Goal: Task Accomplishment & Management: Manage account settings

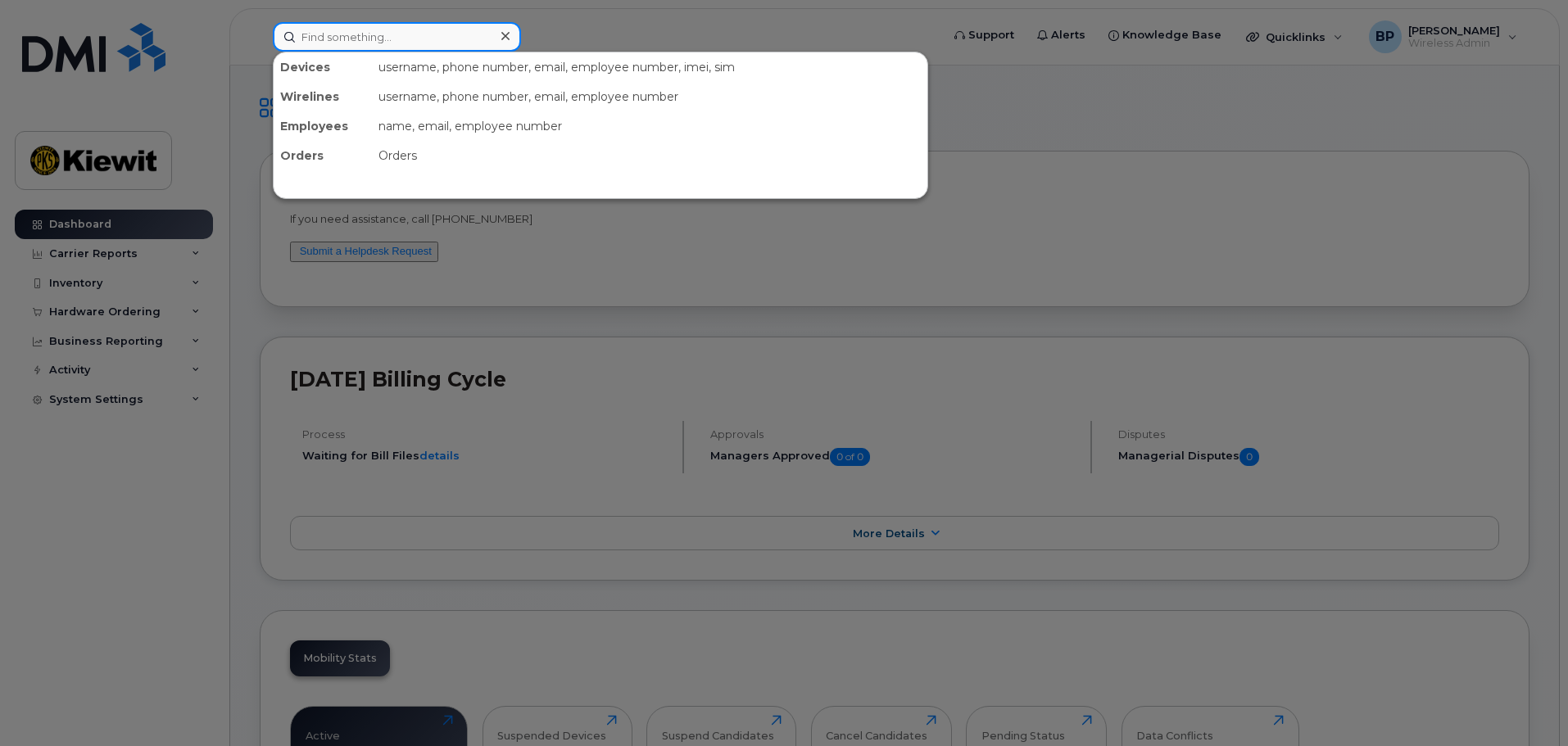
click at [392, 37] on input at bounding box center [397, 37] width 248 height 29
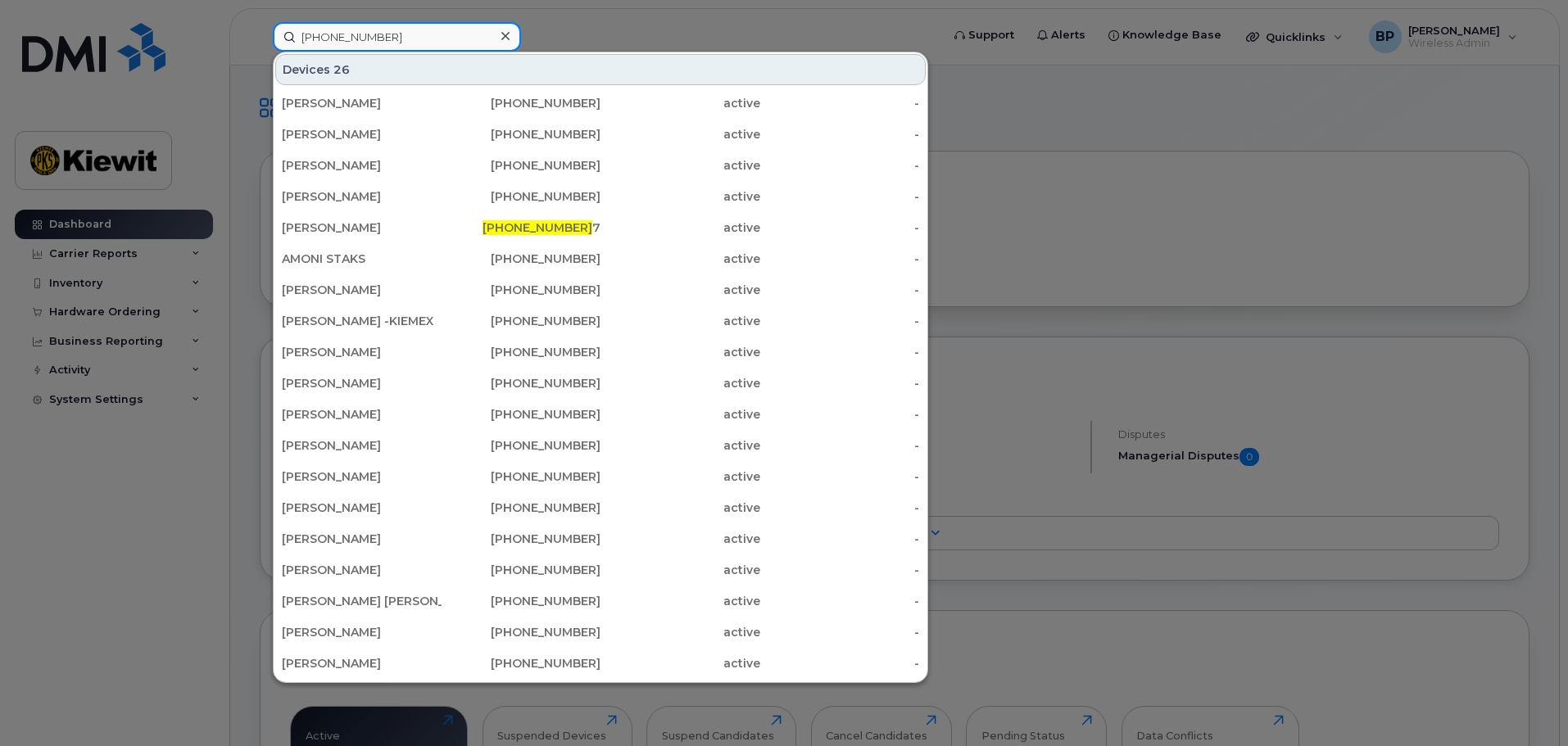
type input "361-563-2957"
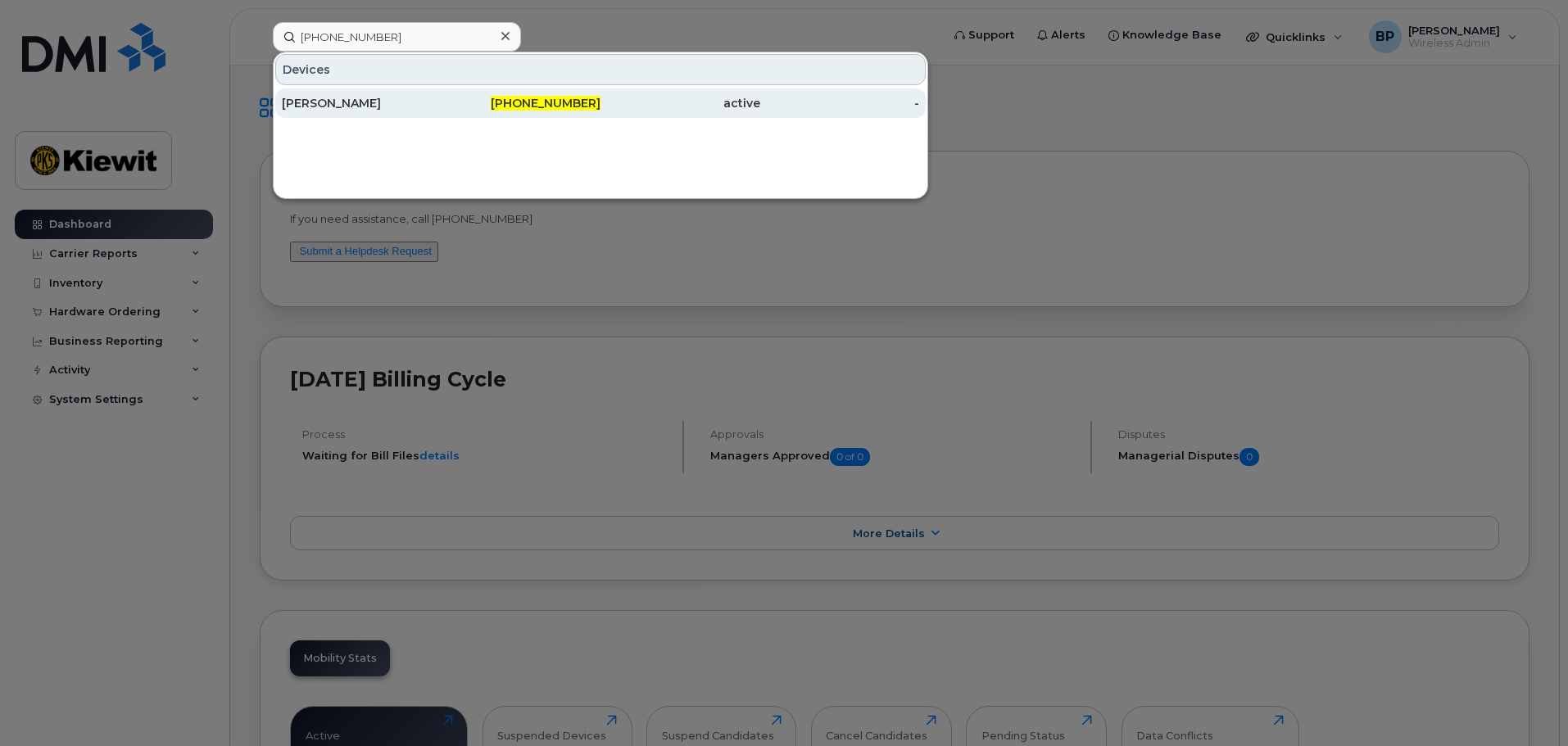
click at [370, 101] on div "NICKALAUS CAMPBELL" at bounding box center [361, 103] width 160 height 16
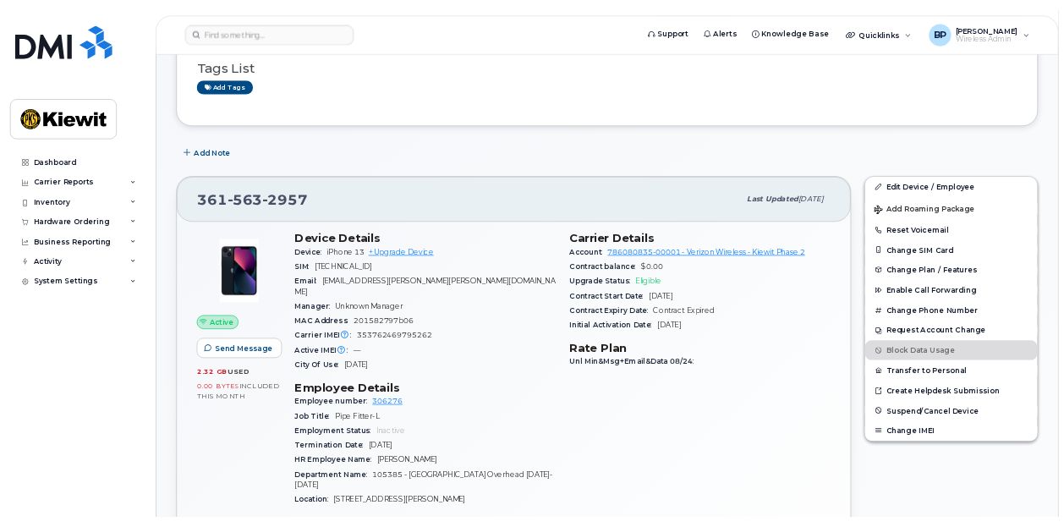
scroll to position [169, 0]
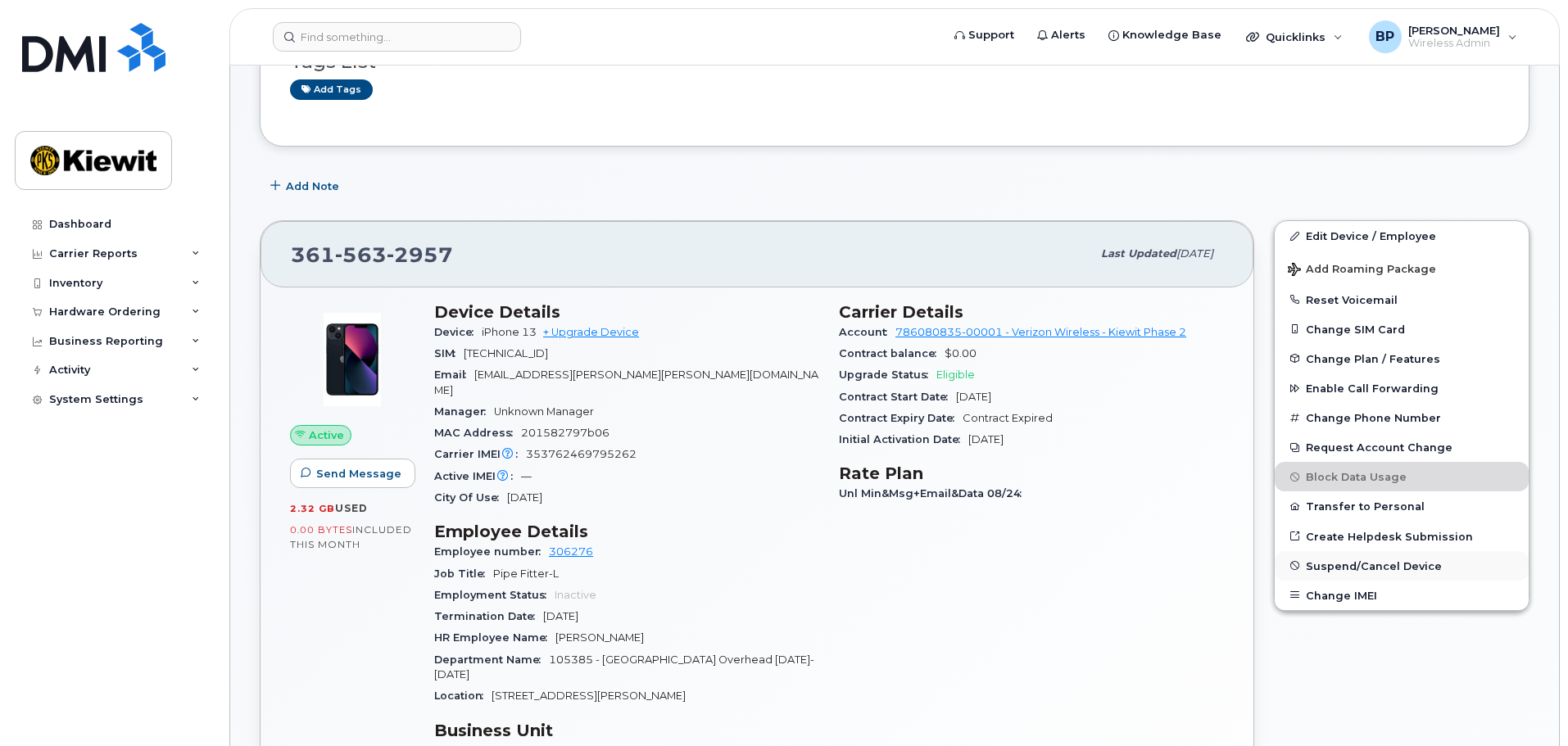
click at [1333, 566] on span "Suspend/Cancel Device" at bounding box center [1374, 566] width 136 height 13
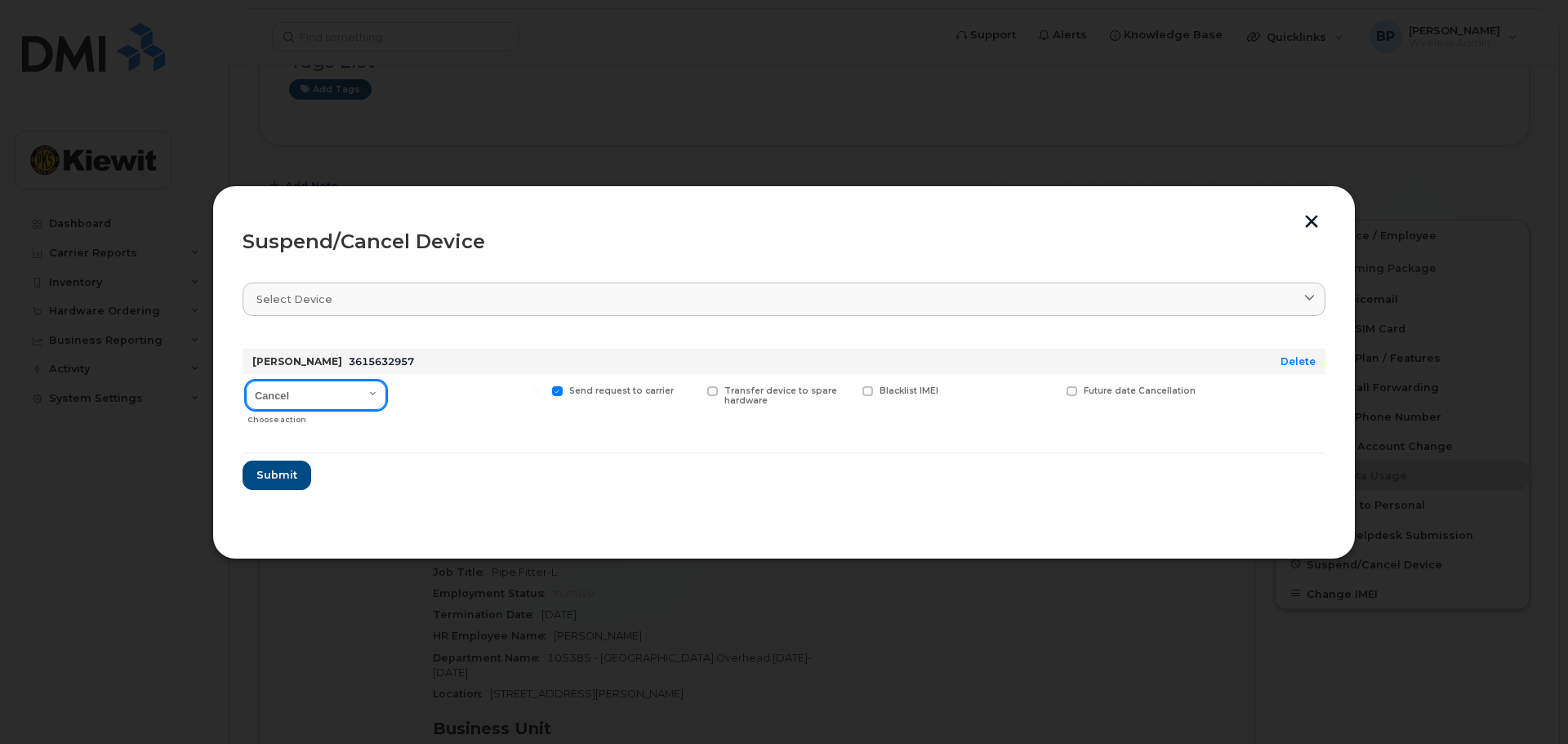
click at [376, 392] on select "Cancel Suspend - Reduced Rate Suspend - Full Rate Suspend - Lost Device/Stolen …" at bounding box center [316, 395] width 140 height 29
click at [246, 381] on select "Cancel Suspend - Reduced Rate Suspend - Full Rate Suspend - Lost Device/Stolen …" at bounding box center [316, 395] width 140 height 29
drag, startPoint x: 262, startPoint y: 478, endPoint x: 295, endPoint y: 493, distance: 36.2
click at [263, 478] on span "Submit" at bounding box center [276, 475] width 41 height 15
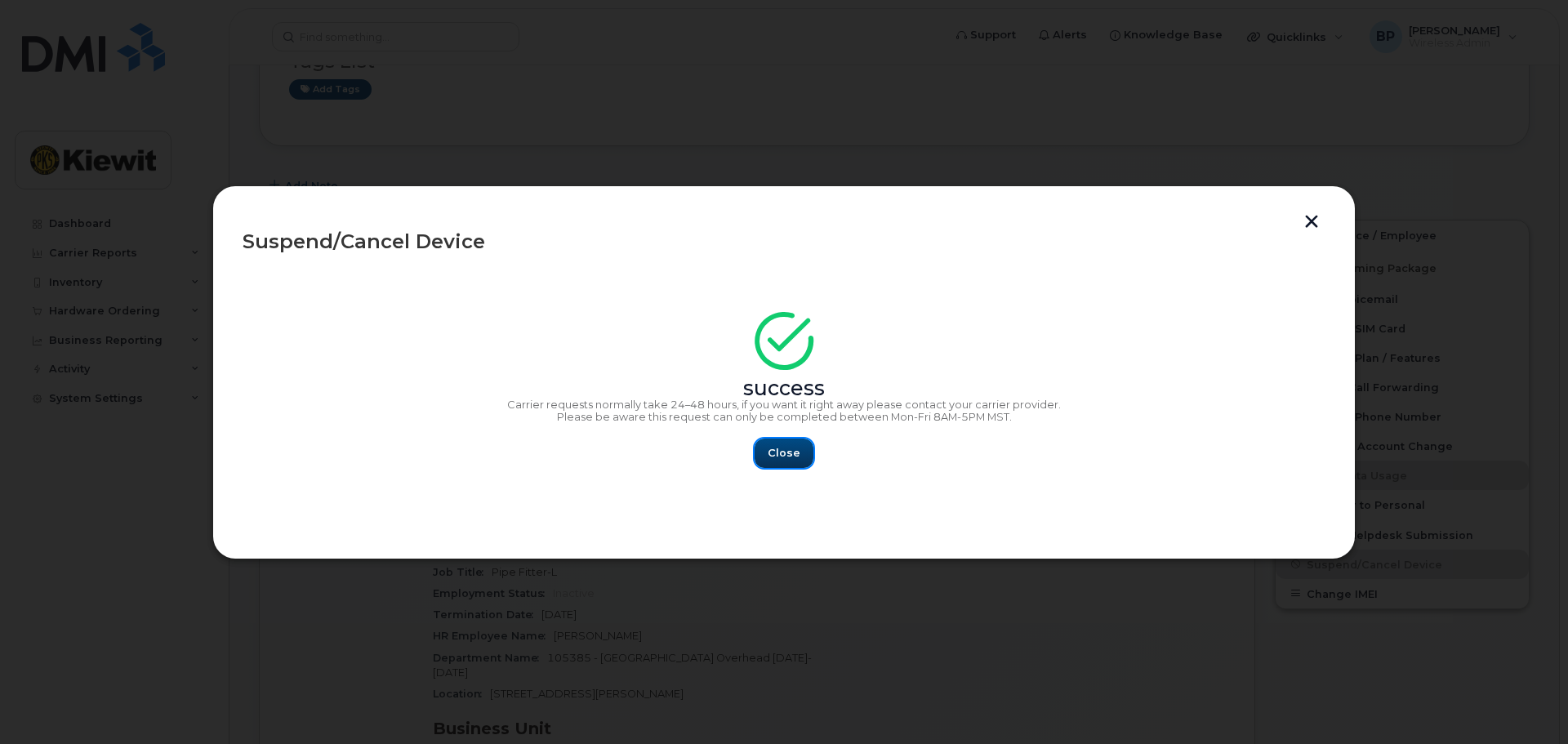
click at [791, 456] on span "Close" at bounding box center [784, 453] width 33 height 15
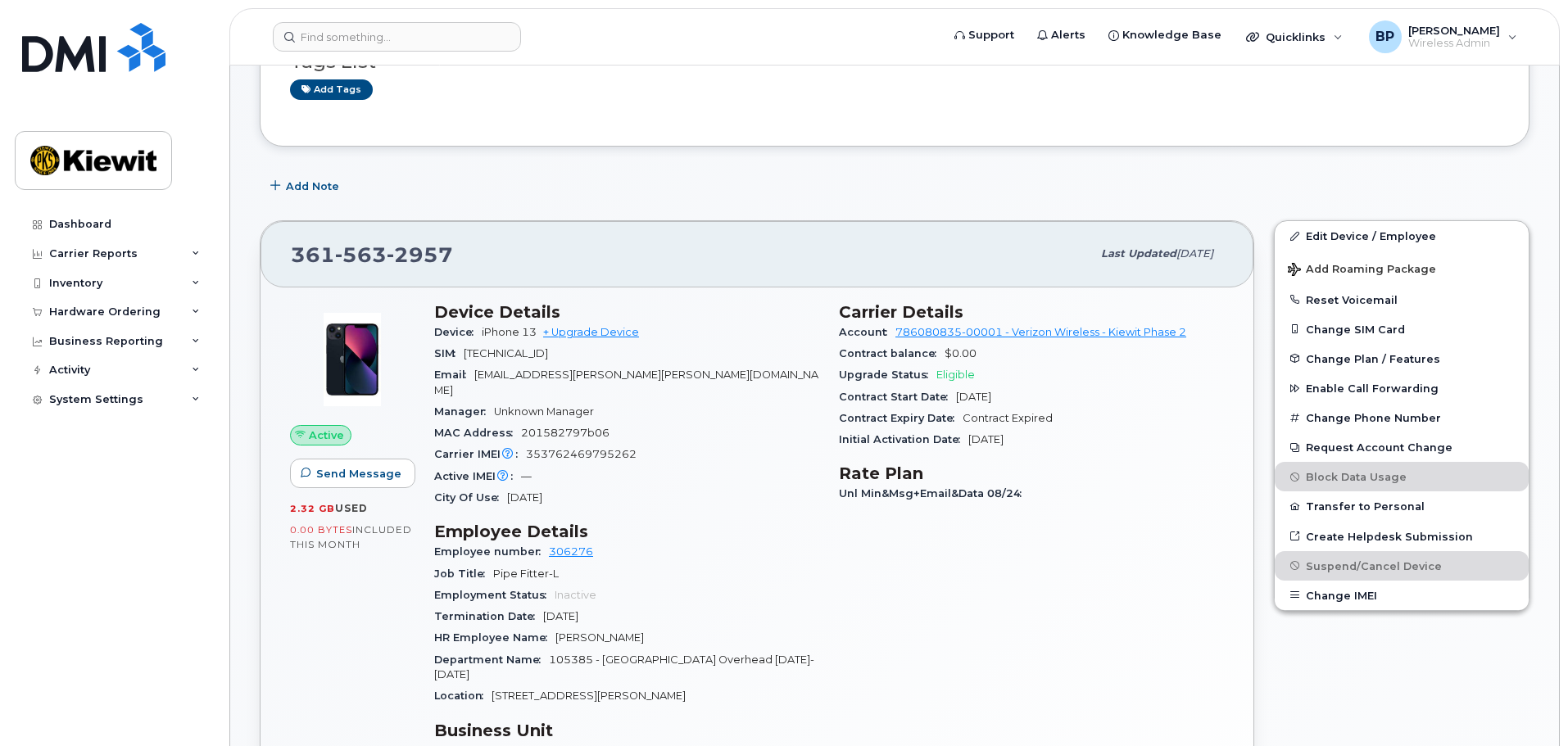
click at [970, 600] on div "Carrier Details Account 786080835-00001 - Verizon Wireless - Kiewit Phase 2 Con…" at bounding box center [1032, 640] width 405 height 697
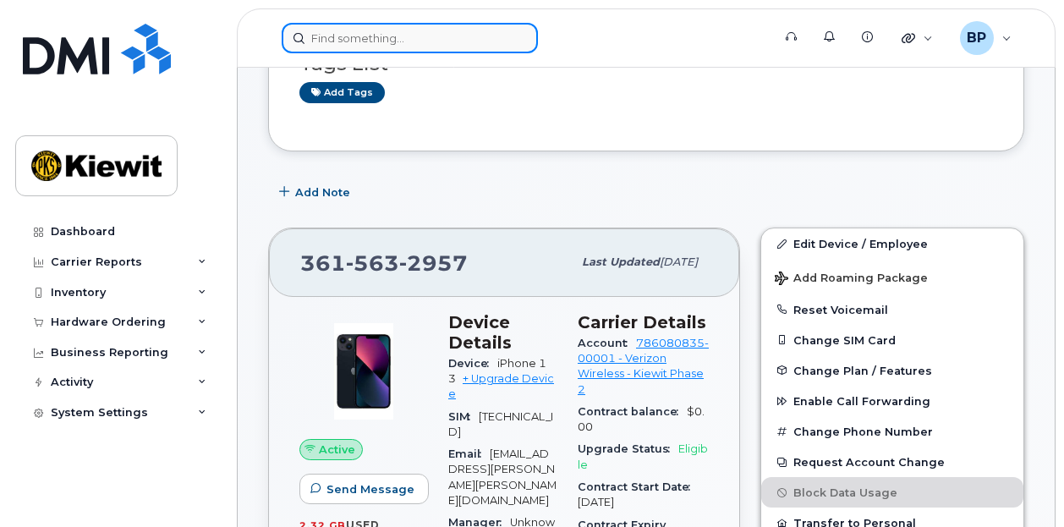
click at [452, 36] on input at bounding box center [410, 38] width 256 height 30
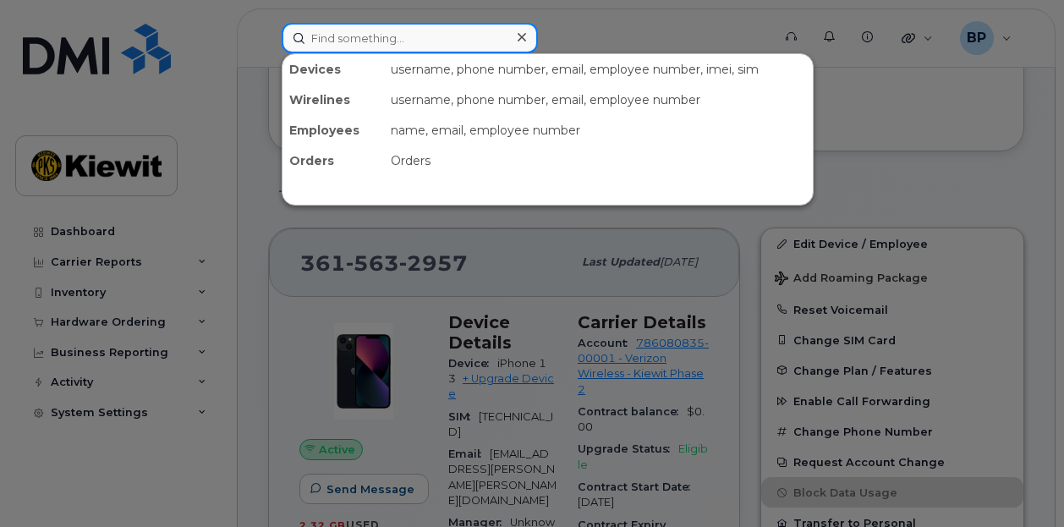
drag, startPoint x: 360, startPoint y: 39, endPoint x: 377, endPoint y: 38, distance: 16.9
click at [362, 38] on input at bounding box center [410, 38] width 256 height 30
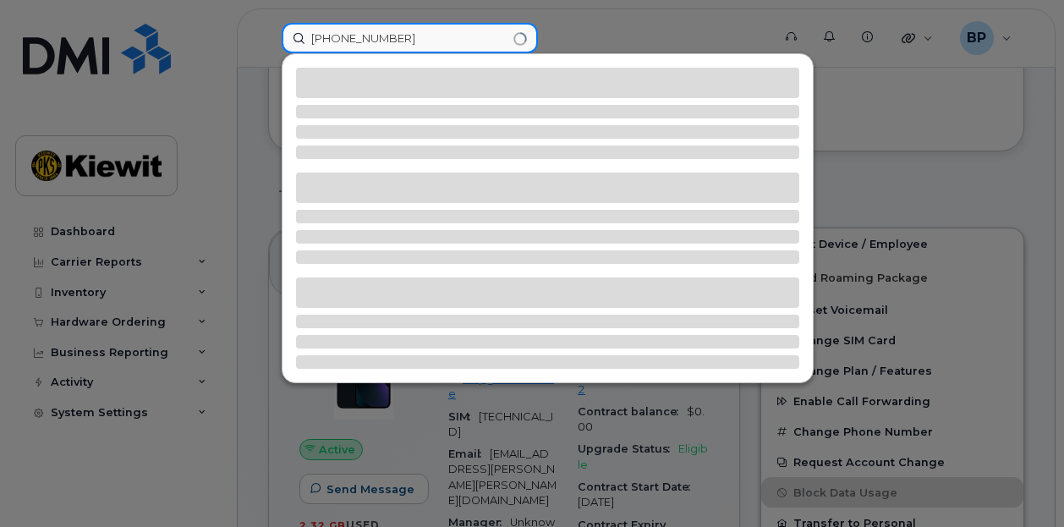
type input "361-238-9130"
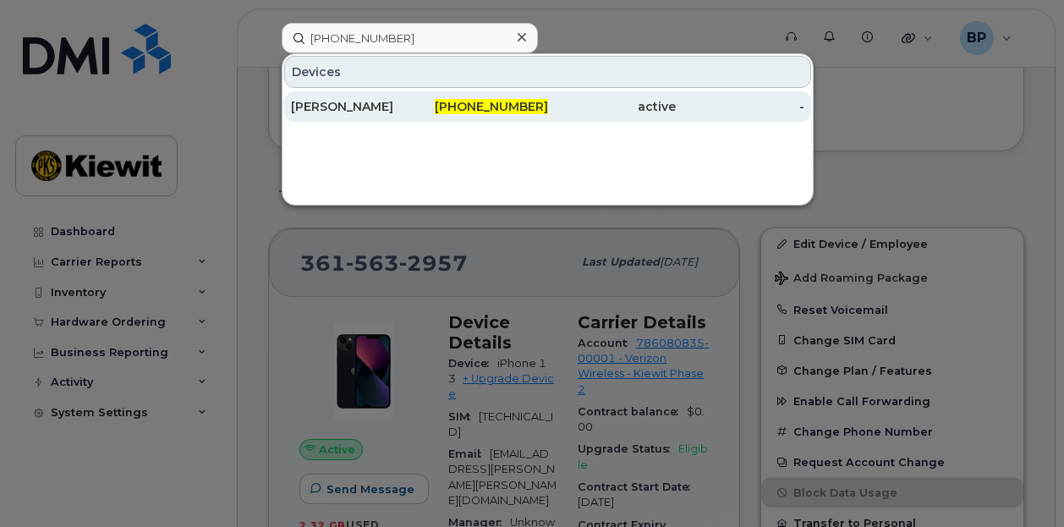
drag, startPoint x: 383, startPoint y: 112, endPoint x: 397, endPoint y: 104, distance: 16.7
click at [383, 112] on div "AARON RODRIGUEZ" at bounding box center [355, 106] width 129 height 17
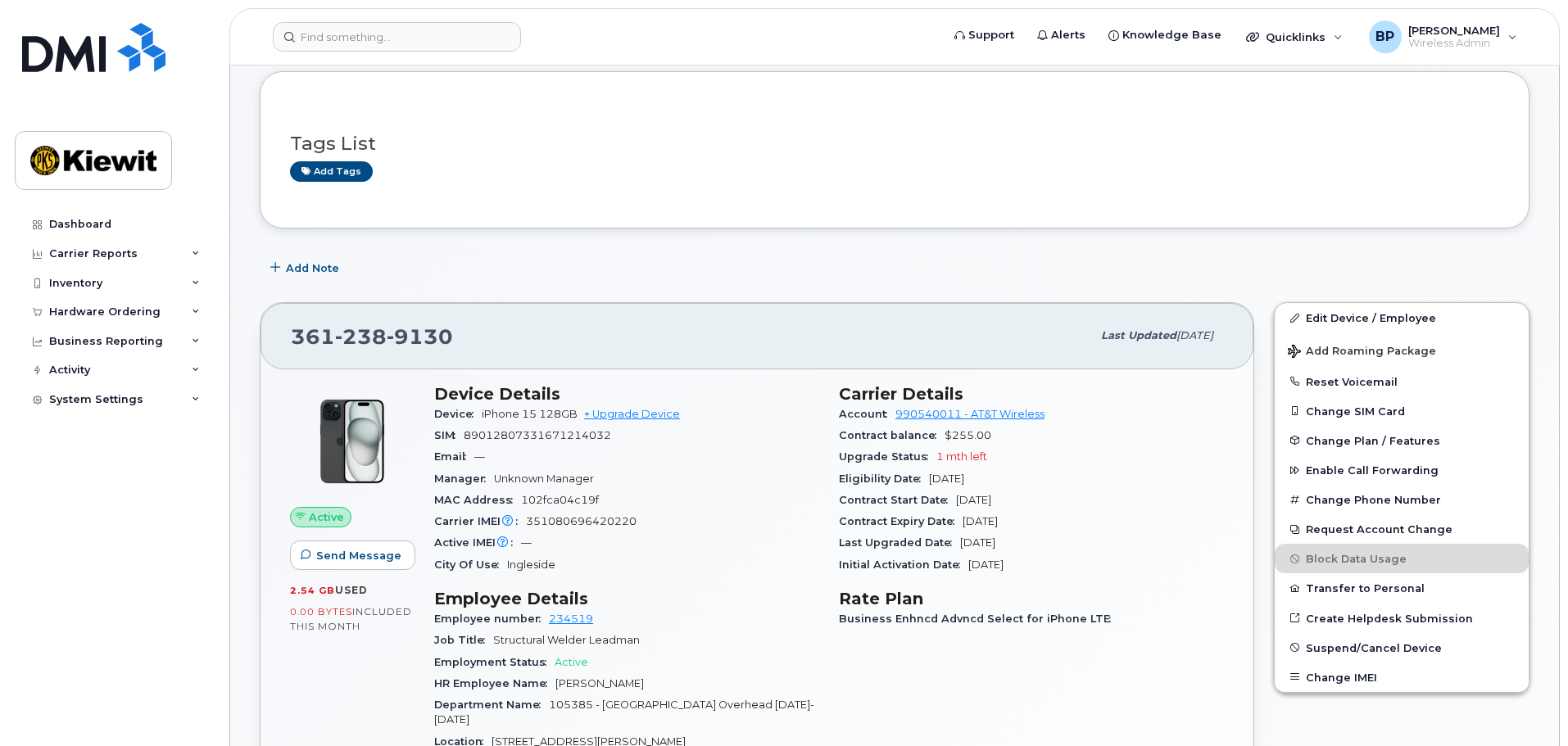
scroll to position [164, 0]
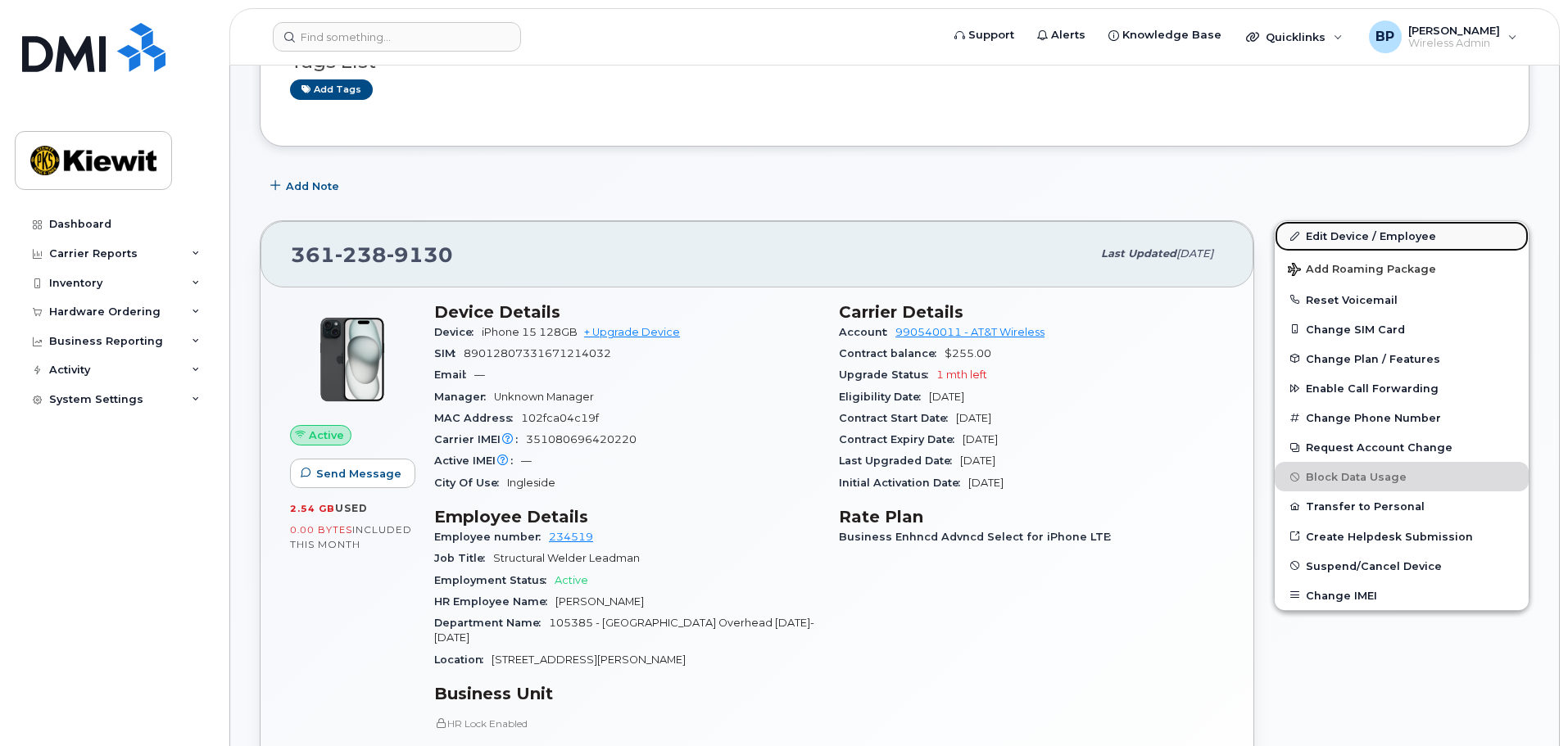
click at [1030, 231] on link "Edit Device / Employee" at bounding box center [1402, 235] width 254 height 29
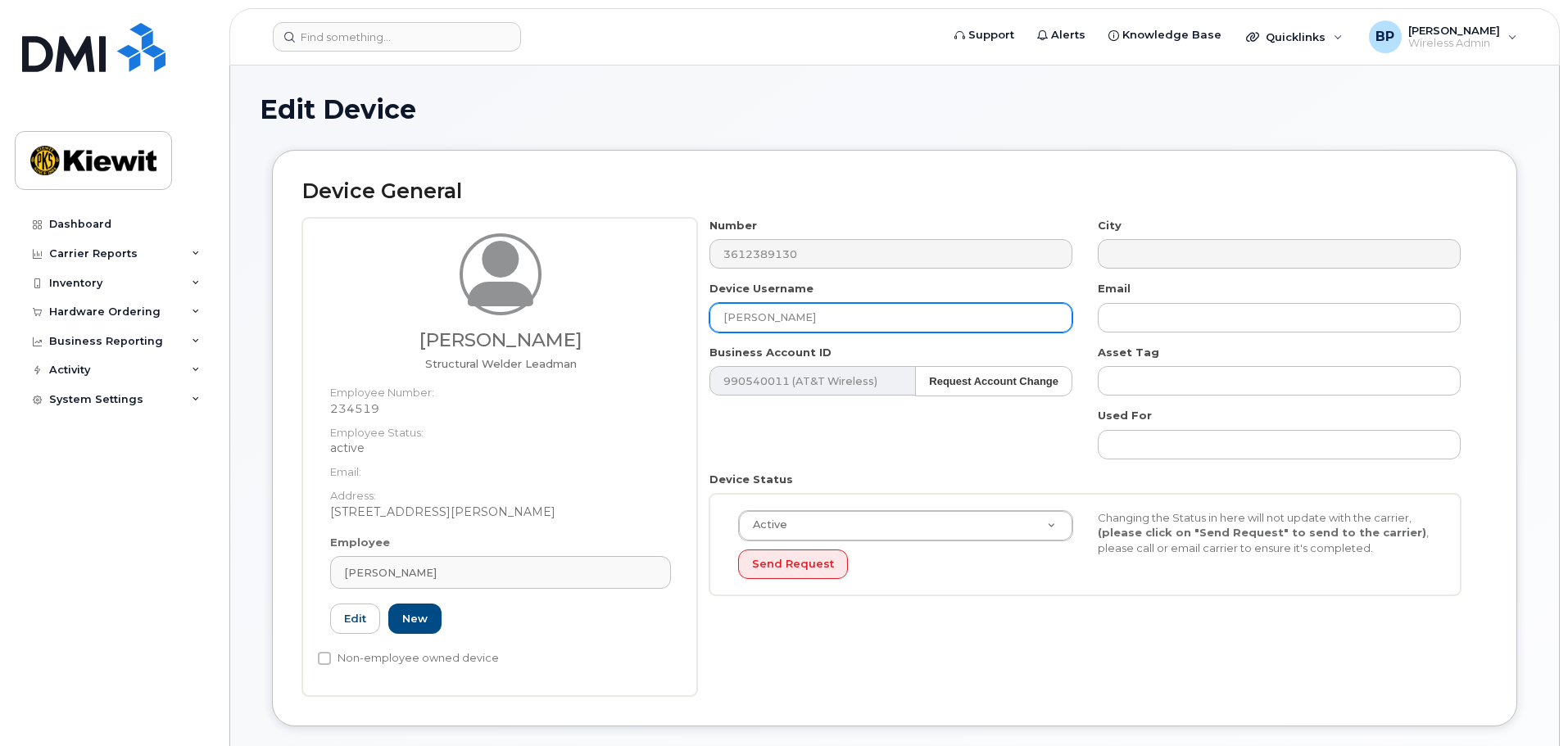
drag, startPoint x: 838, startPoint y: 314, endPoint x: 526, endPoint y: 295, distance: 312.6
click at [528, 296] on div "Jaime Prieto Structural Welder Leadman Employee Number: 234519 Employee Status:…" at bounding box center [894, 457] width 1185 height 479
type input "[PERSON_NAME]"
click at [944, 607] on div "Number 3612389130 City Device Username Jaime Prieto Email Business Account ID 9…" at bounding box center [1086, 413] width 777 height 390
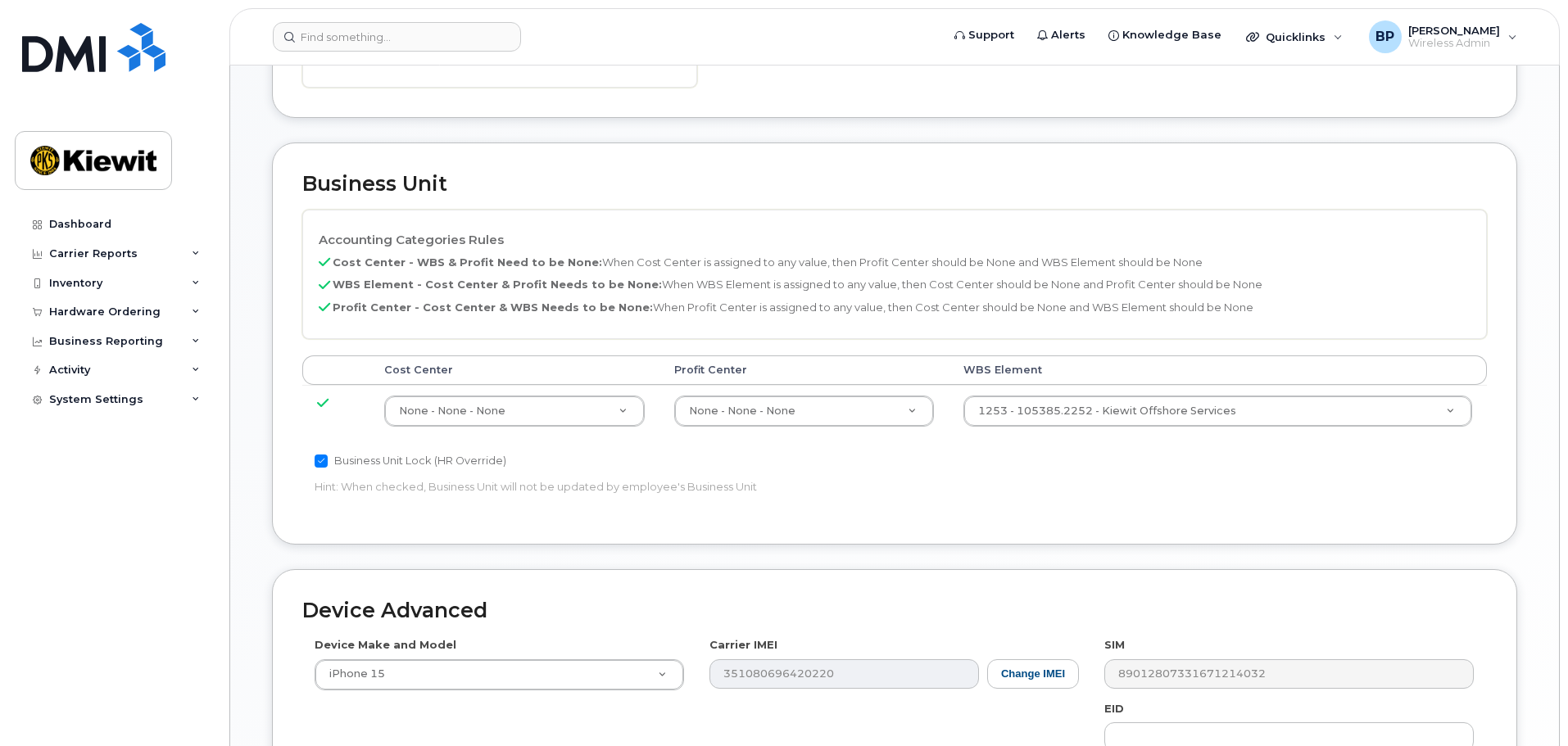
scroll to position [901, 0]
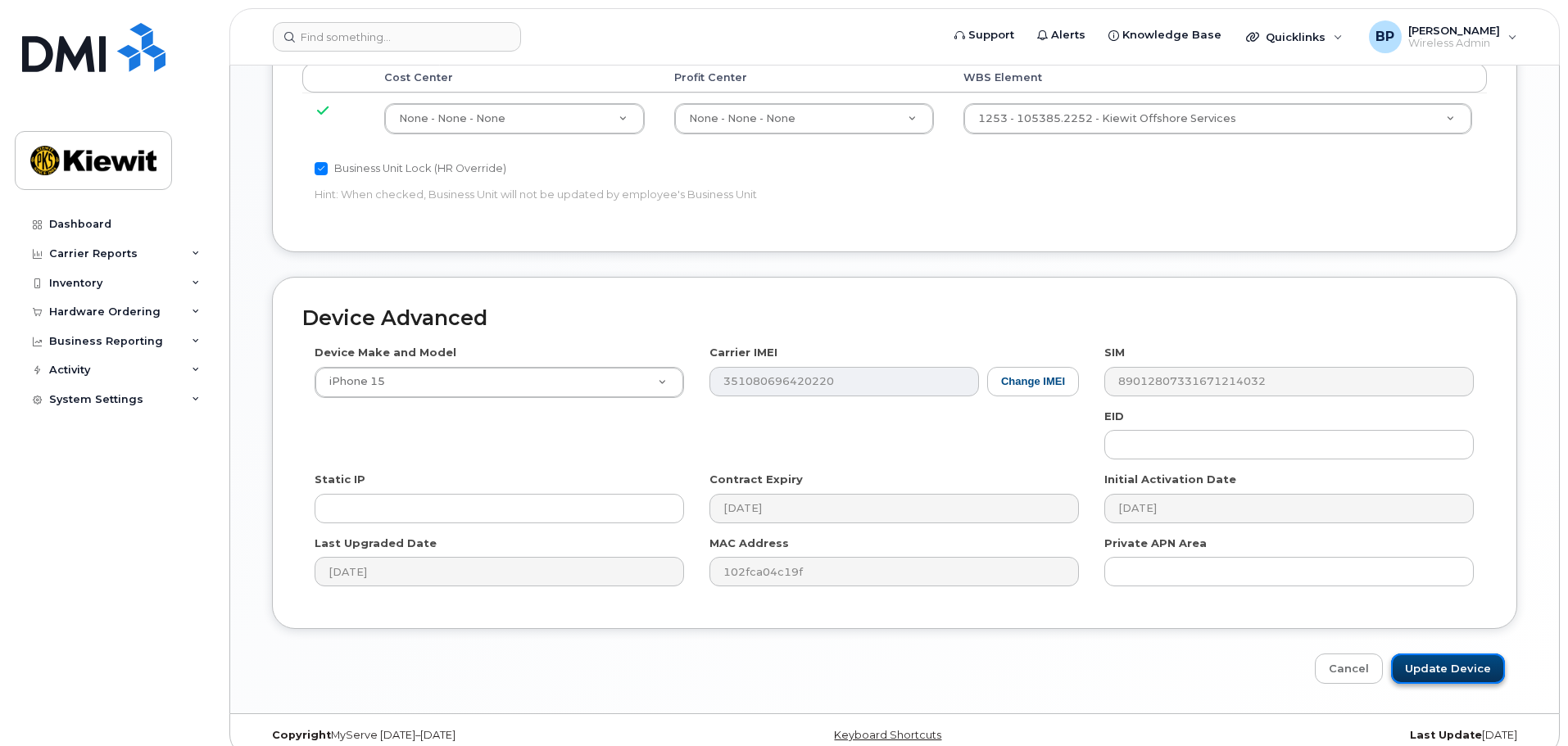
click at [1440, 668] on input "Update Device" at bounding box center [1449, 668] width 114 height 30
type input "Saving..."
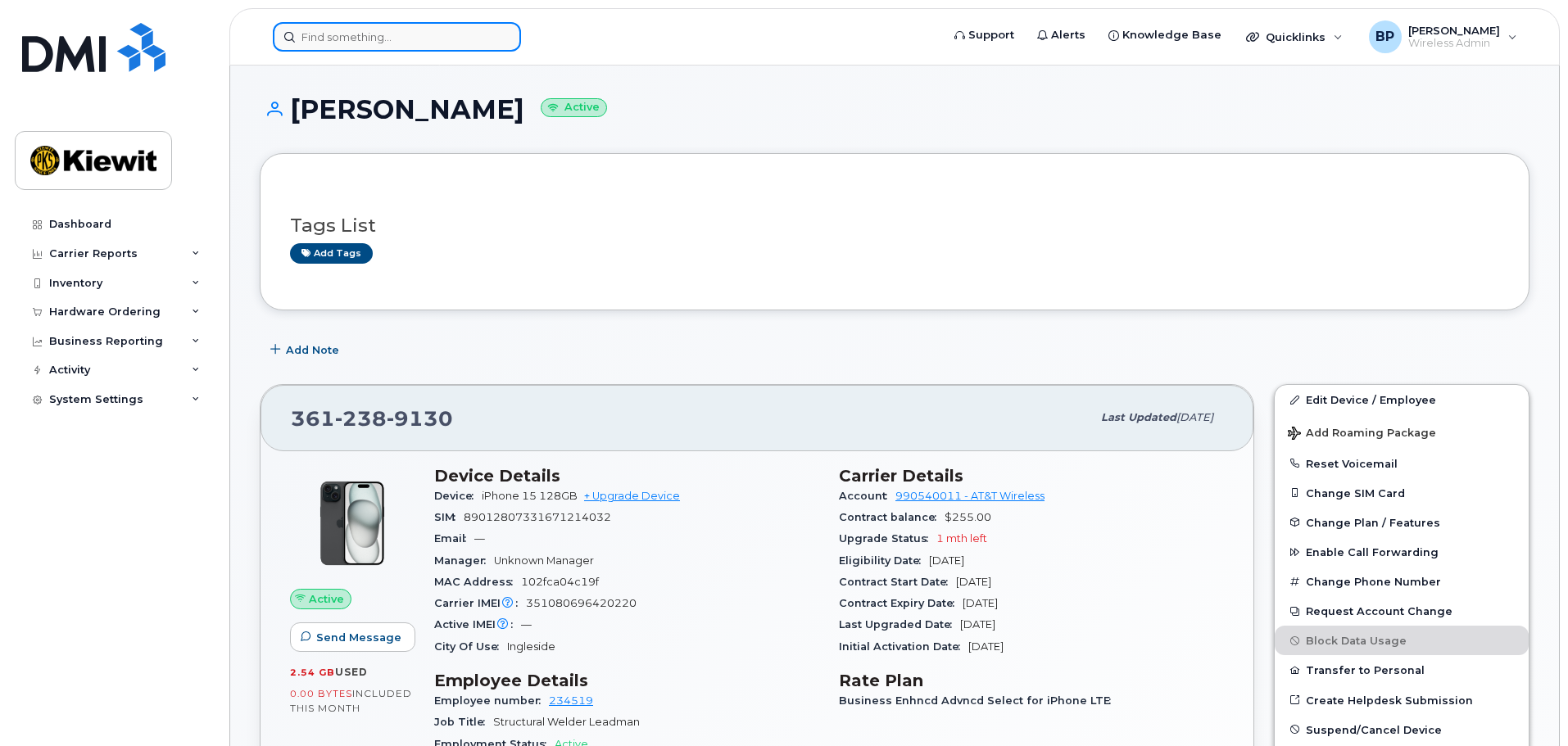
click at [410, 35] on input at bounding box center [397, 37] width 248 height 29
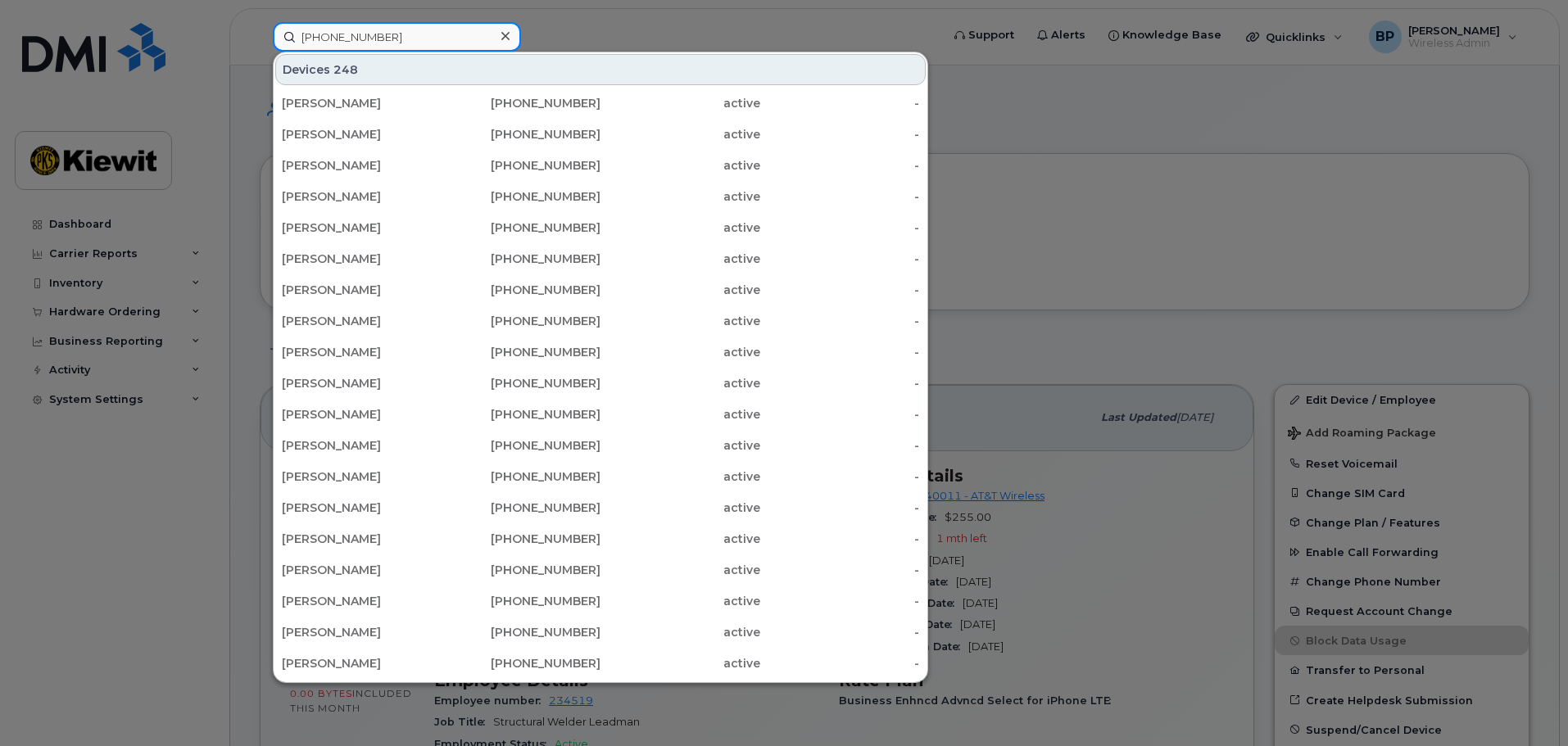
type input "[PHONE_NUMBER]"
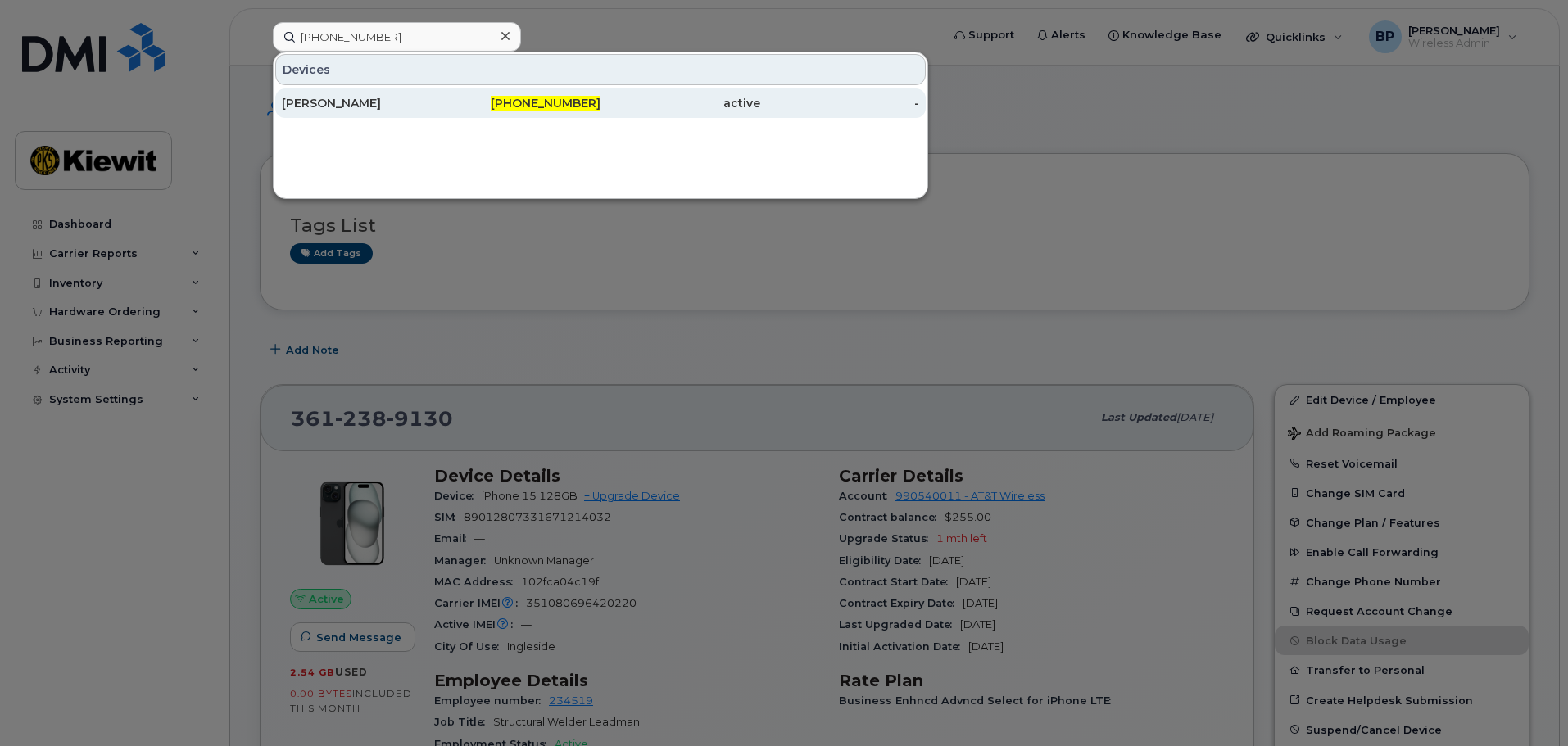
click at [370, 107] on div "[PERSON_NAME]" at bounding box center [361, 103] width 160 height 16
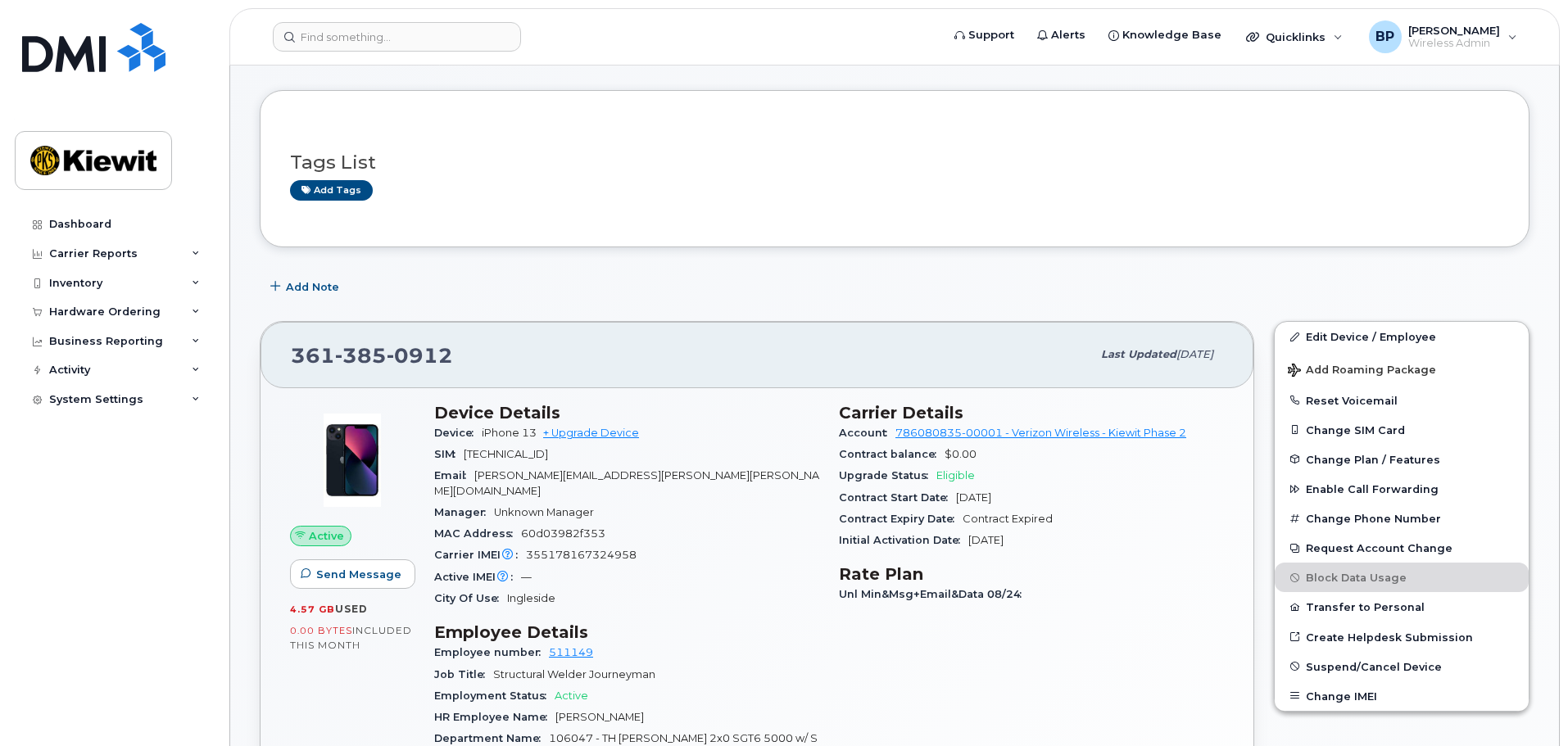
scroll to position [82, 0]
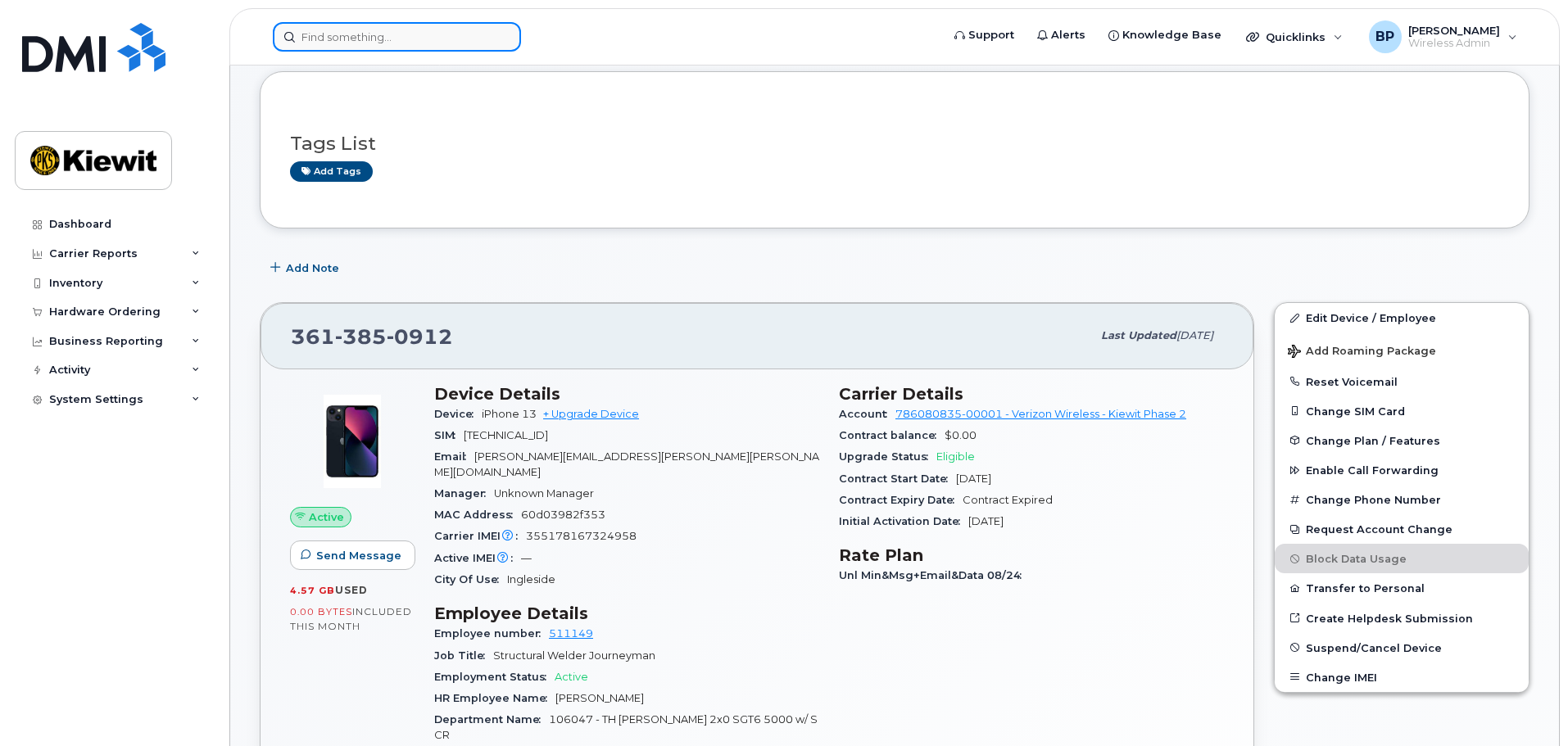
click at [355, 41] on input at bounding box center [397, 37] width 248 height 29
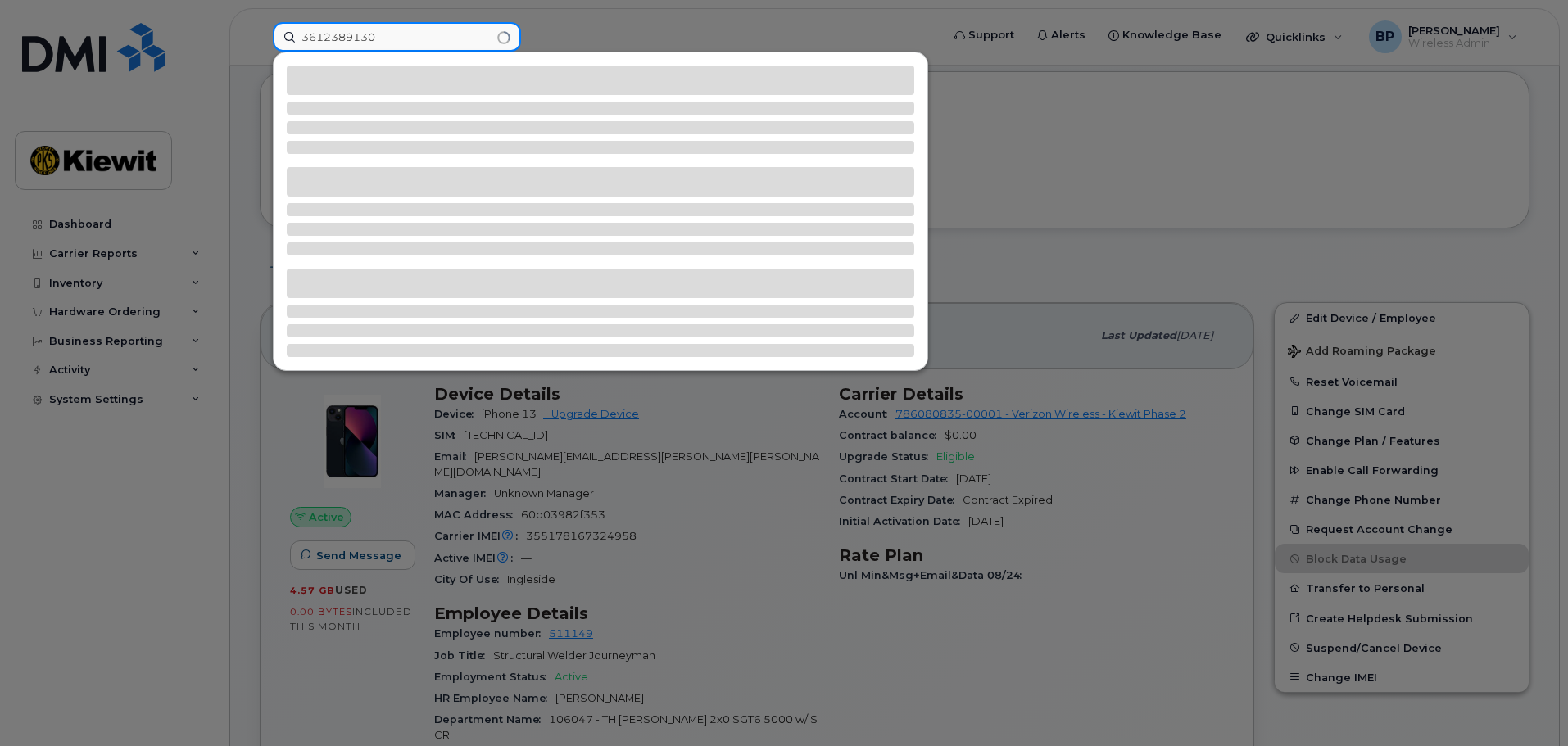
click at [321, 36] on input "3612389130" at bounding box center [397, 37] width 248 height 29
type input "[PHONE_NUMBER]"
click at [544, 26] on div at bounding box center [784, 373] width 1568 height 746
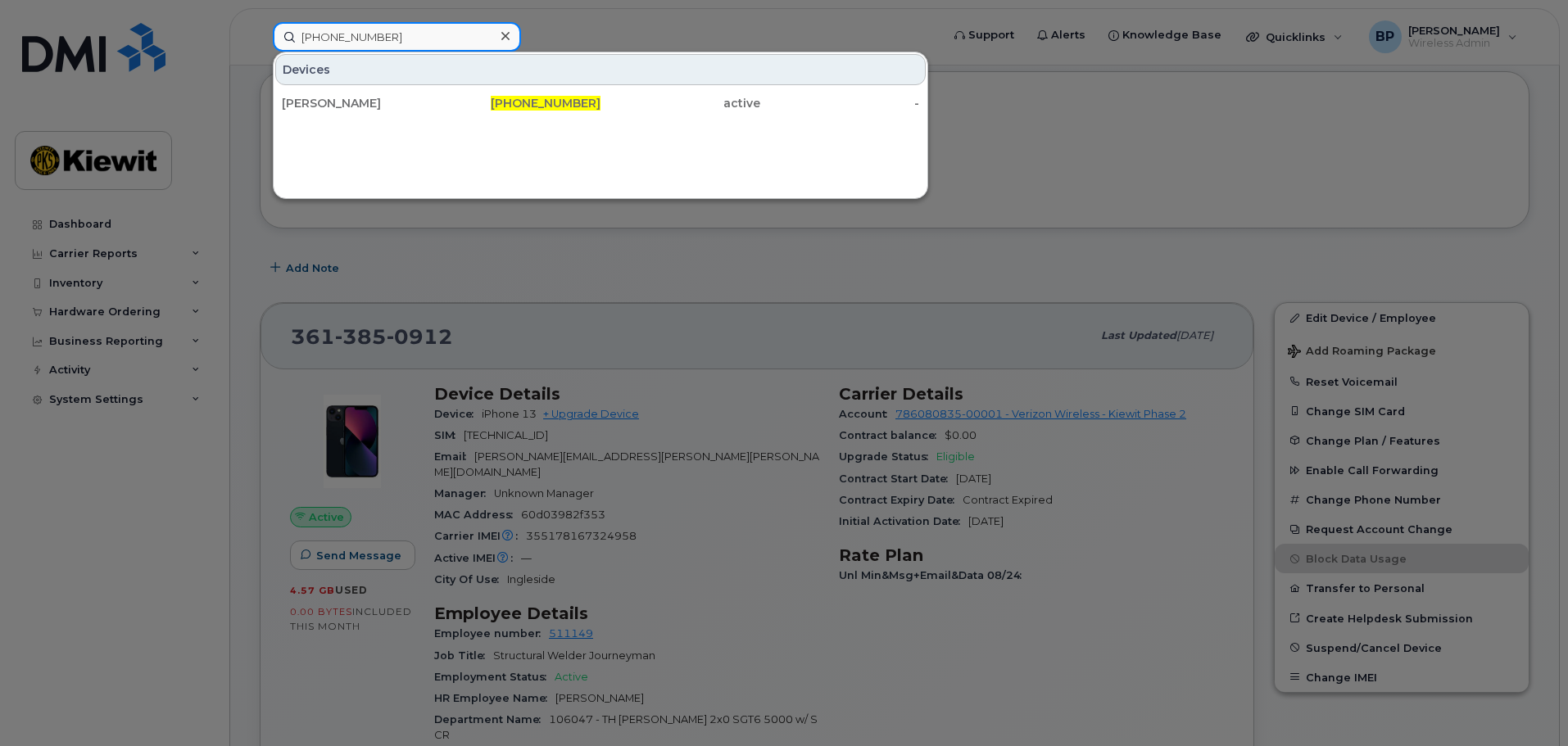
click at [422, 40] on input "[PHONE_NUMBER]" at bounding box center [397, 37] width 248 height 29
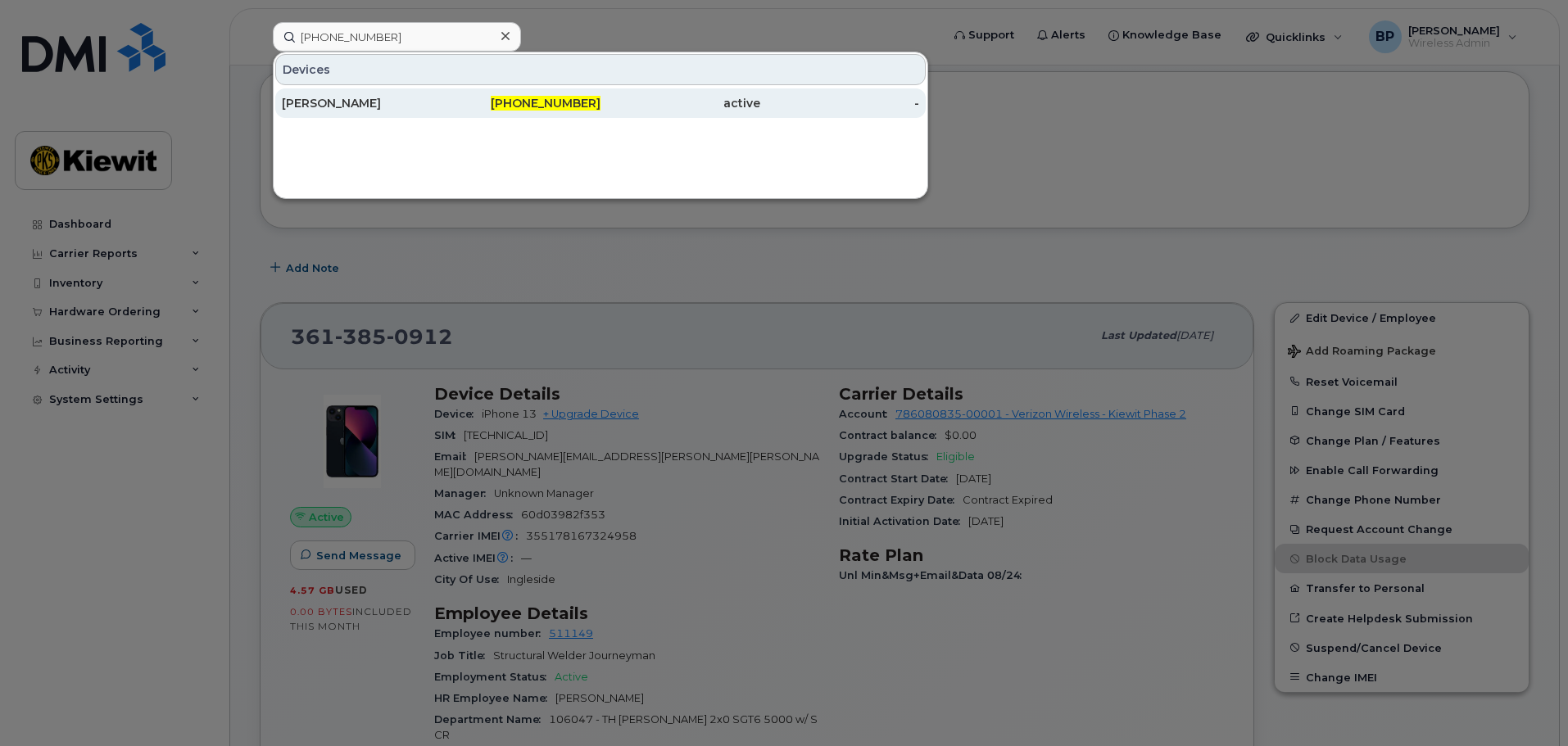
click at [538, 106] on span "[PHONE_NUMBER]" at bounding box center [545, 103] width 110 height 15
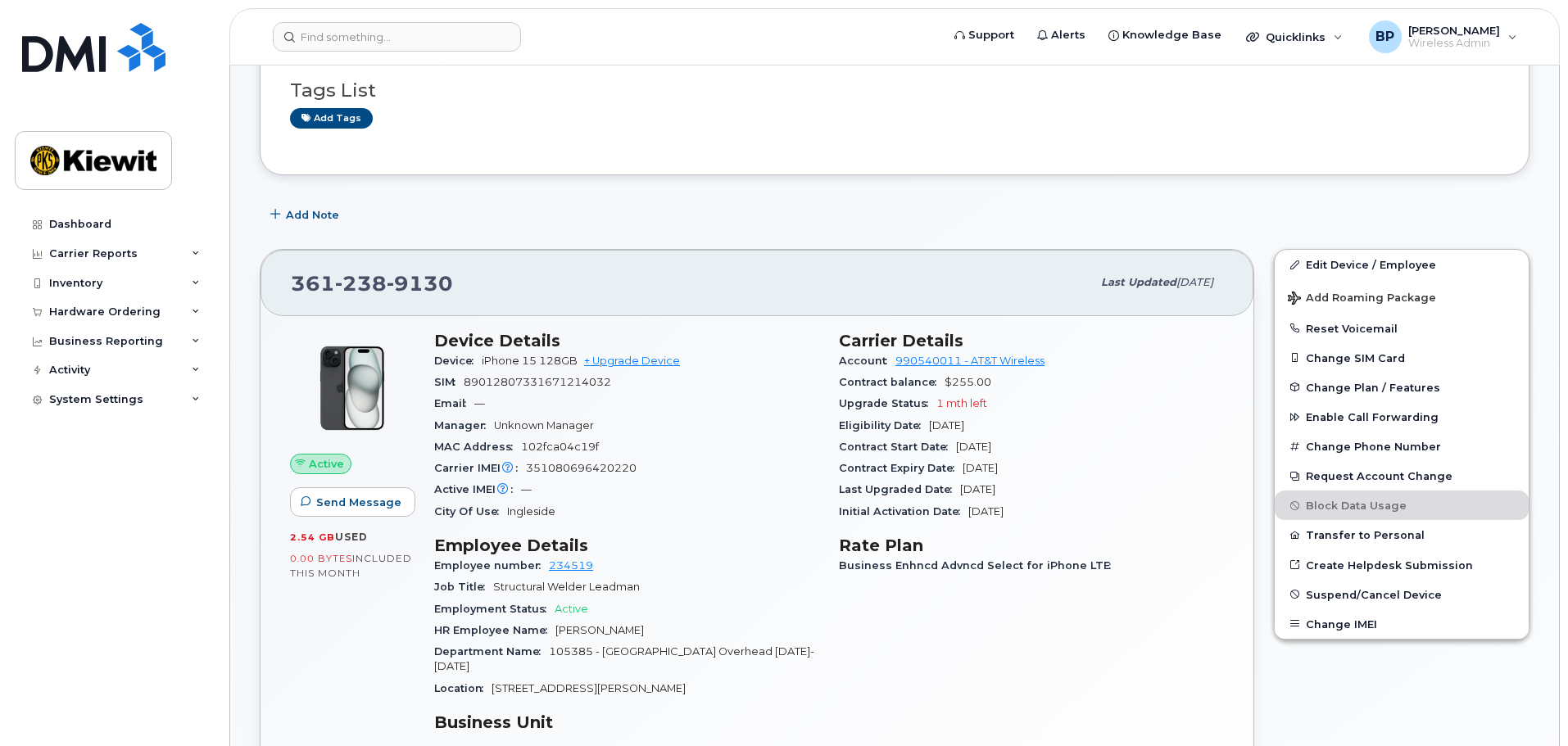
scroll to position [164, 0]
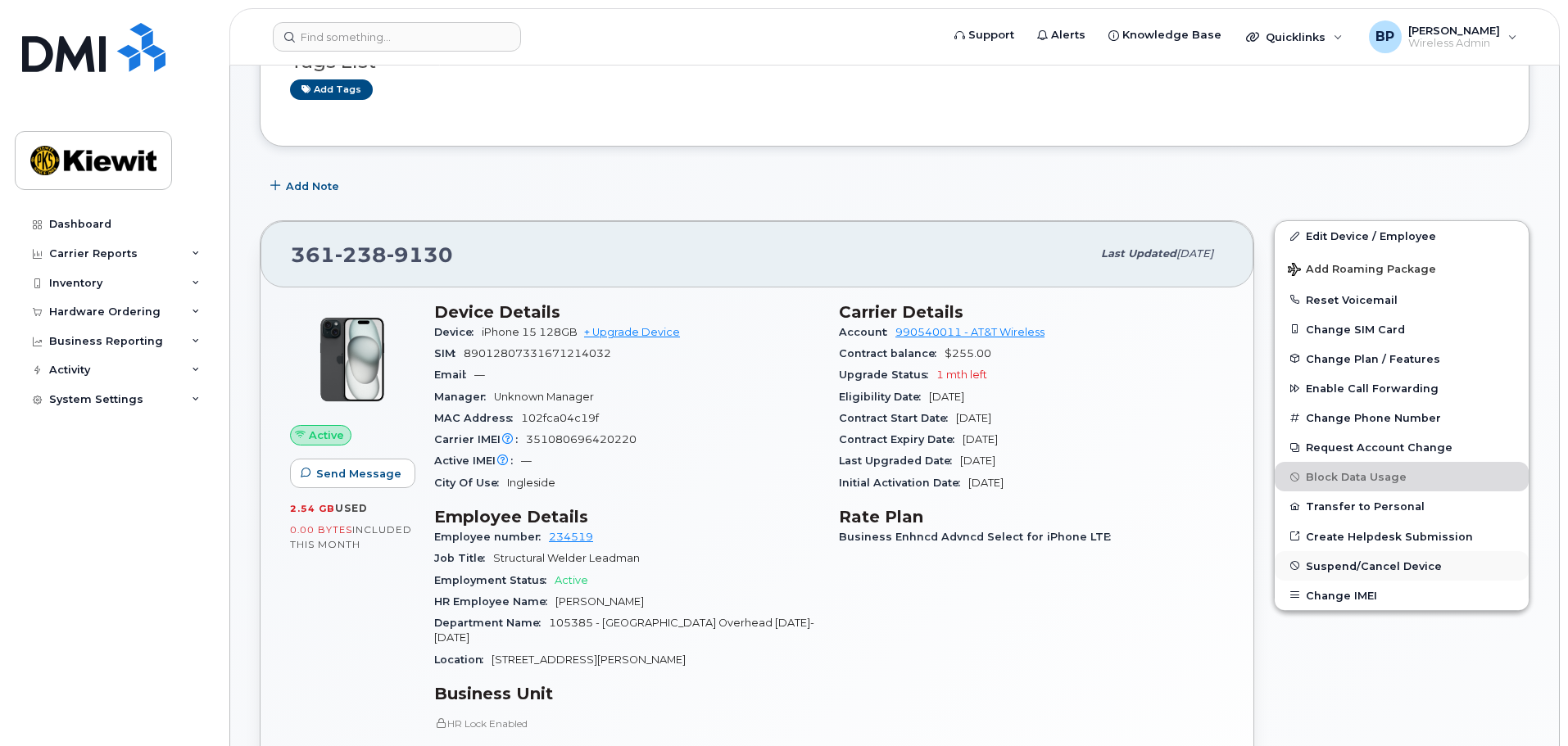
click at [1324, 569] on span "Suspend/Cancel Device" at bounding box center [1374, 566] width 136 height 13
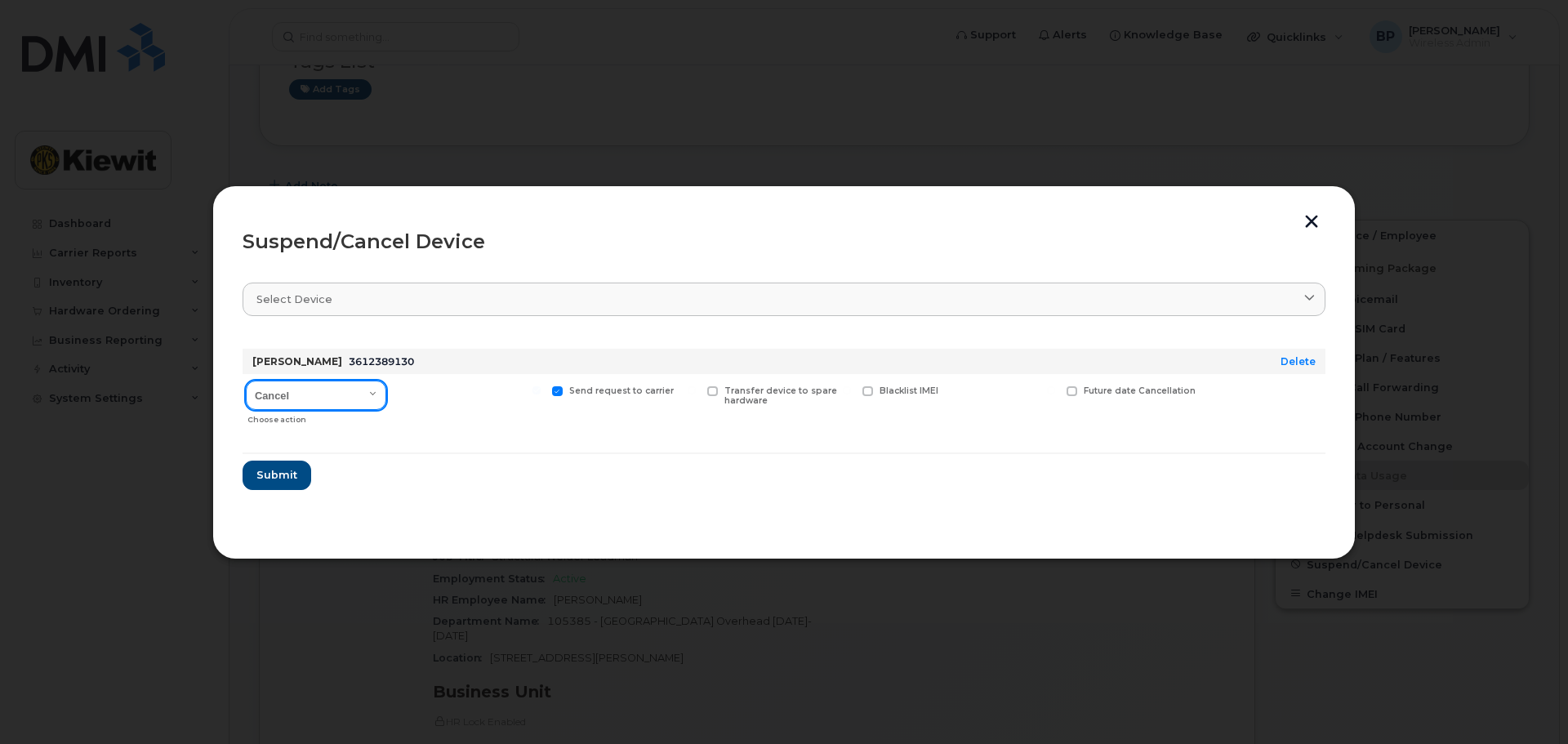
click at [372, 398] on select "Cancel Suspend - Reduced Rate Suspend - Full Rate Suspend - Lost Device/Stolen …" at bounding box center [316, 395] width 140 height 29
select select "[object Object]"
click at [246, 381] on select "Cancel Suspend - Reduced Rate Suspend - Full Rate Suspend - Lost Device/Stolen …" at bounding box center [316, 395] width 140 height 29
click at [406, 392] on span at bounding box center [402, 391] width 11 height 11
click at [385, 392] on input "Available for new activations/redeployments" at bounding box center [382, 390] width 8 height 8
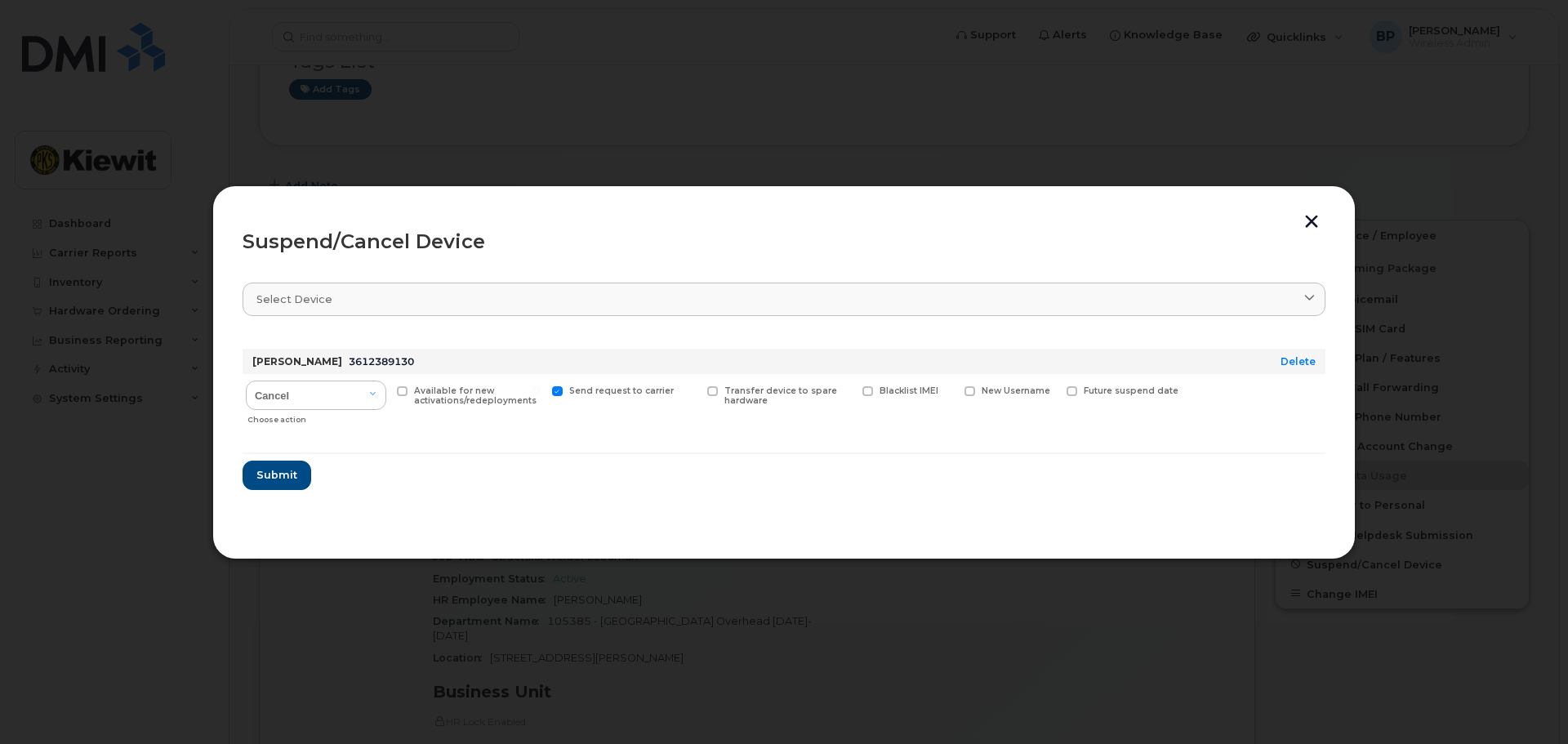
checkbox input "true"
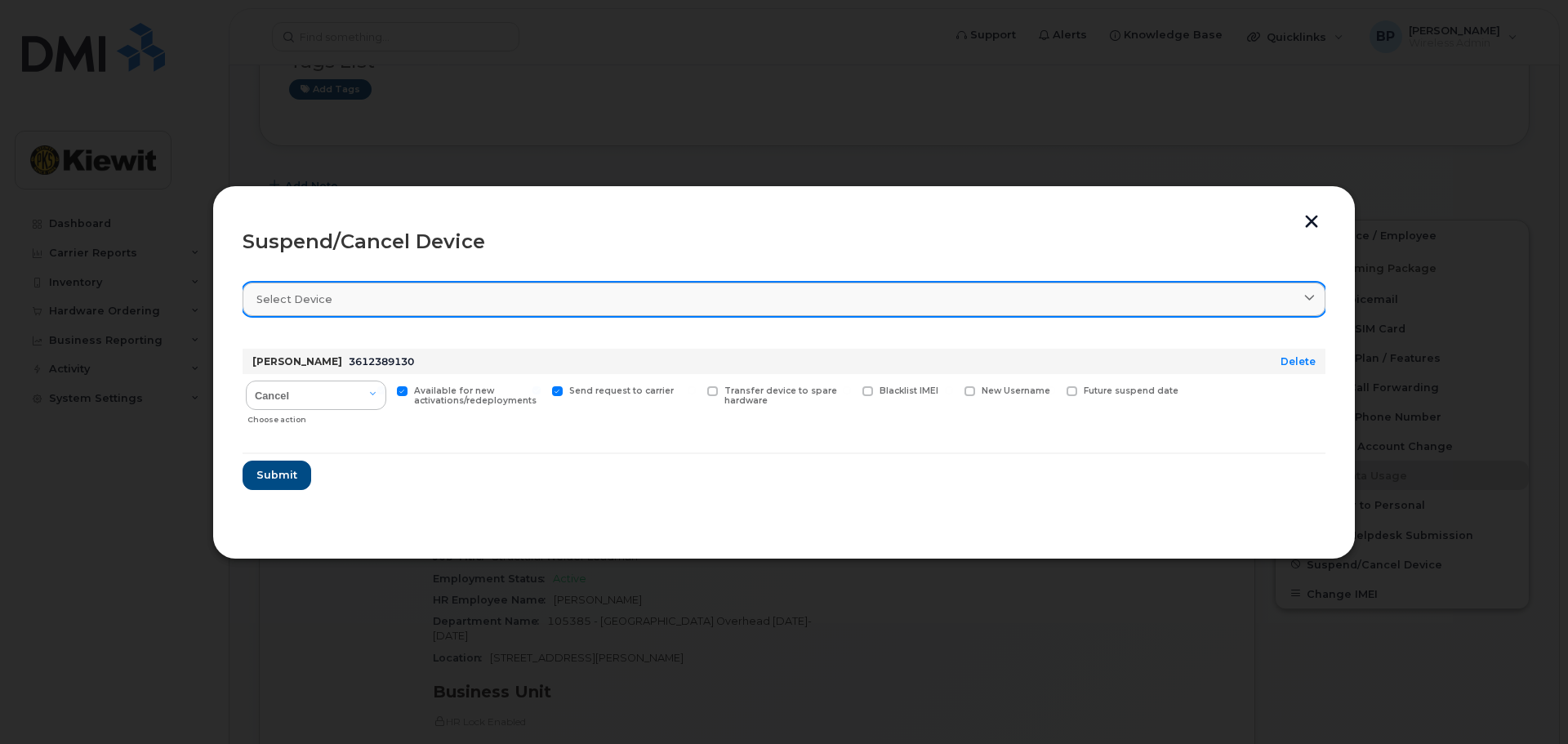
drag, startPoint x: 720, startPoint y: 198, endPoint x: 709, endPoint y: 304, distance: 106.6
click at [704, 318] on div "Suspend/Cancel Device Select device Type first three symbols or more Jaime Prie…" at bounding box center [784, 372] width 1144 height 374
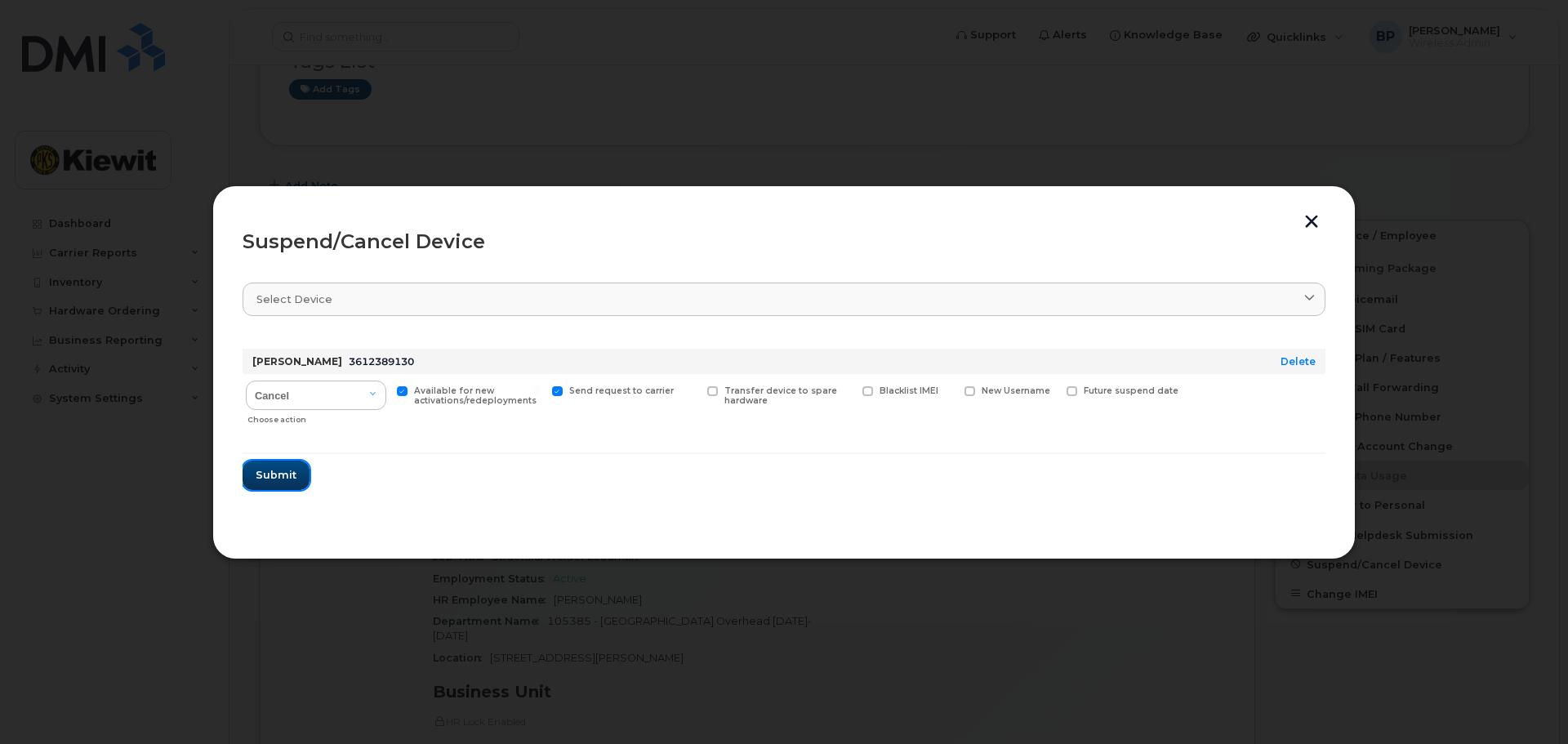
click at [285, 471] on span "Submit" at bounding box center [276, 475] width 41 height 15
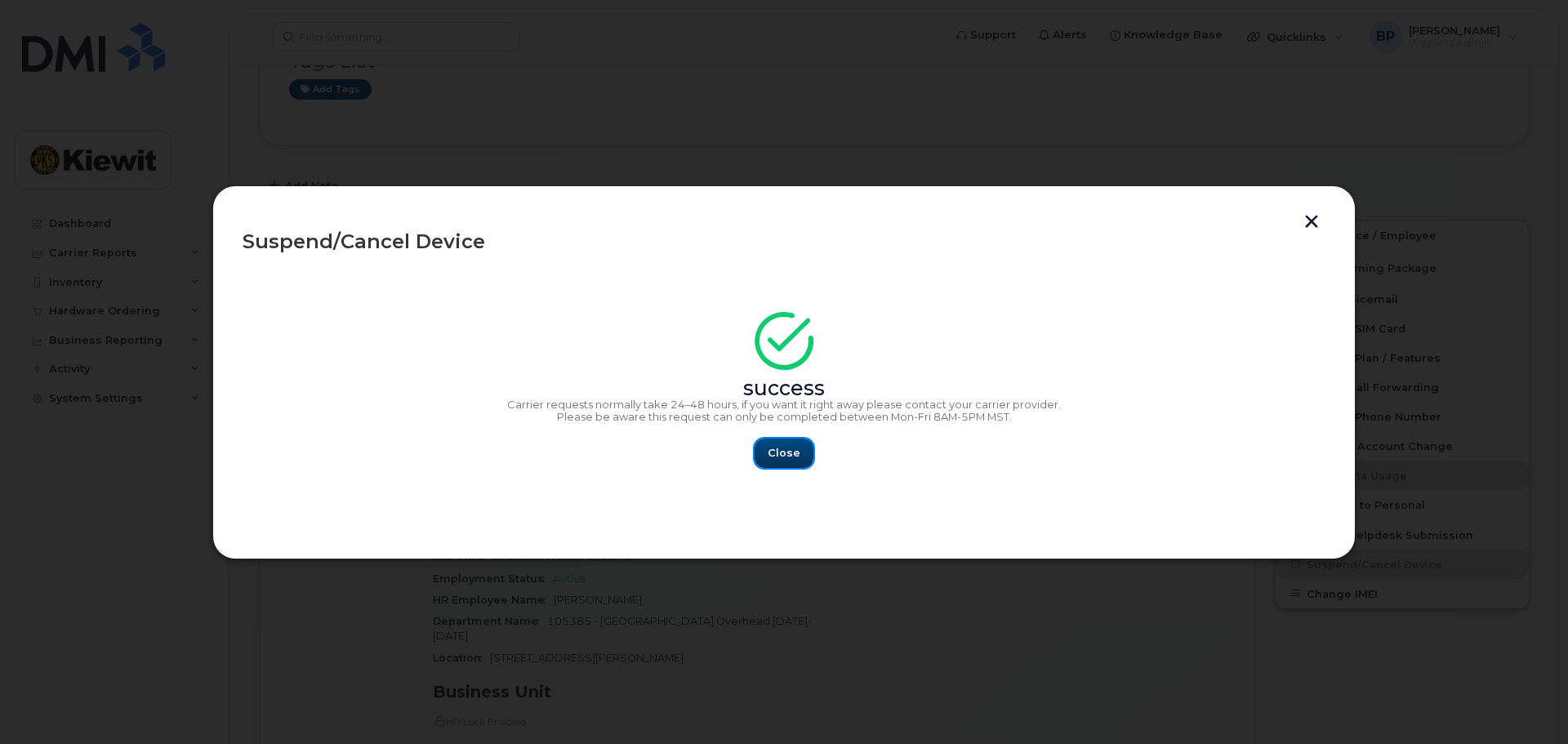
click at [797, 452] on span "Close" at bounding box center [784, 453] width 33 height 15
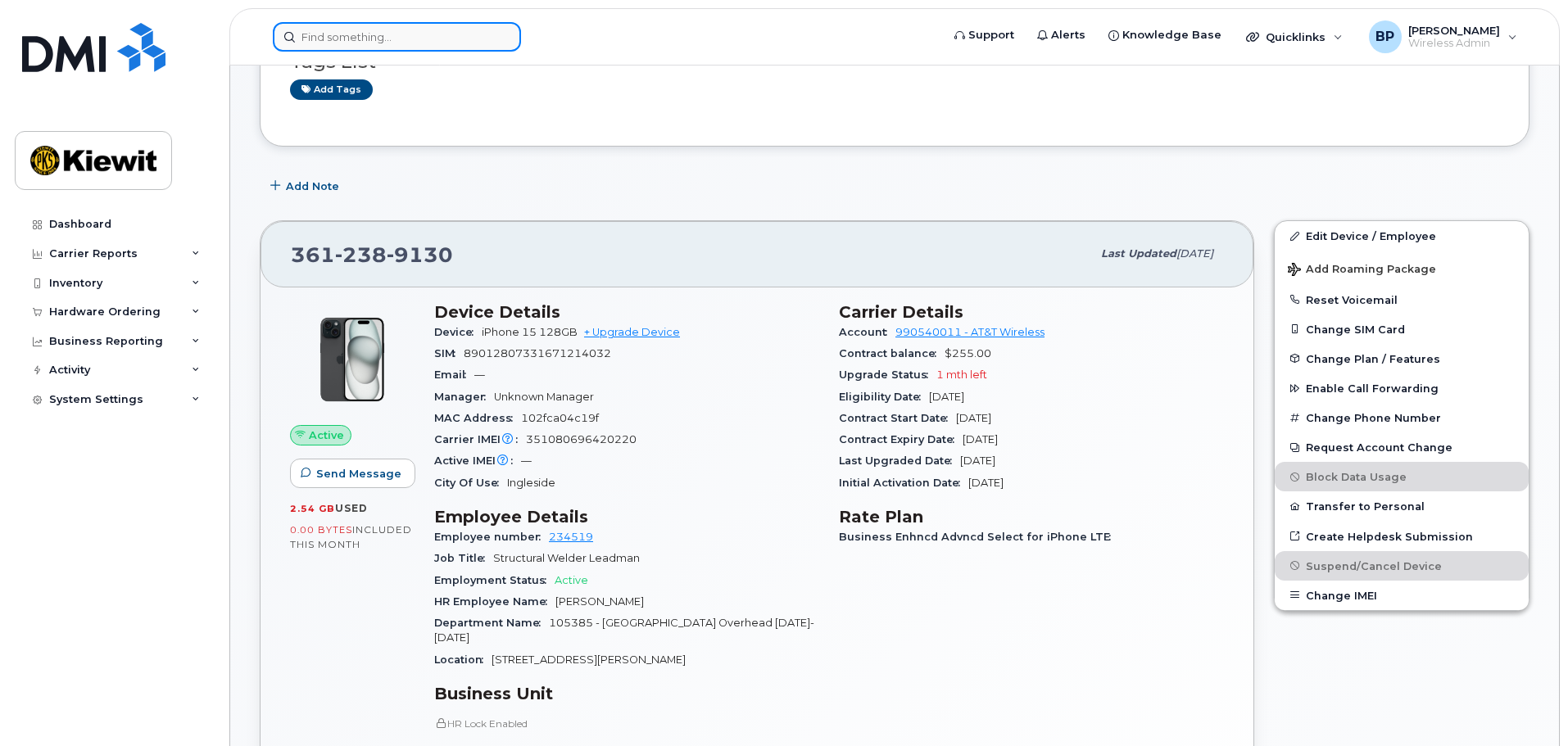
click at [370, 40] on input at bounding box center [397, 37] width 248 height 29
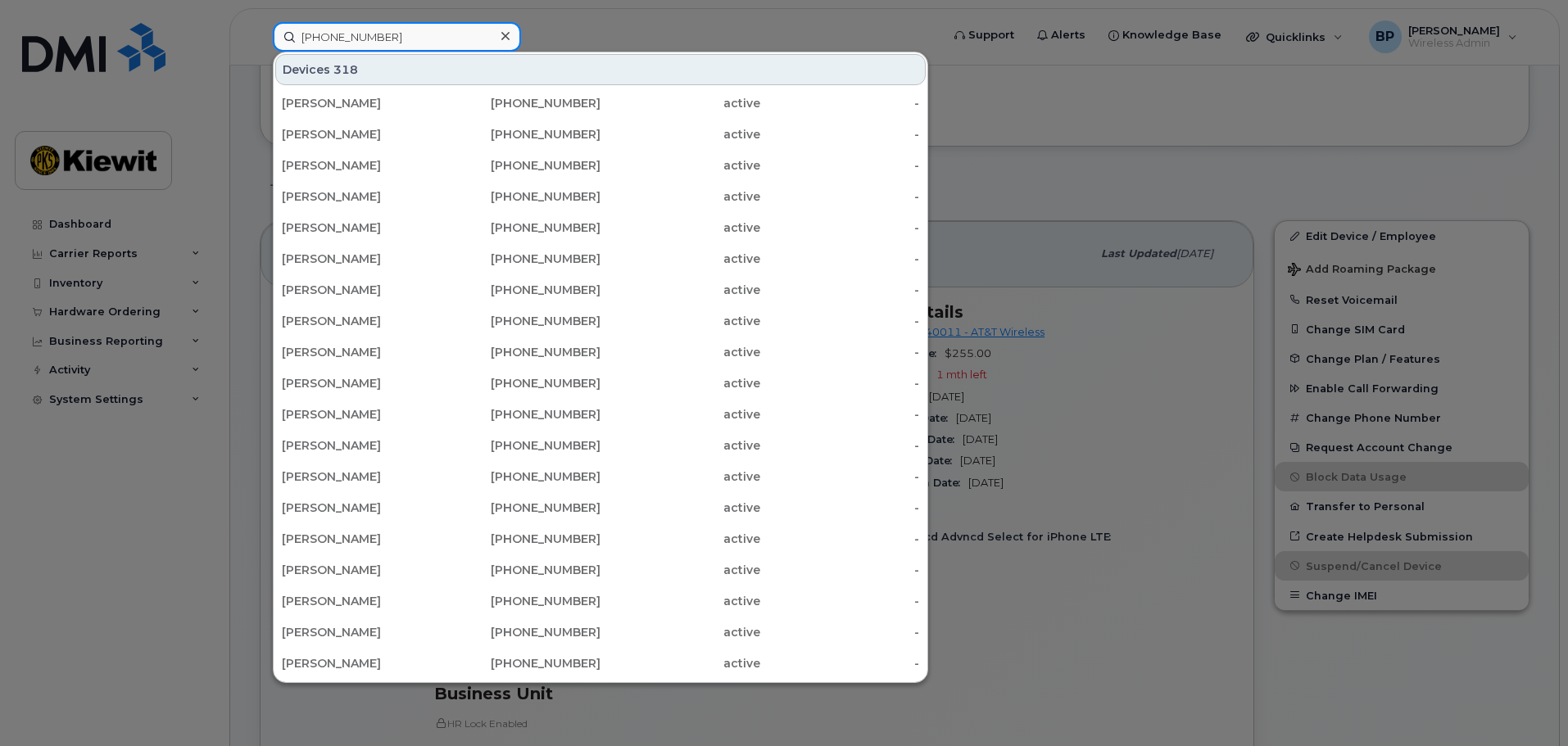
type input "361-385-0912"
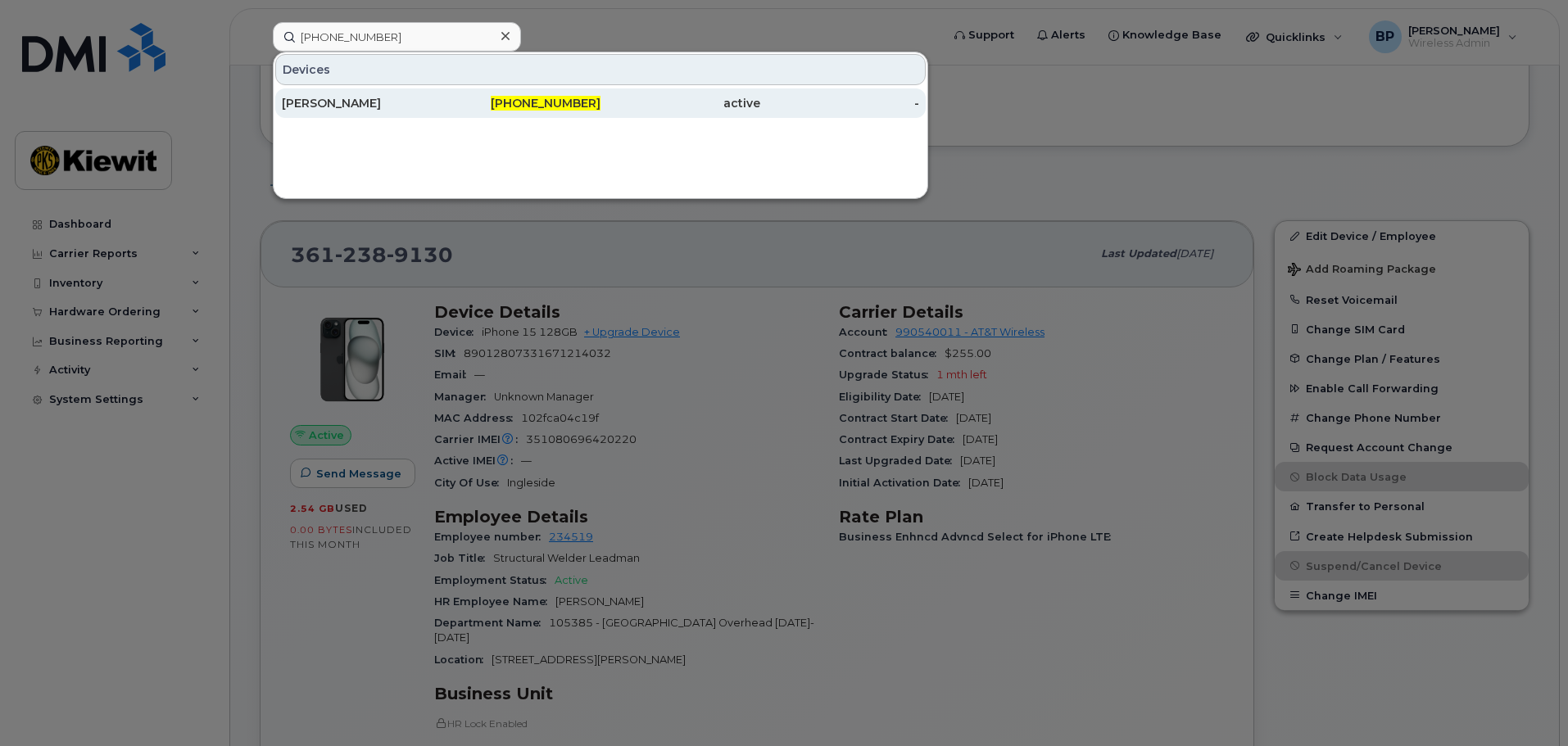
click at [332, 98] on div "CRUZ ARANDA" at bounding box center [361, 103] width 160 height 16
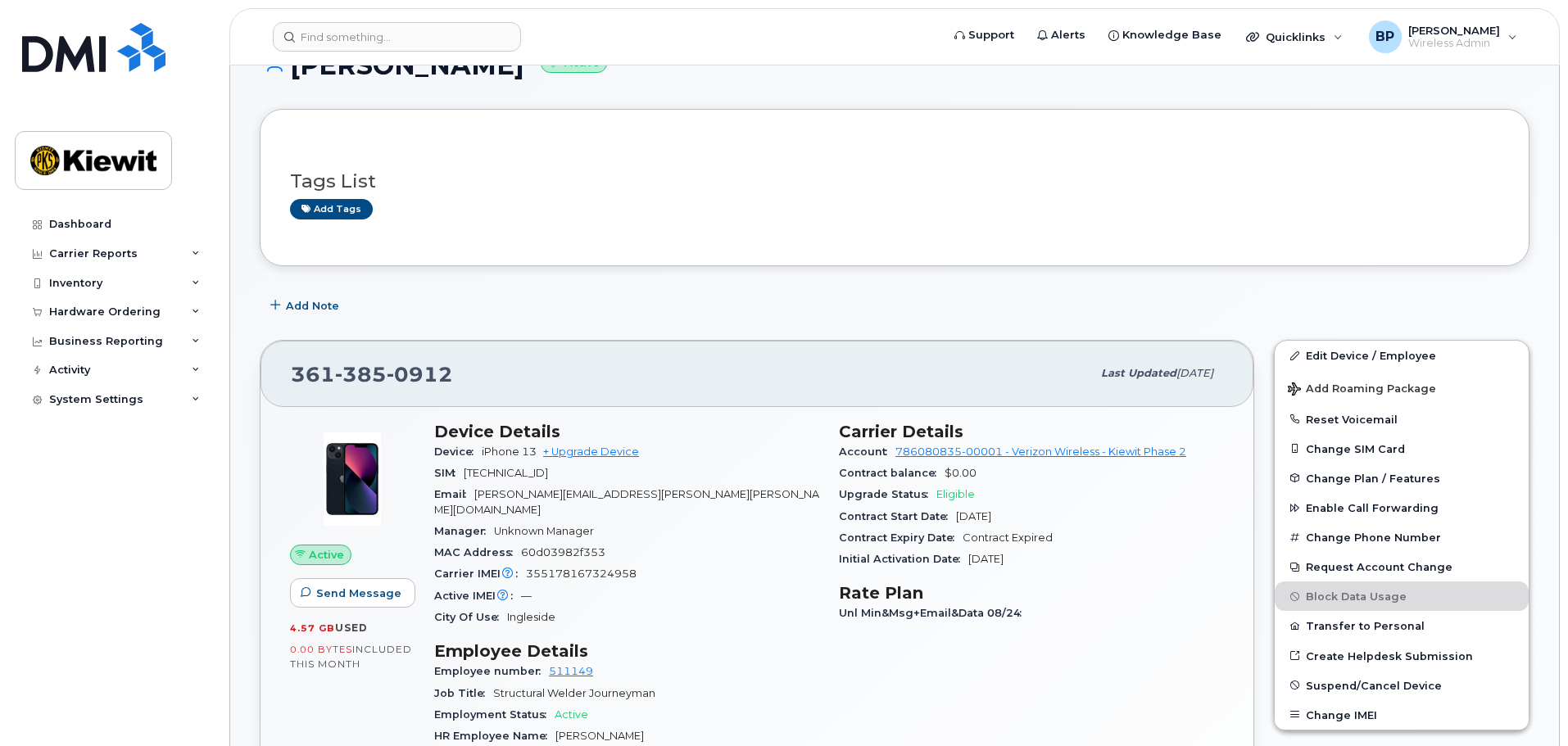
scroll to position [82, 0]
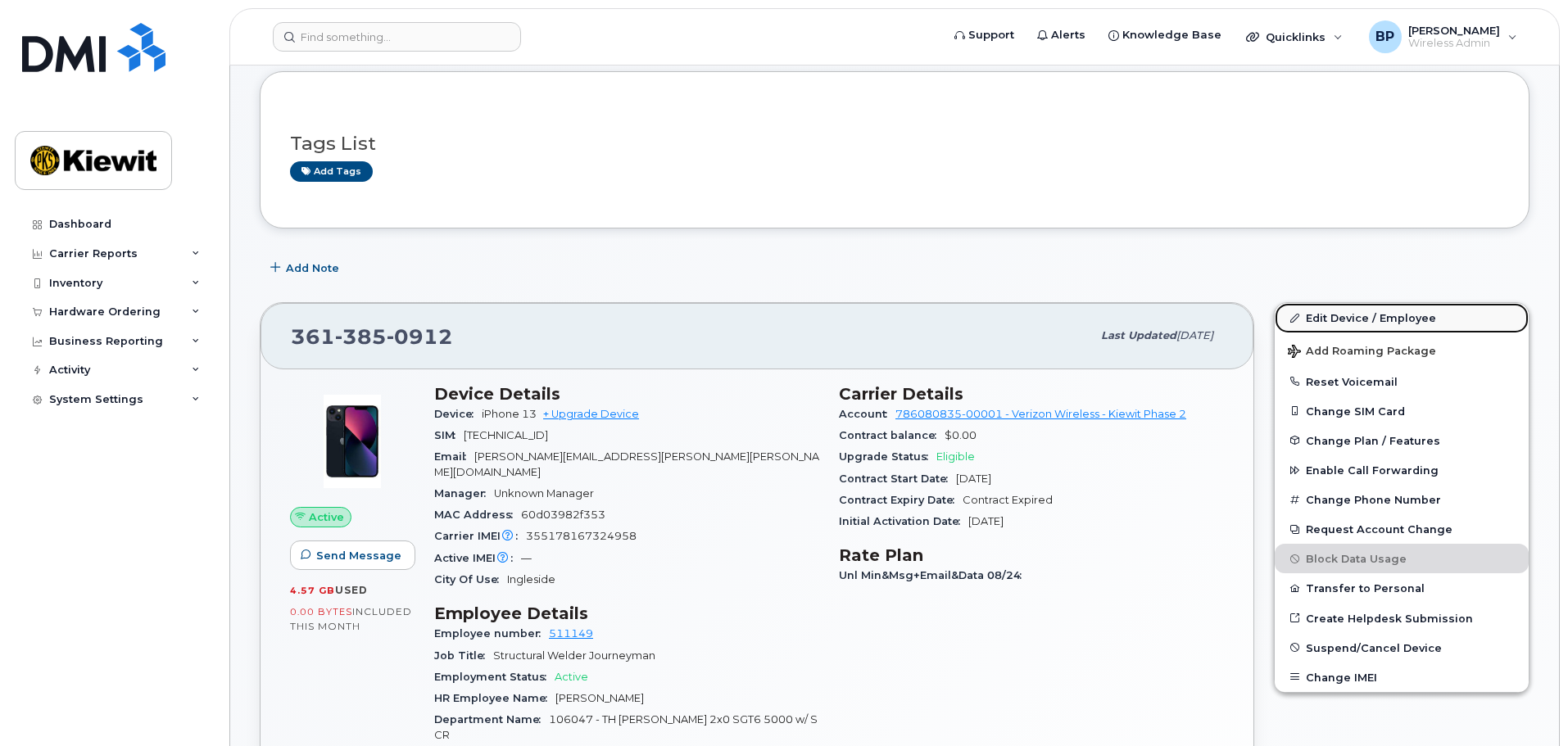
click at [1333, 320] on link "Edit Device / Employee" at bounding box center [1402, 318] width 254 height 29
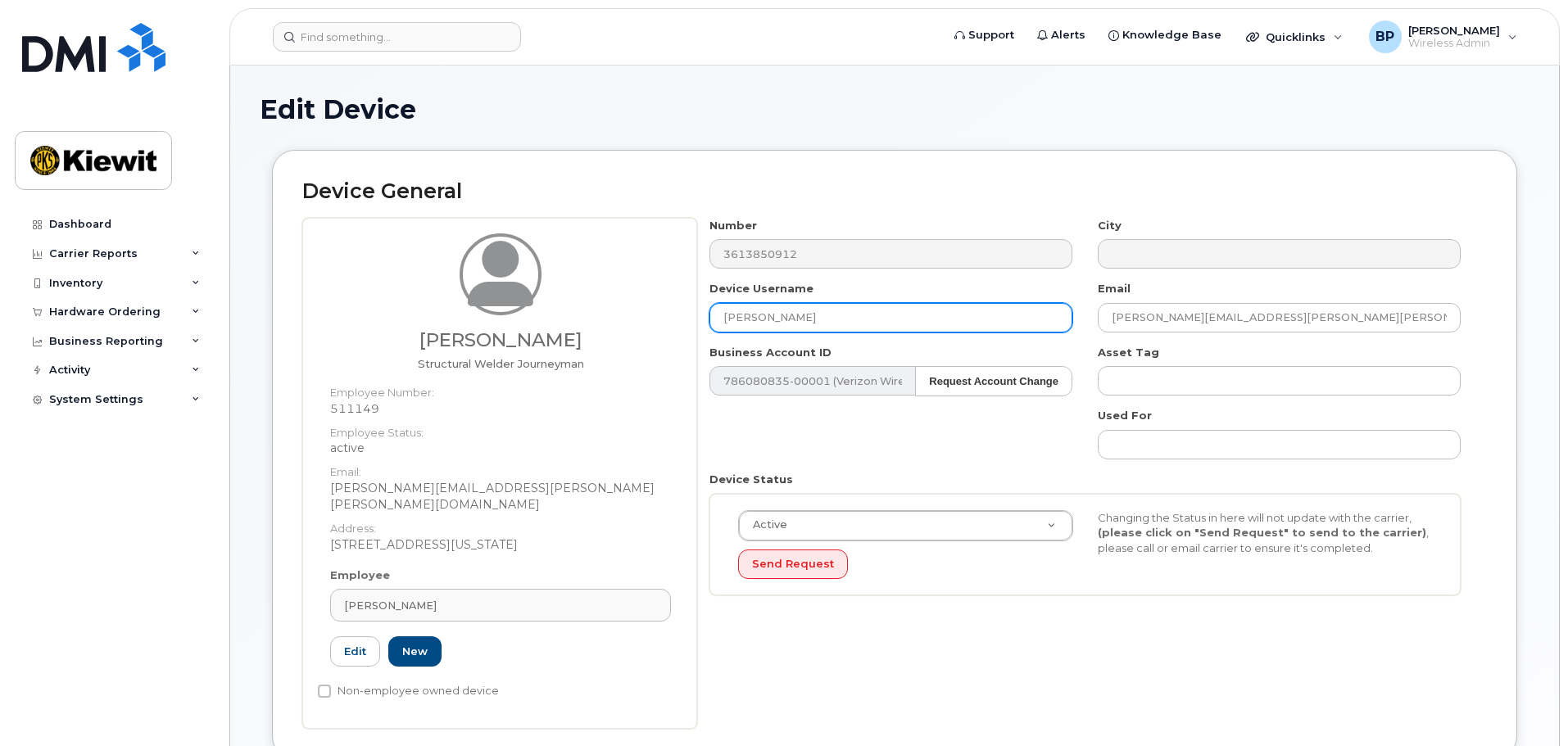
drag, startPoint x: 825, startPoint y: 321, endPoint x: 515, endPoint y: 291, distance: 311.4
click at [519, 295] on div "[PERSON_NAME] Structural Welder Journeyman Employee Number: 511149 Employee Sta…" at bounding box center [894, 474] width 1185 height 512
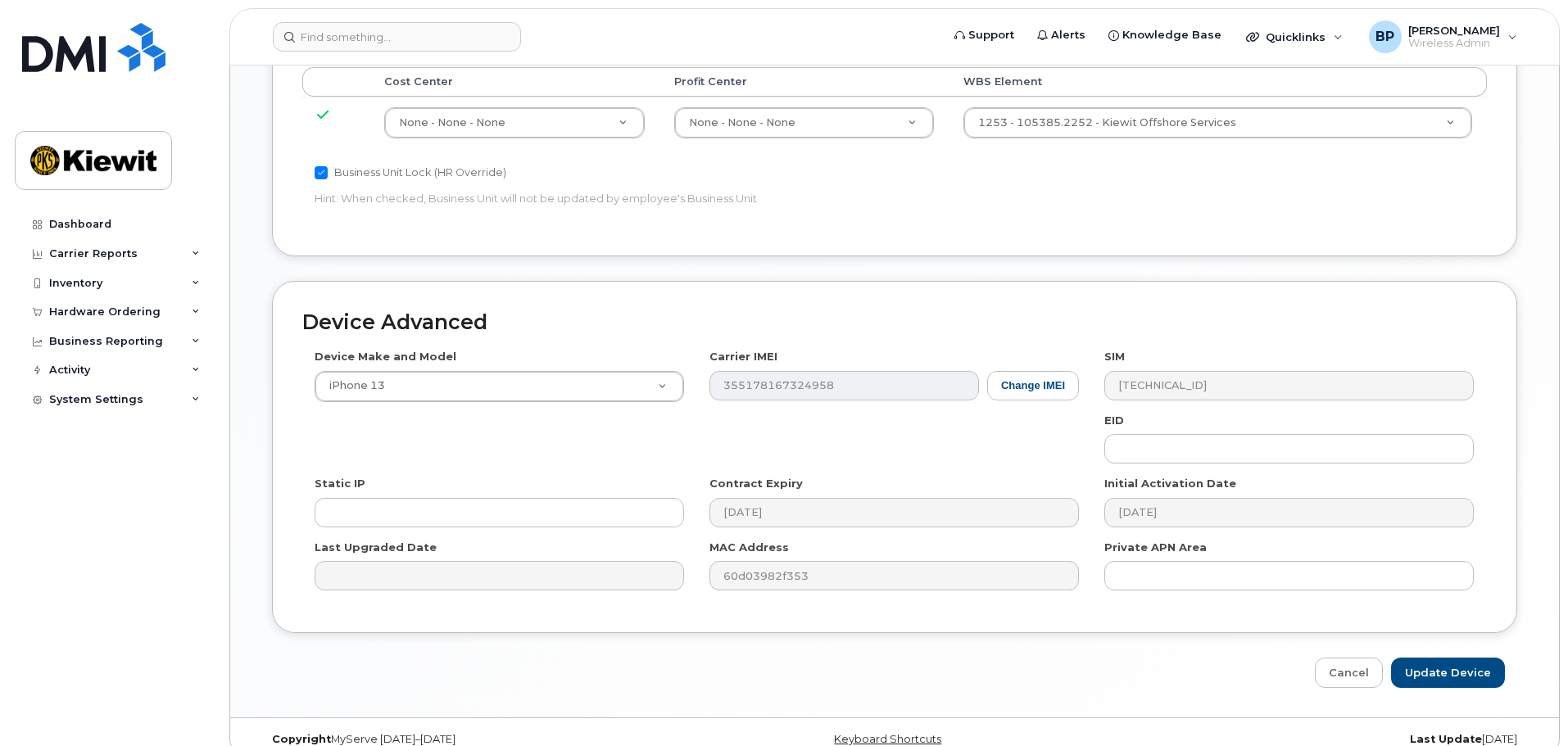
scroll to position [937, 0]
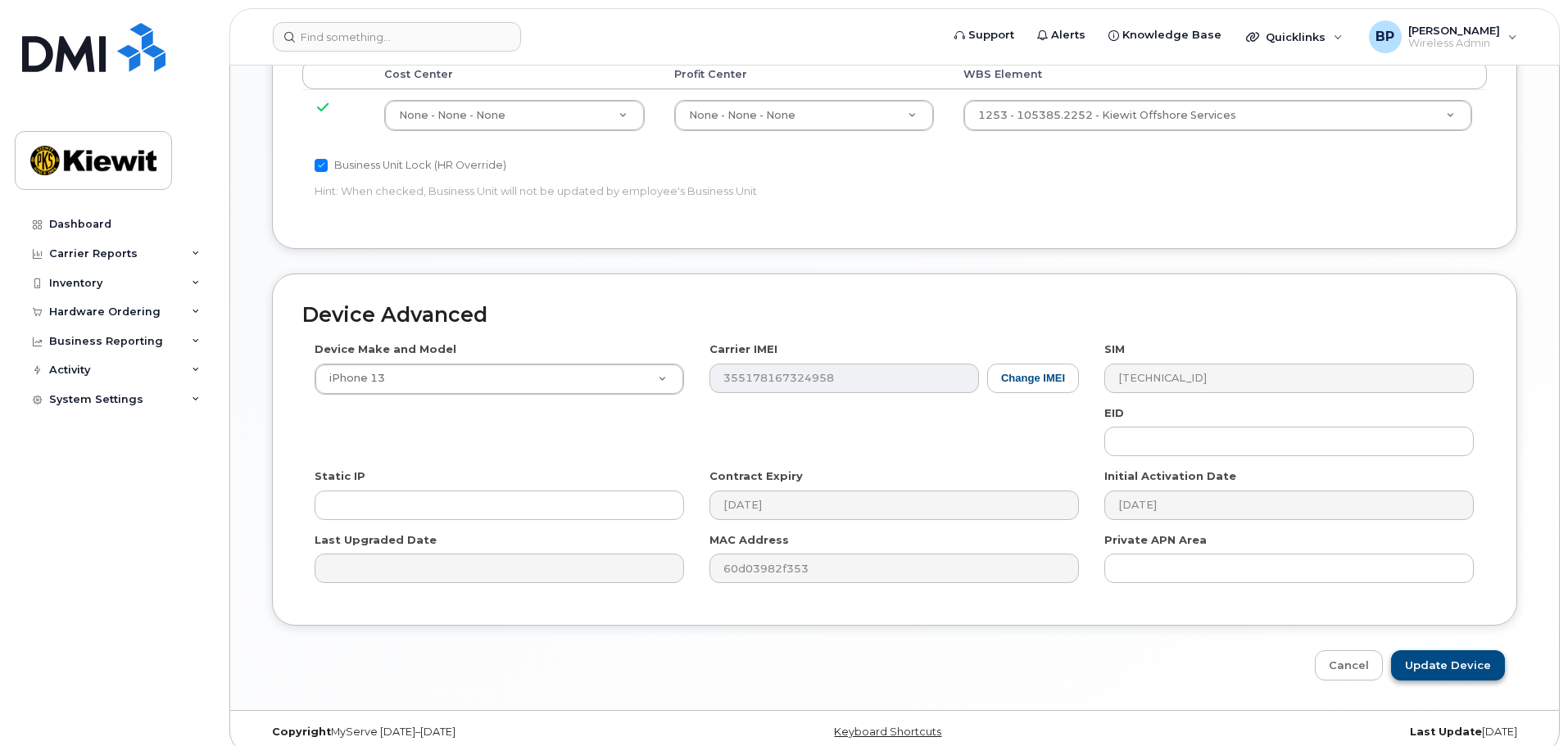
type input "[PERSON_NAME]"
drag, startPoint x: 1428, startPoint y: 652, endPoint x: 1420, endPoint y: 661, distance: 12.0
click at [1428, 652] on input "Update Device" at bounding box center [1449, 665] width 114 height 30
type input "Saving..."
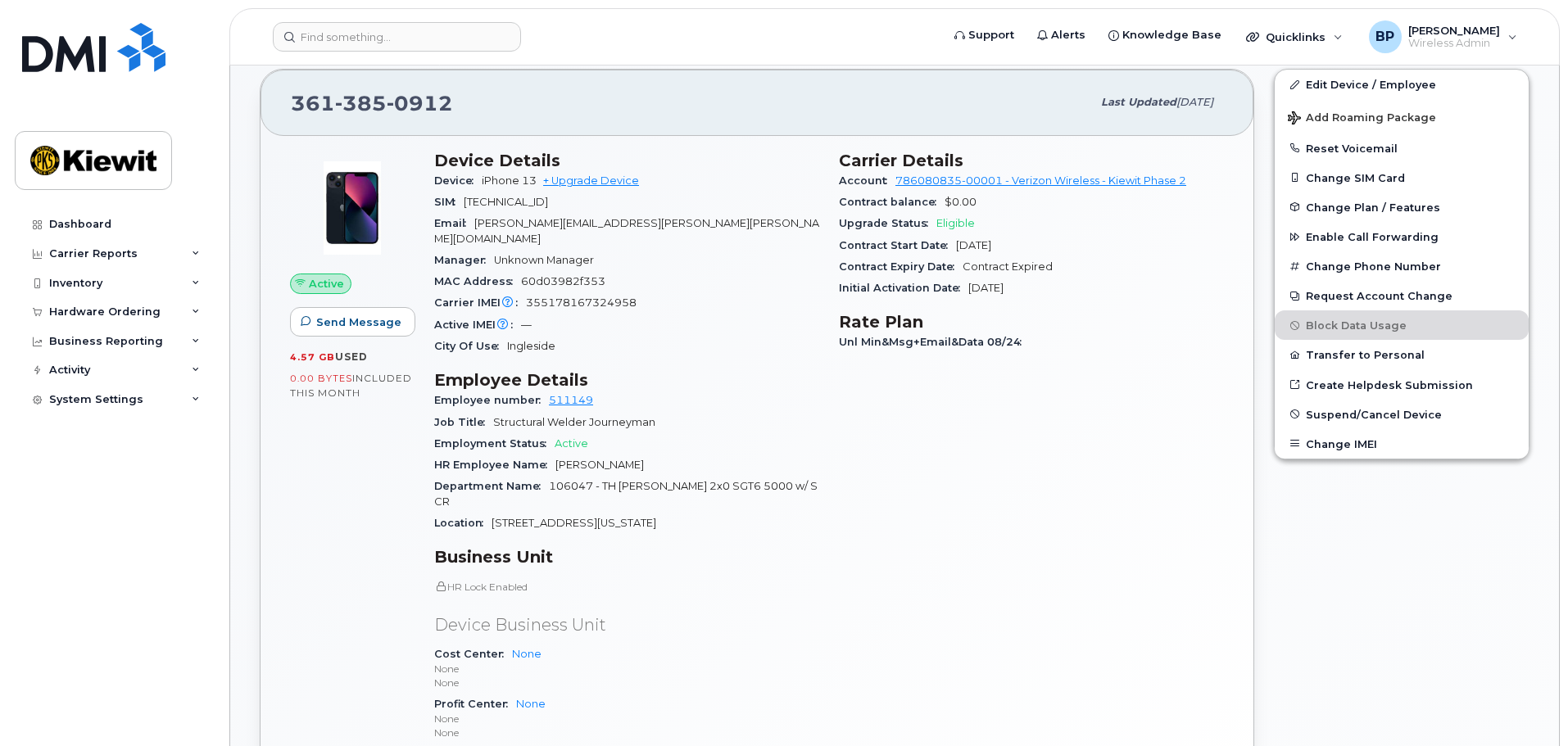
scroll to position [327, 0]
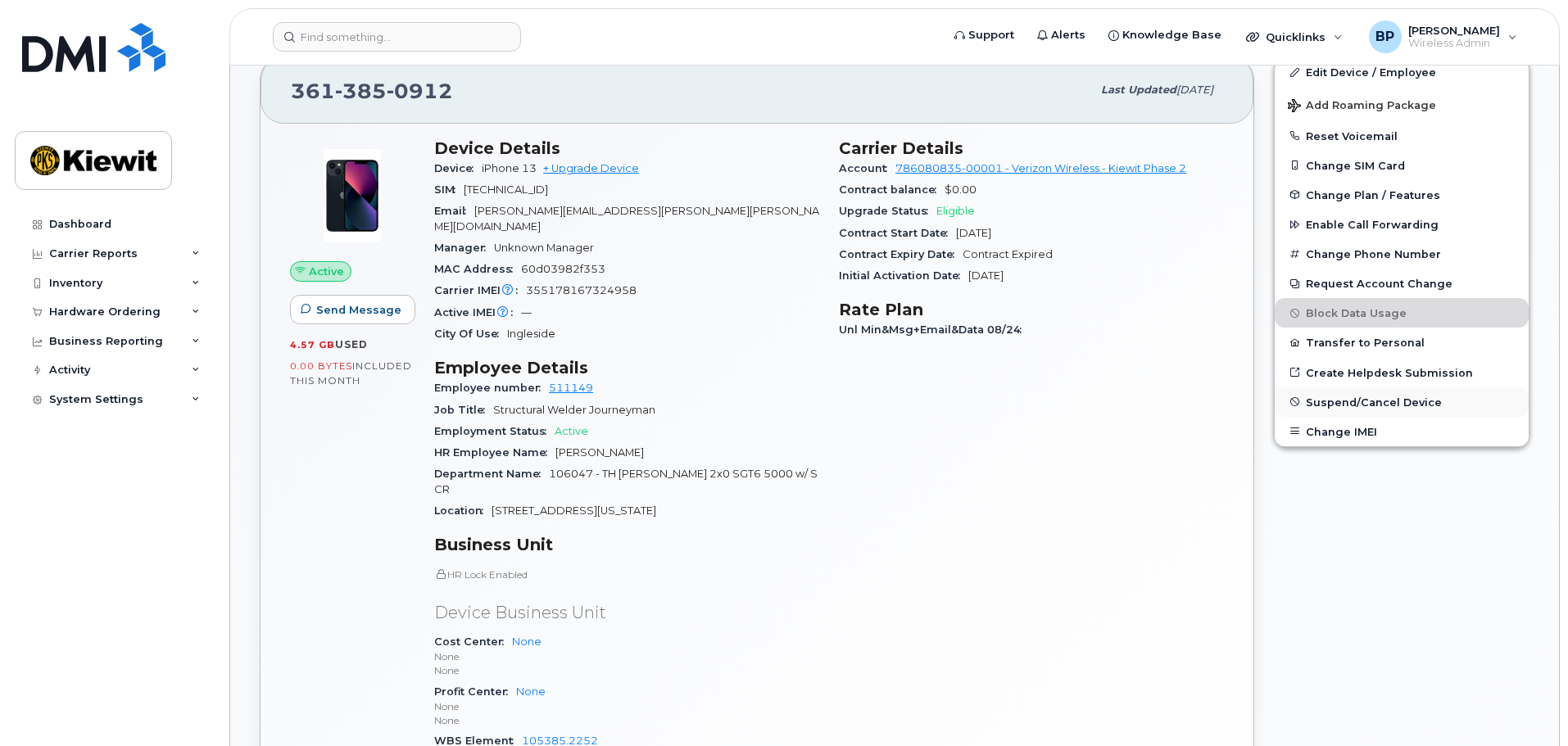
click at [1377, 401] on span "Suspend/Cancel Device" at bounding box center [1374, 401] width 136 height 13
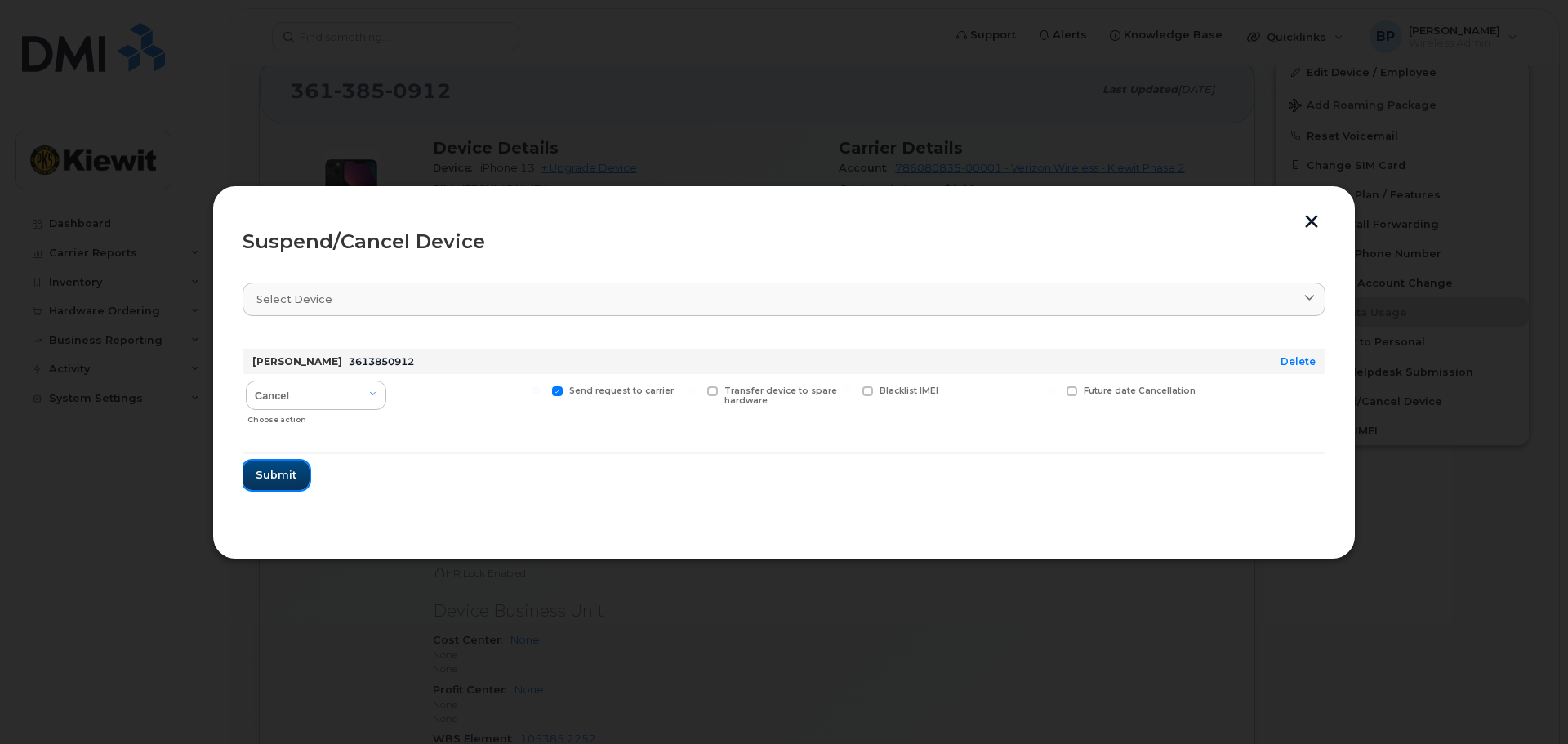
click at [271, 478] on span "Submit" at bounding box center [276, 475] width 41 height 15
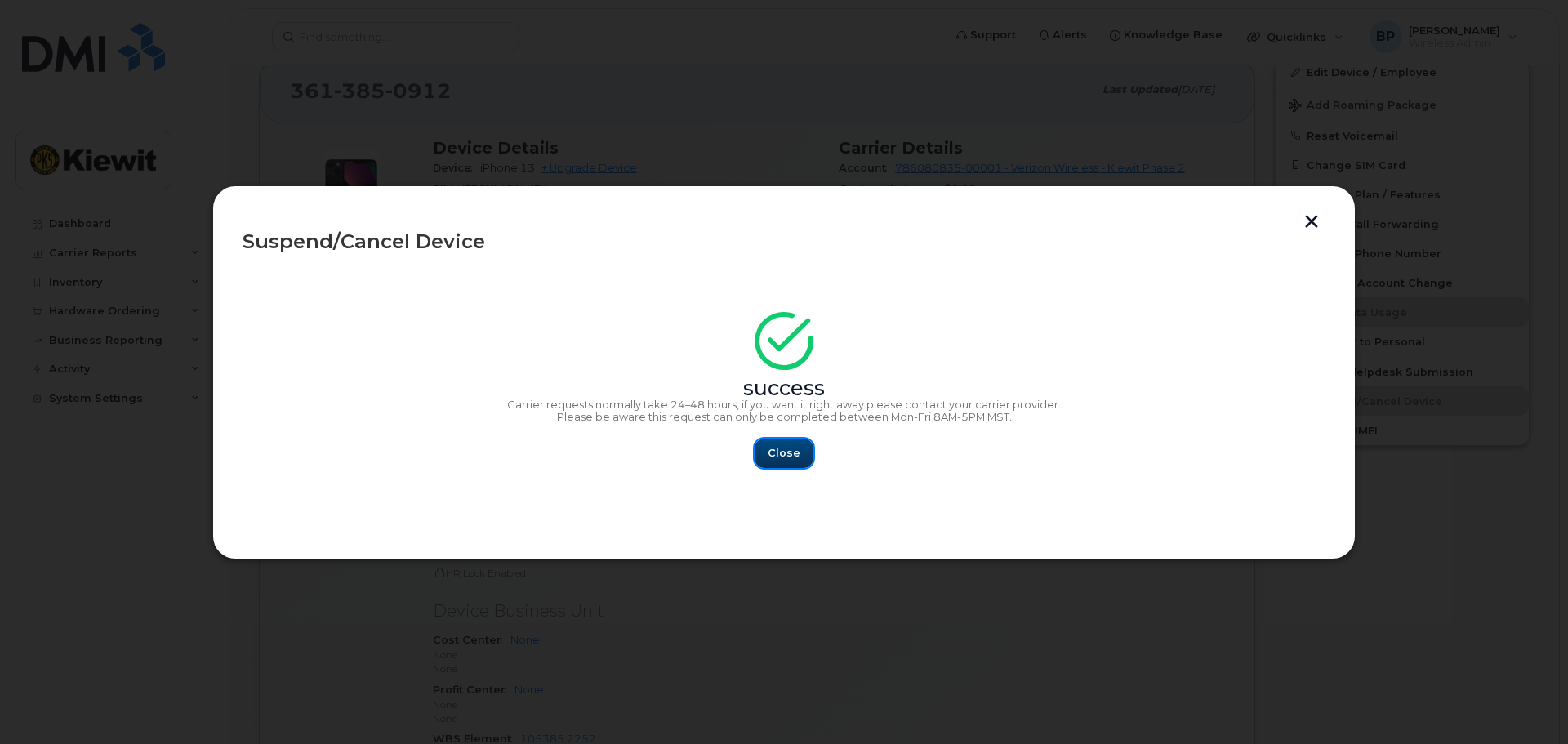
drag, startPoint x: 773, startPoint y: 447, endPoint x: 783, endPoint y: 459, distance: 15.6
click at [773, 447] on span "Close" at bounding box center [784, 453] width 33 height 15
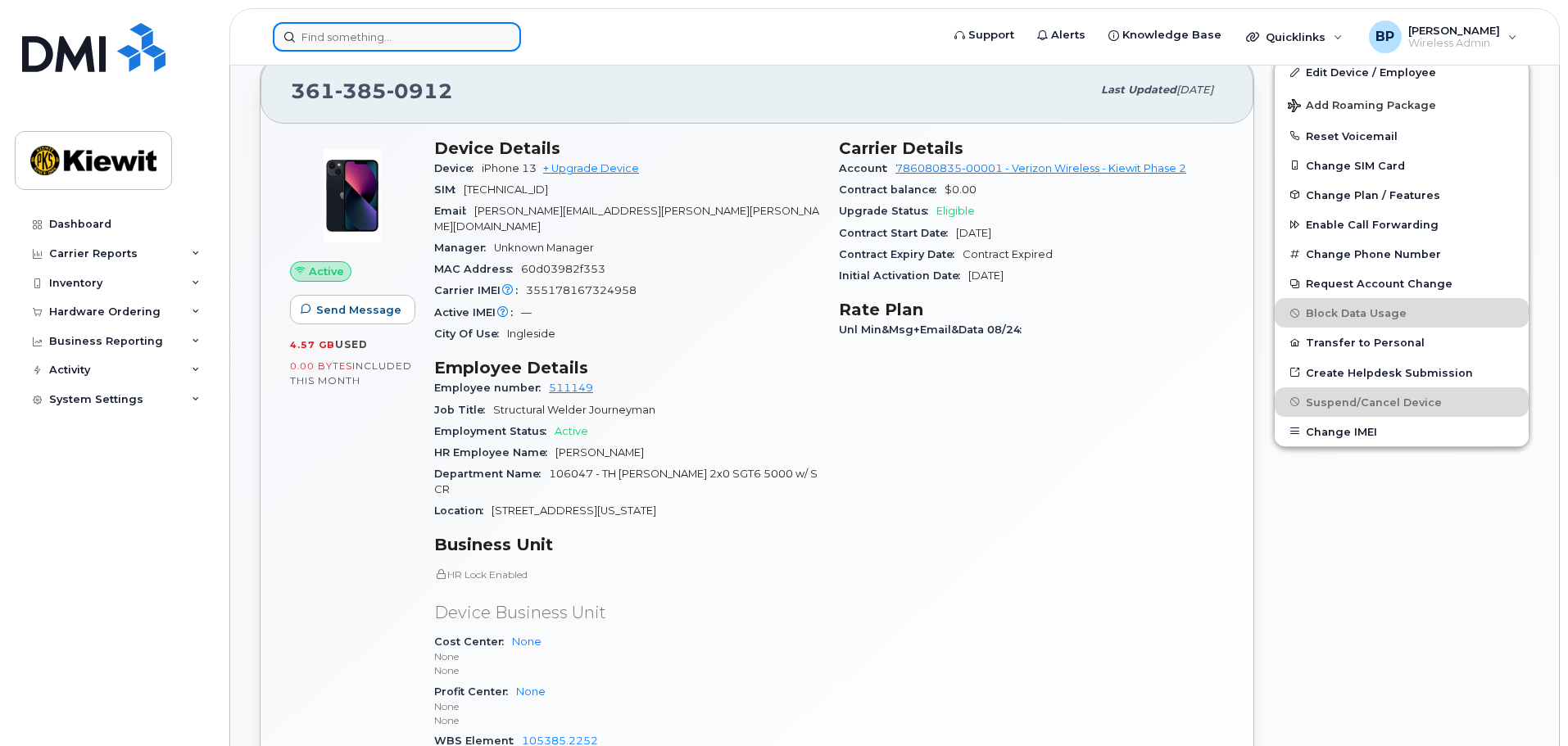
drag, startPoint x: 406, startPoint y: 35, endPoint x: 415, endPoint y: 37, distance: 9.2
click at [408, 36] on input at bounding box center [397, 37] width 248 height 29
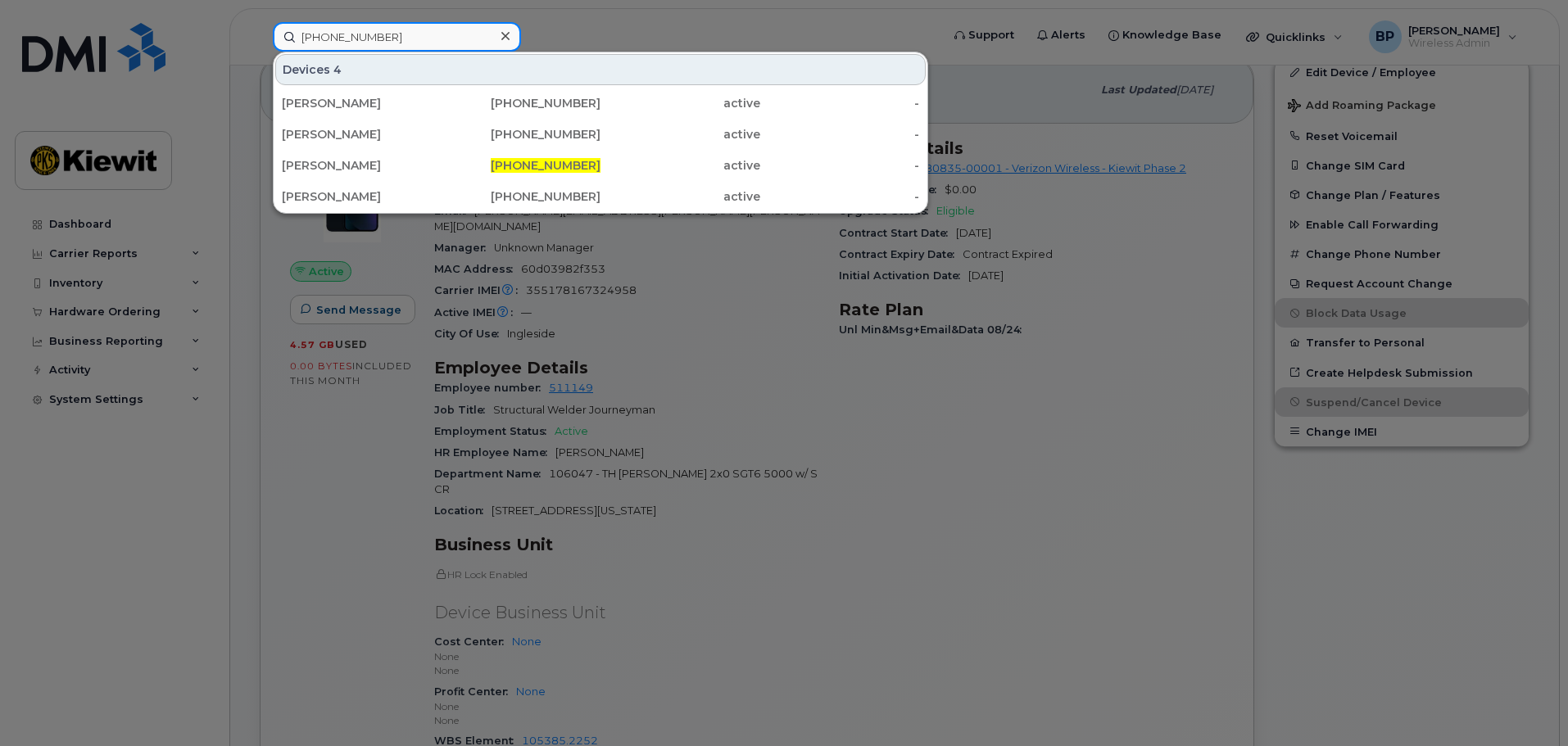
type input "361-300-5196"
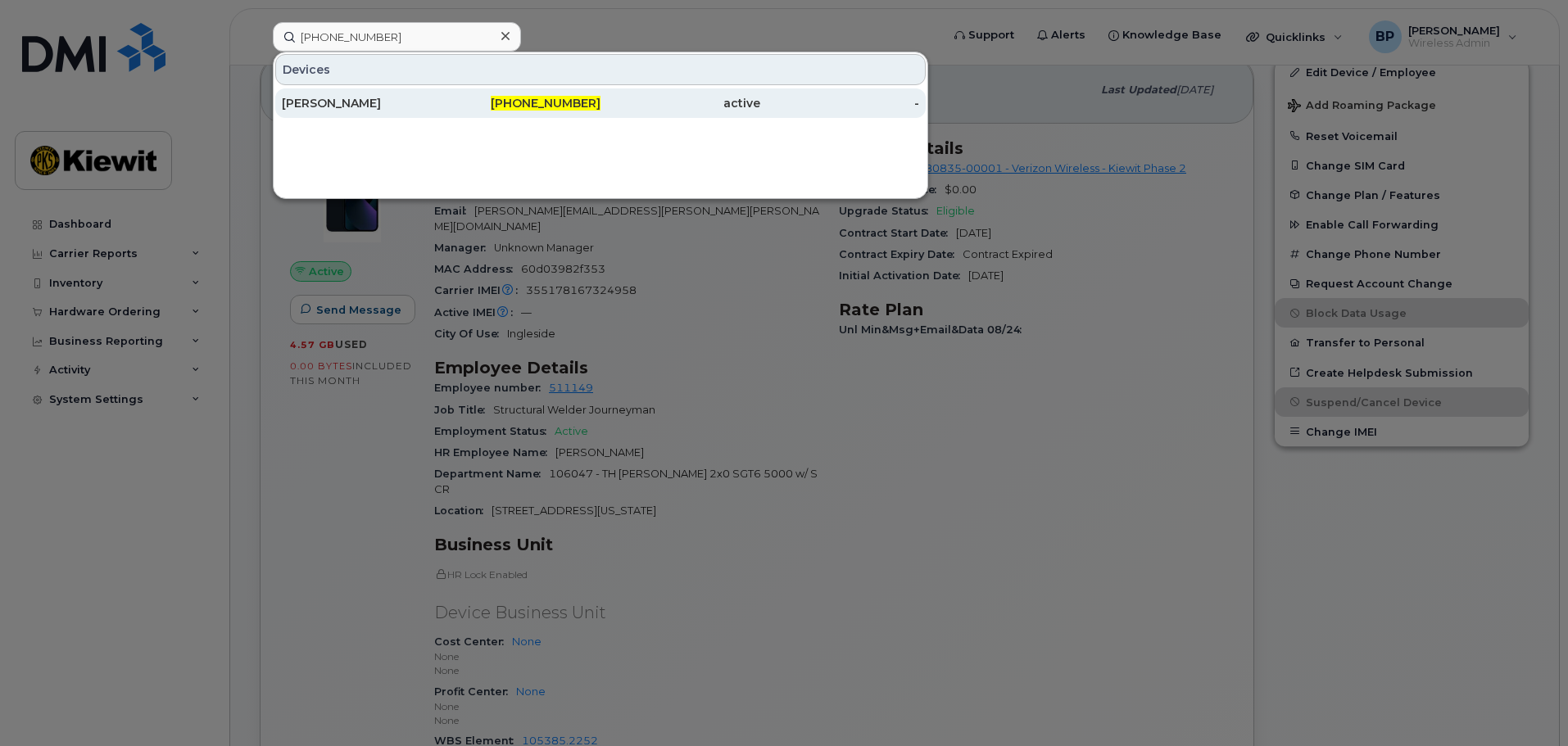
click at [338, 104] on div "[PERSON_NAME]" at bounding box center [361, 103] width 160 height 16
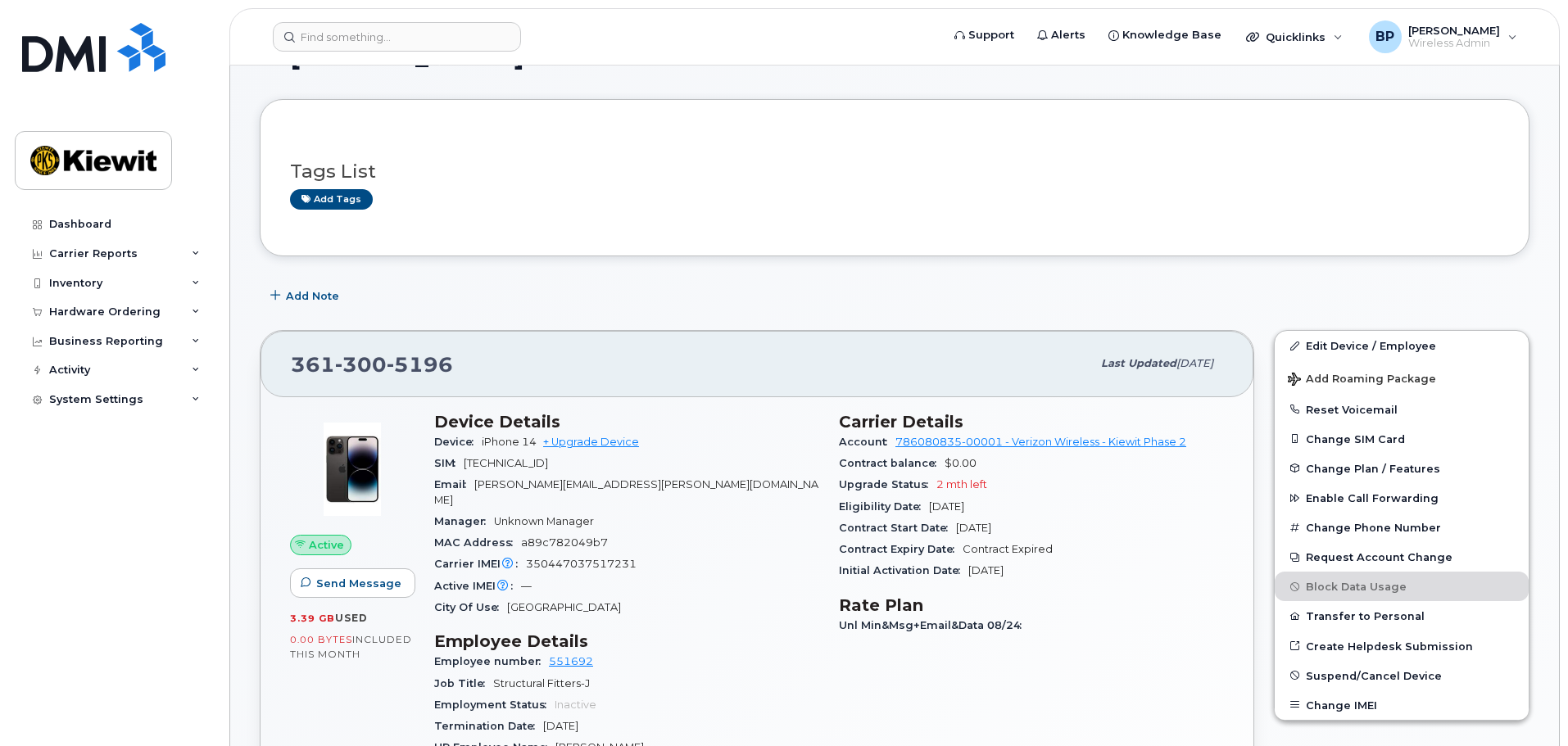
scroll to position [82, 0]
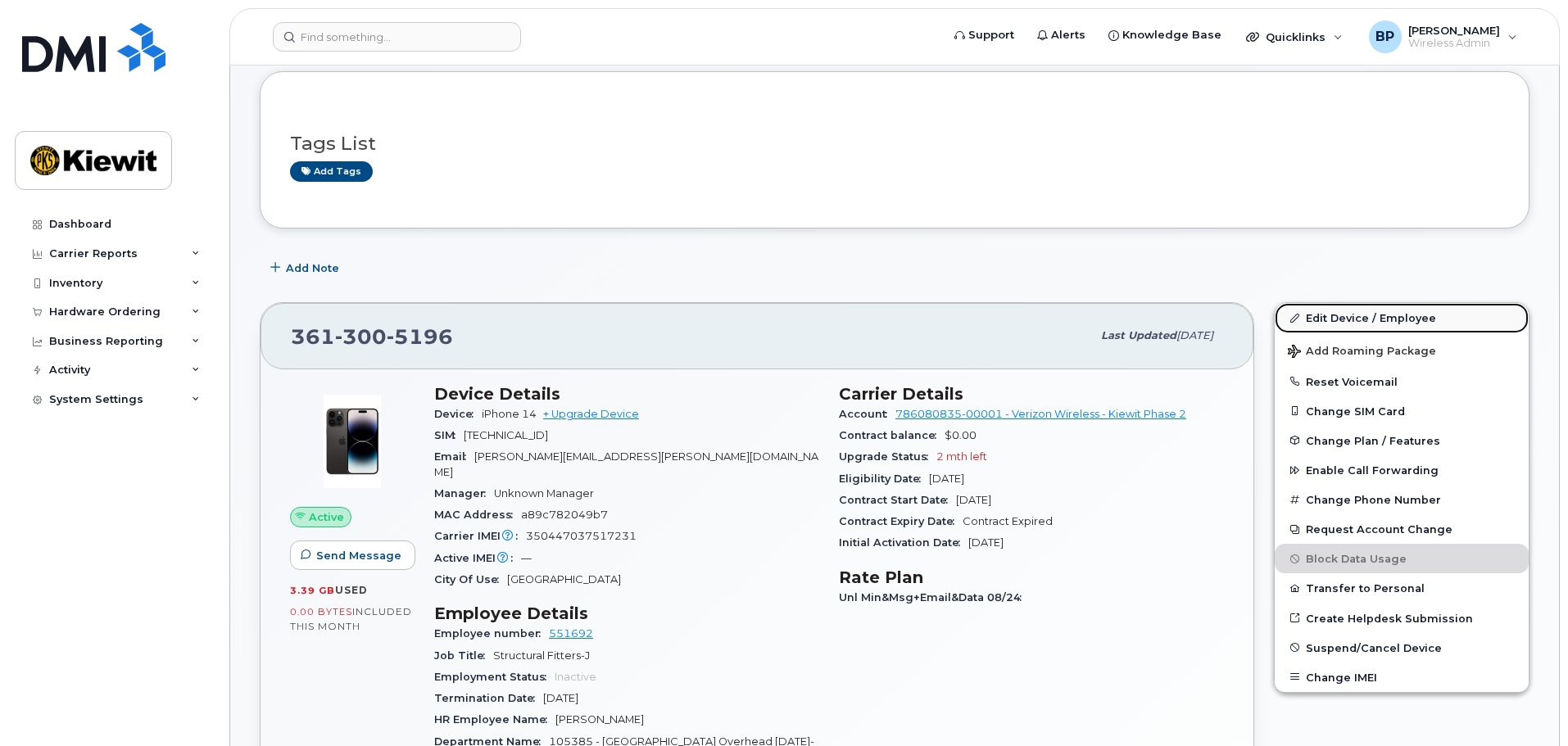
click at [1324, 314] on link "Edit Device / Employee" at bounding box center [1402, 318] width 254 height 29
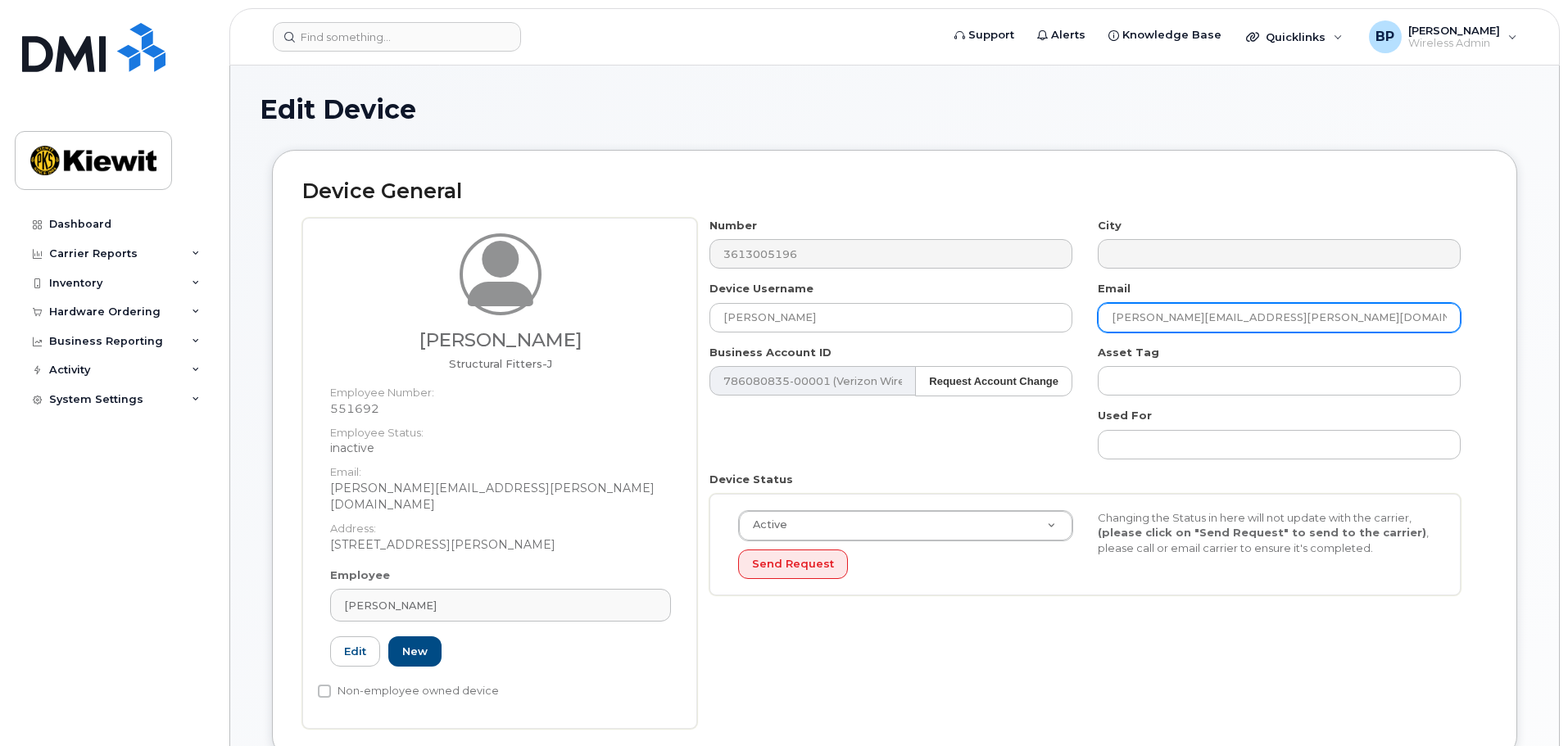
drag, startPoint x: 1305, startPoint y: 317, endPoint x: 1002, endPoint y: 298, distance: 303.6
click at [1002, 298] on div "Number 3613005196 City Device Username [PERSON_NAME] Email [PERSON_NAME][EMAIL_…" at bounding box center [1086, 413] width 777 height 390
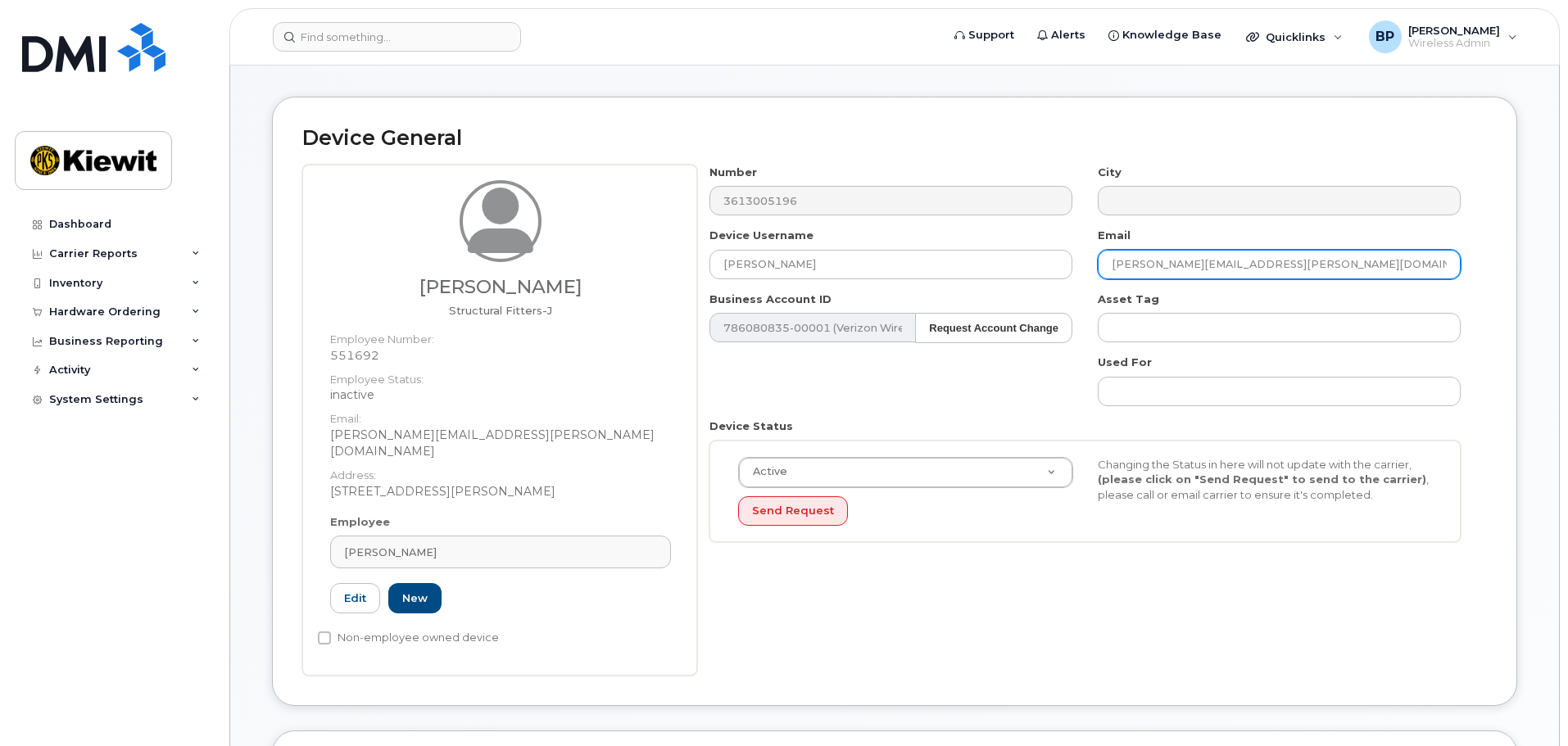
scroll to position [82, 0]
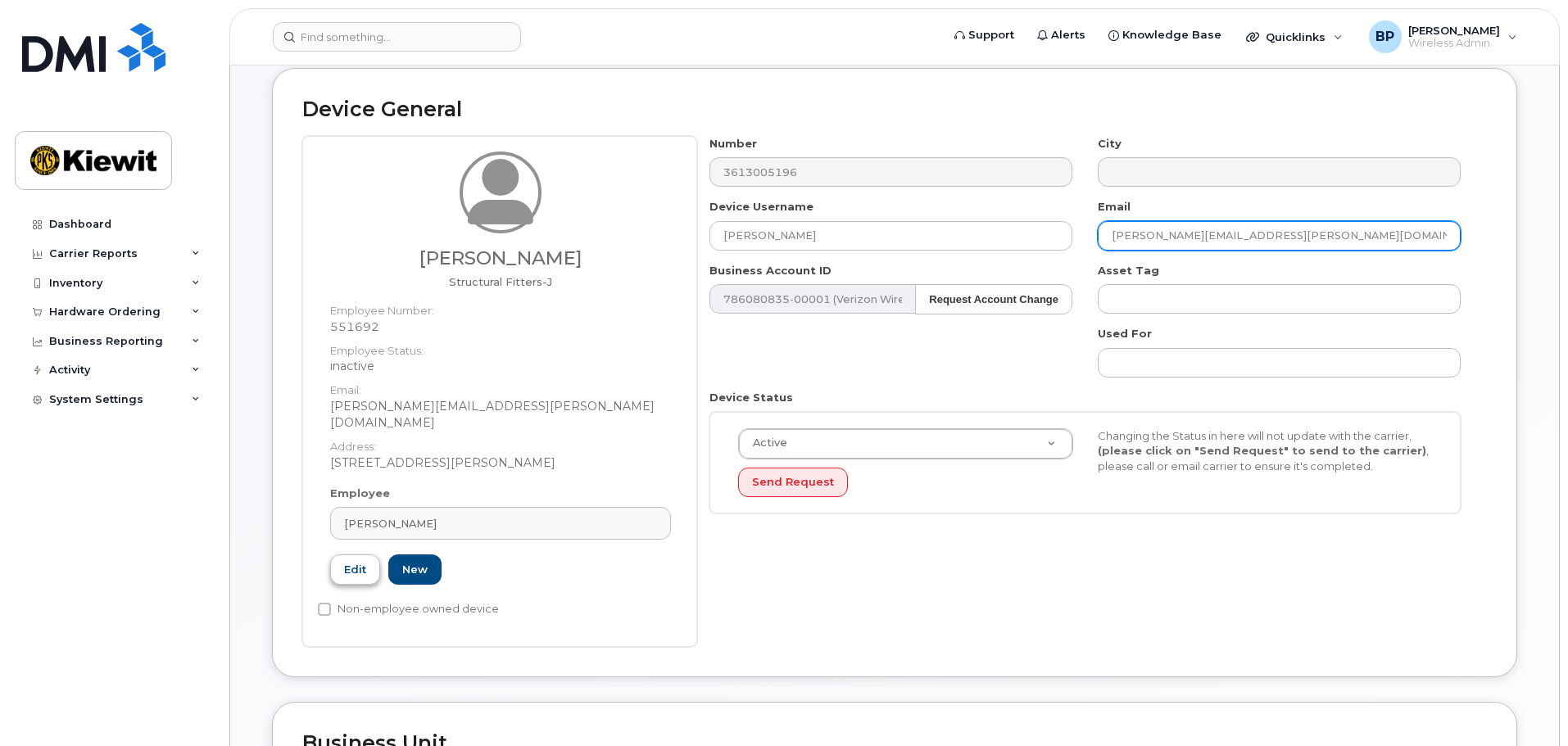
type input "[PERSON_NAME][EMAIL_ADDRESS][PERSON_NAME][DOMAIN_NAME]"
click at [349, 554] on link "Edit" at bounding box center [356, 569] width 50 height 30
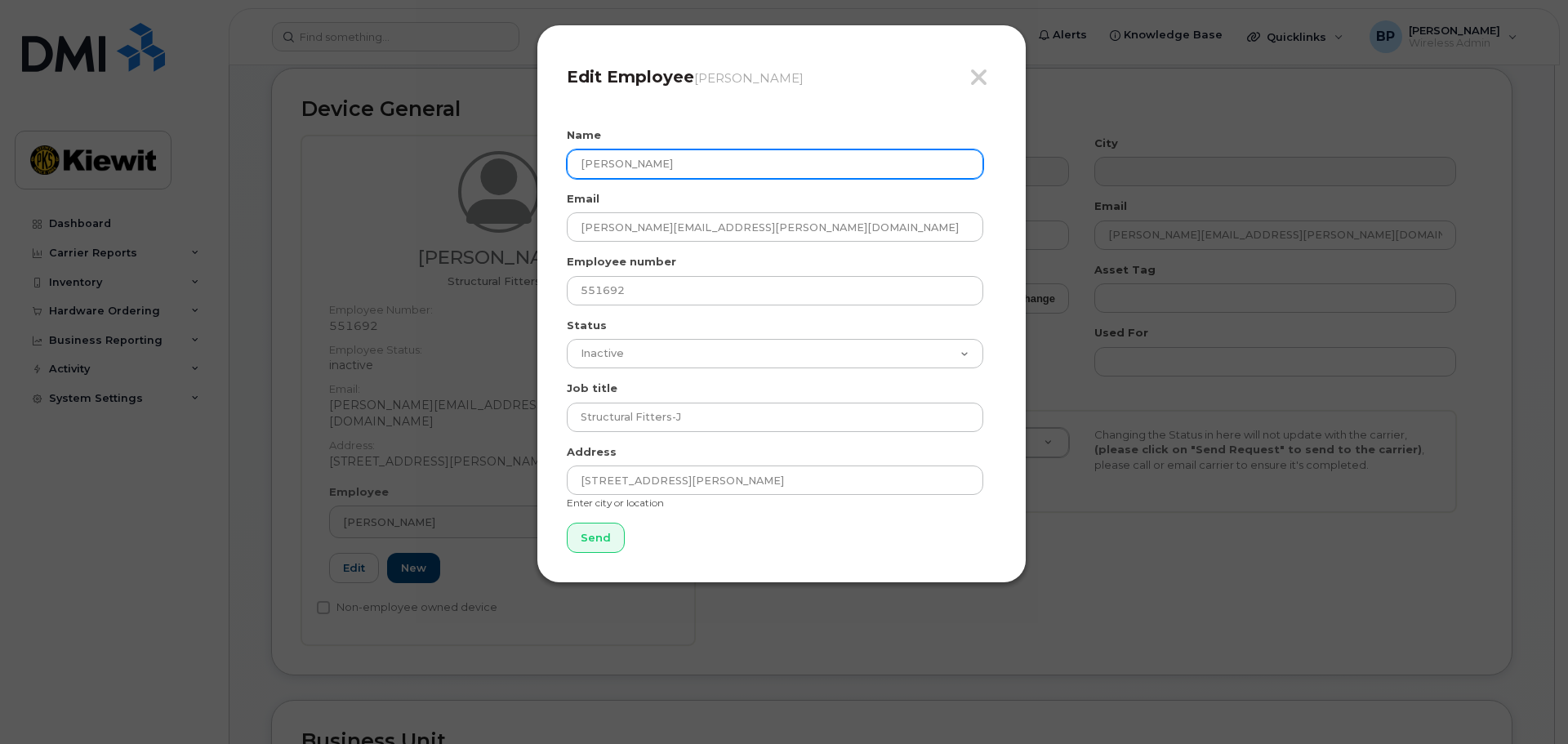
drag, startPoint x: 671, startPoint y: 169, endPoint x: 573, endPoint y: 157, distance: 98.7
click at [573, 157] on input "Clinton McAfee" at bounding box center [775, 164] width 416 height 29
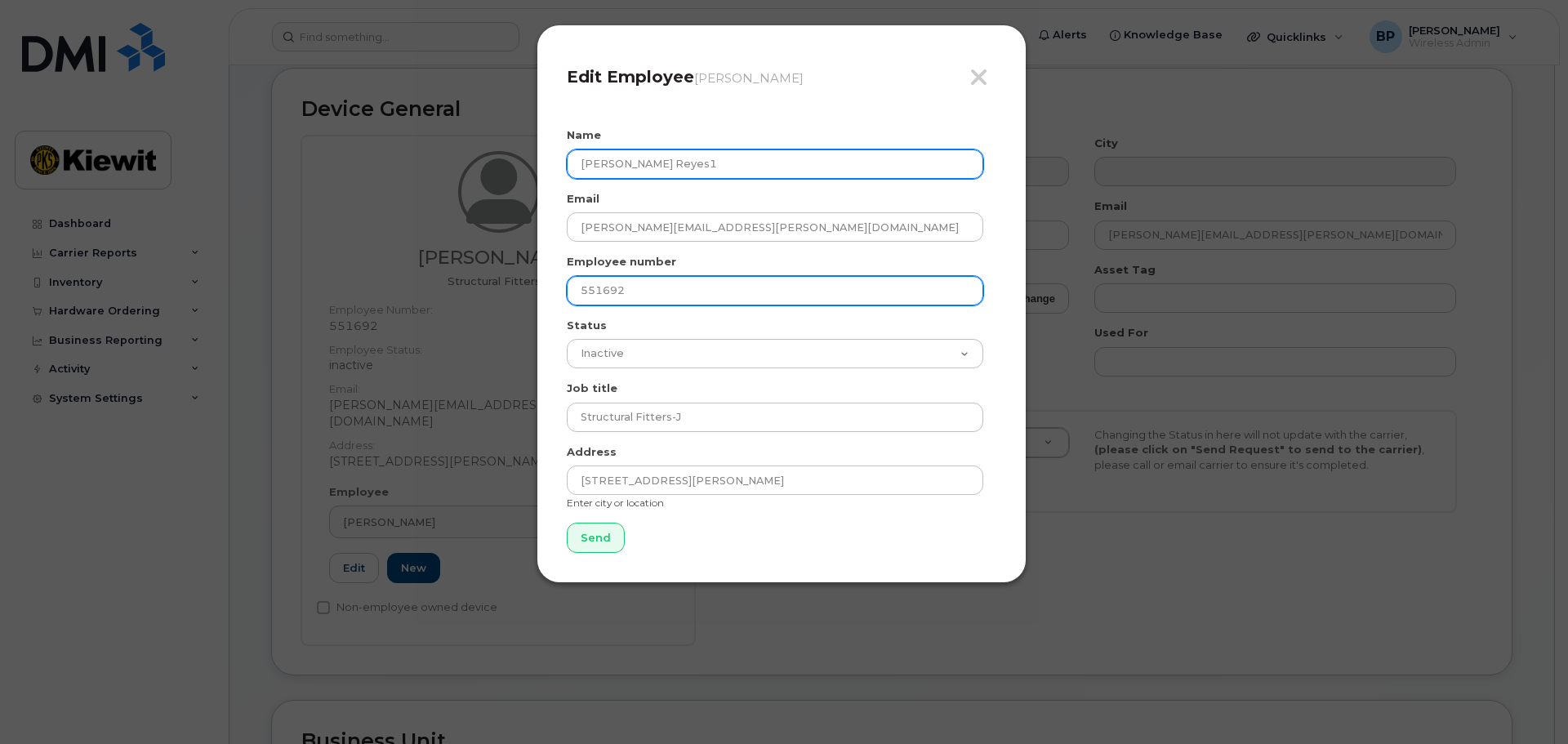
type input "Jesus Reyes1"
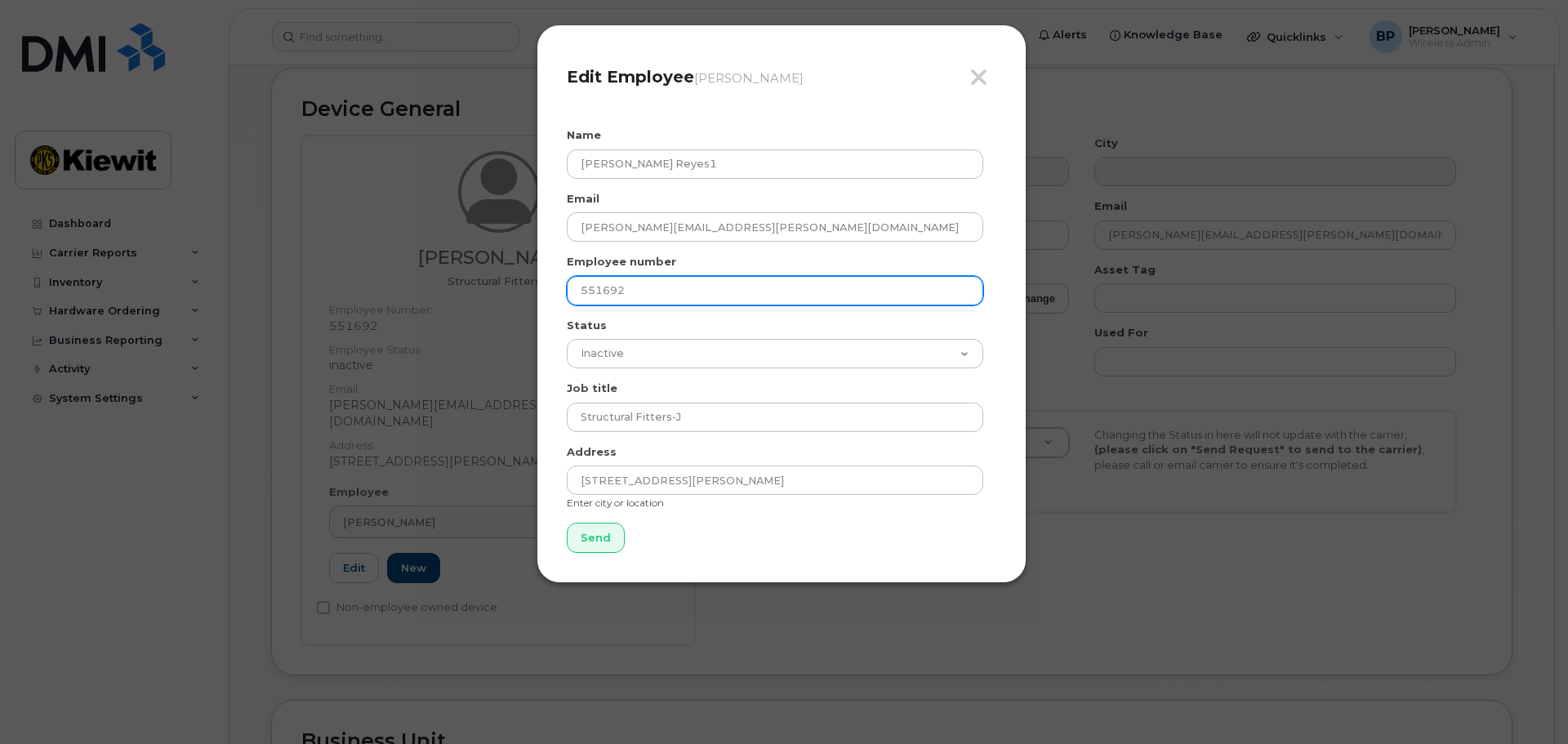
drag, startPoint x: 633, startPoint y: 297, endPoint x: 563, endPoint y: 289, distance: 70.5
click at [563, 290] on div "Close Edit Employee Clinton McAfee Name Jesus Reyes1 Email CLINTON.MCAFEE@KIEWI…" at bounding box center [782, 303] width 490 height 558
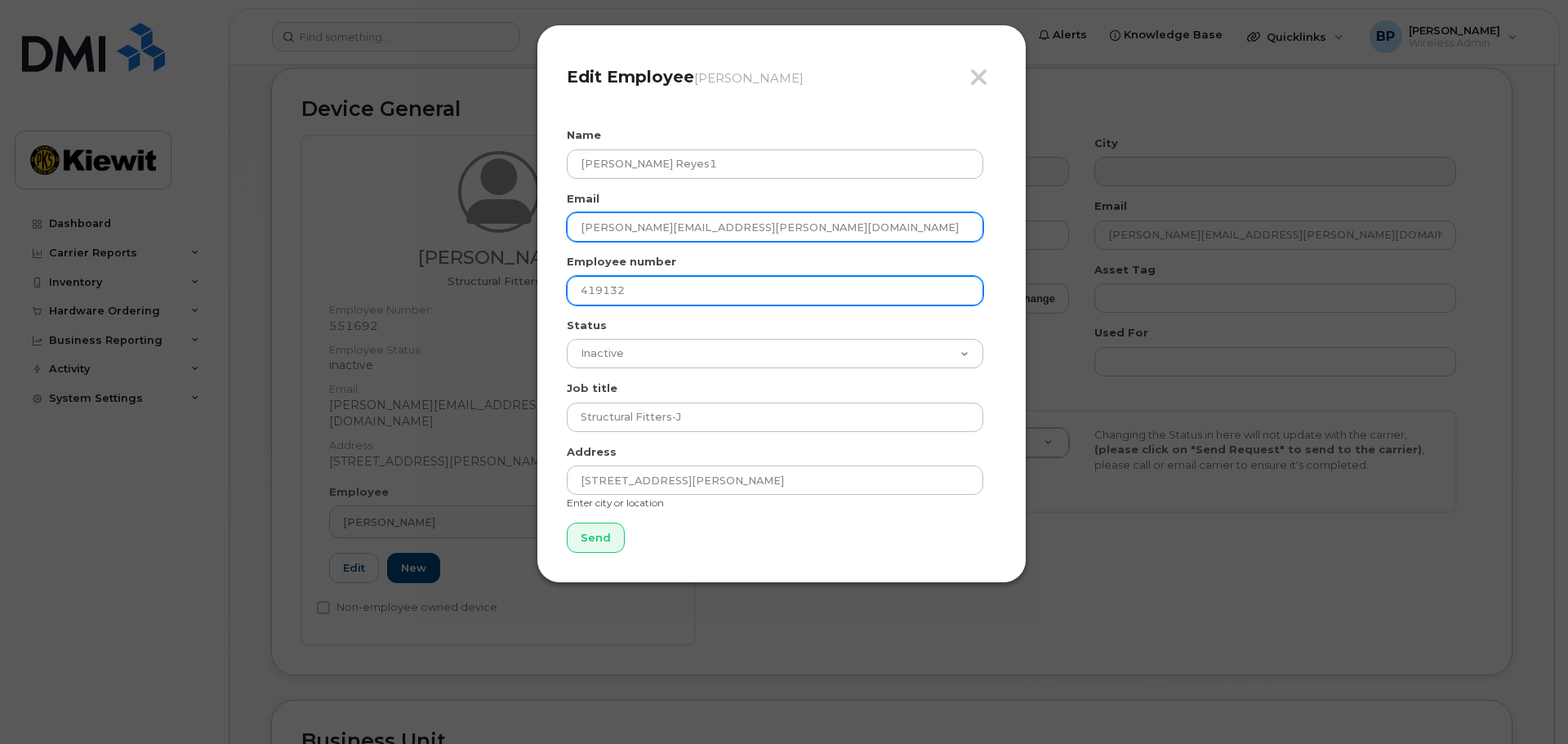
type input "419132"
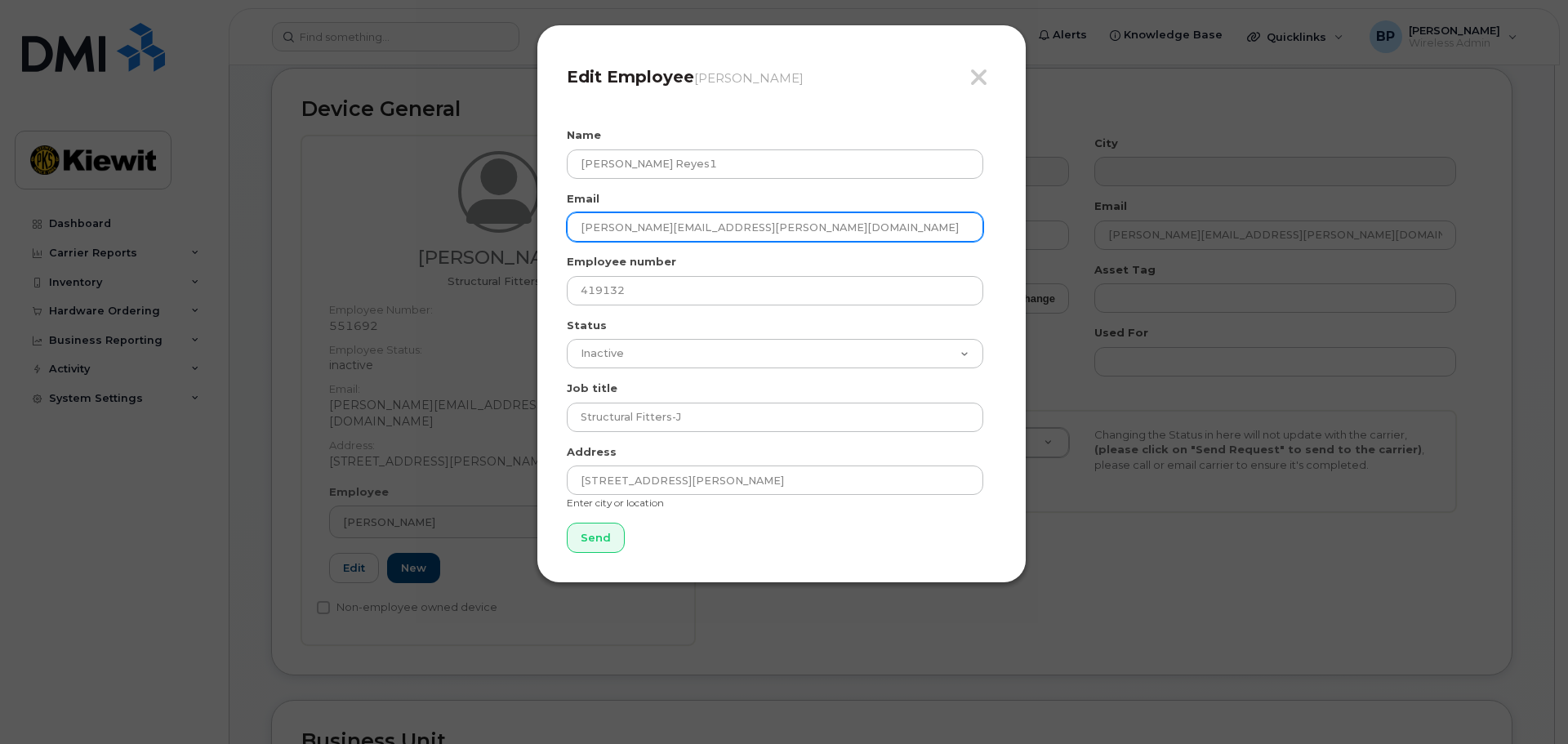
drag, startPoint x: 762, startPoint y: 230, endPoint x: 563, endPoint y: 215, distance: 199.6
click at [563, 215] on div "Close Edit Employee Clinton McAfee Name Jesus Reyes1 Email CLINTON.MCAFEE@KIEWI…" at bounding box center [782, 303] width 490 height 558
type input "[PERSON_NAME][EMAIL_ADDRESS][PERSON_NAME][DOMAIN_NAME]"
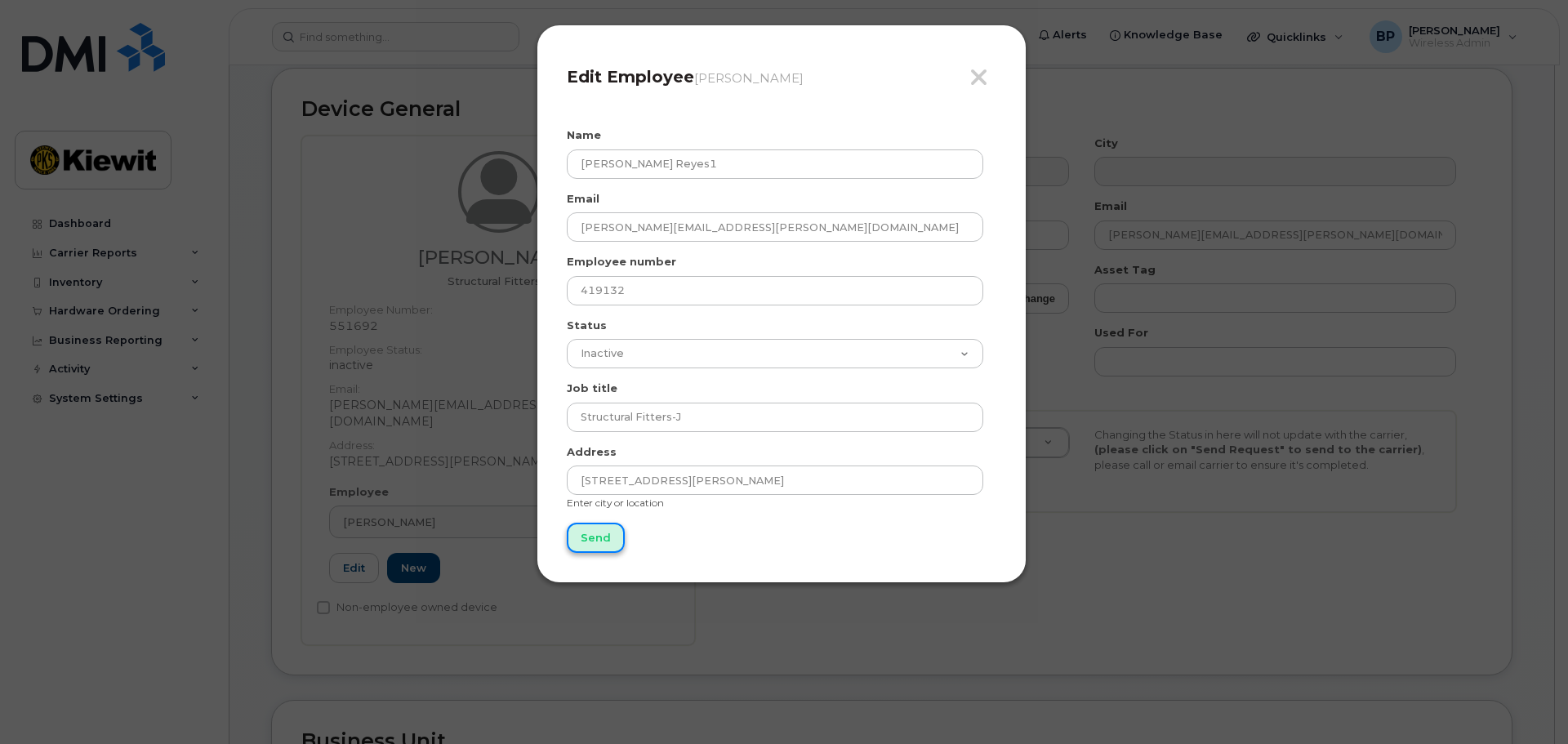
click at [598, 529] on input "Send" at bounding box center [596, 537] width 58 height 30
type input "Send"
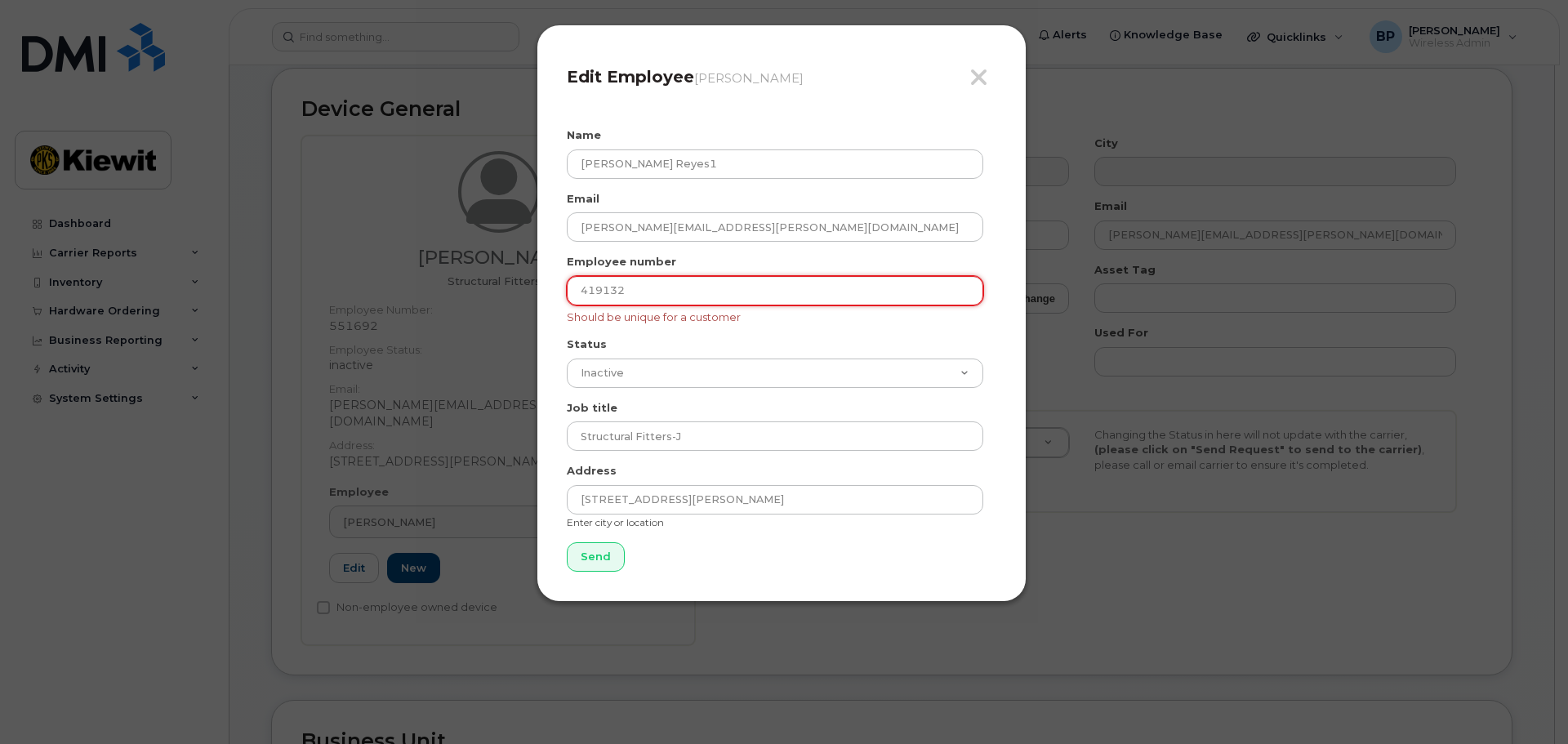
drag, startPoint x: 629, startPoint y: 288, endPoint x: 568, endPoint y: 283, distance: 61.2
click at [568, 283] on input "419132" at bounding box center [775, 291] width 416 height 29
type input "00419132"
click at [832, 331] on form "Name Jesus Reyes1 Email jesus.reyes1@kiewit.com Employee number 00419132 Should…" at bounding box center [782, 350] width 430 height 444
click at [605, 559] on input "Send" at bounding box center [596, 557] width 58 height 30
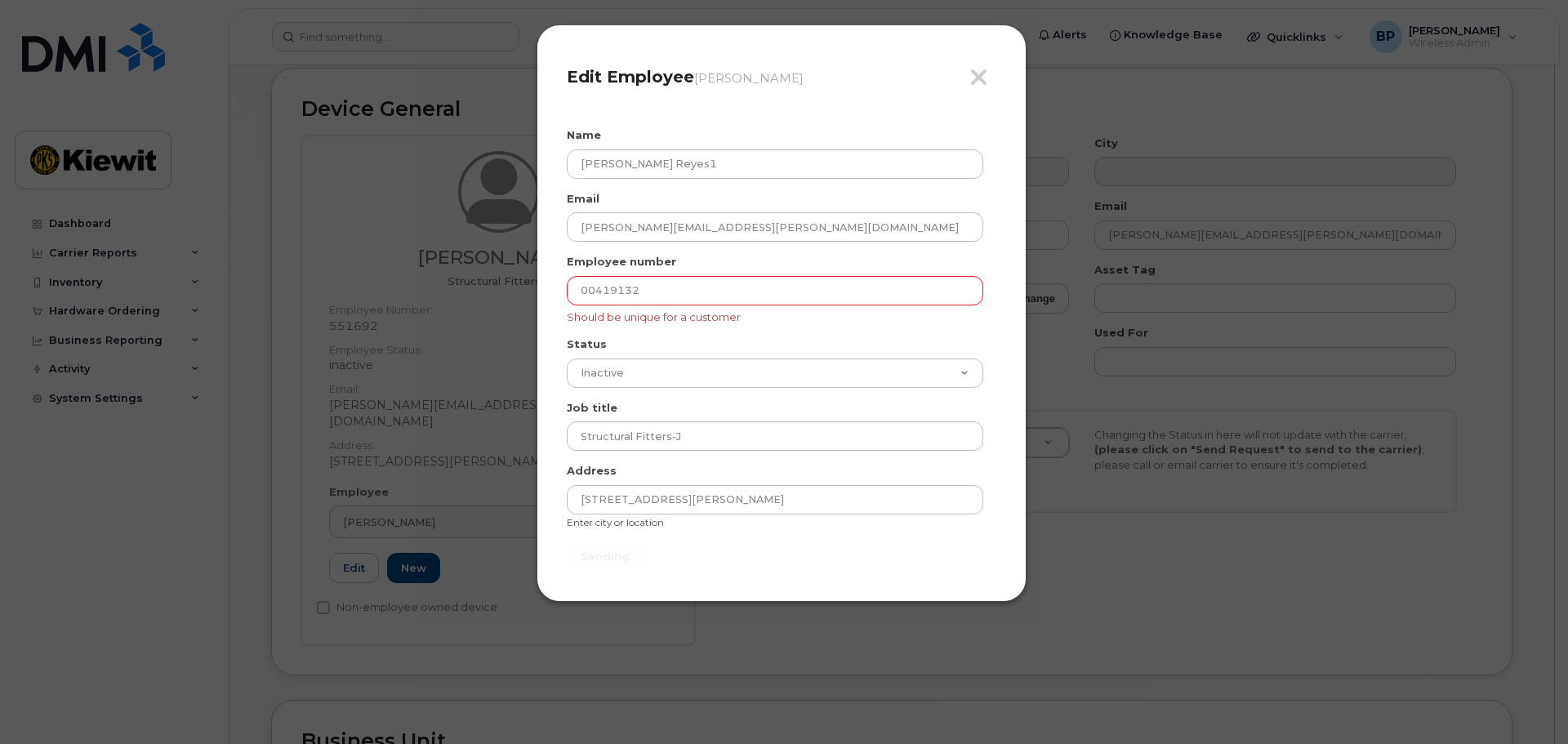
type input "Send"
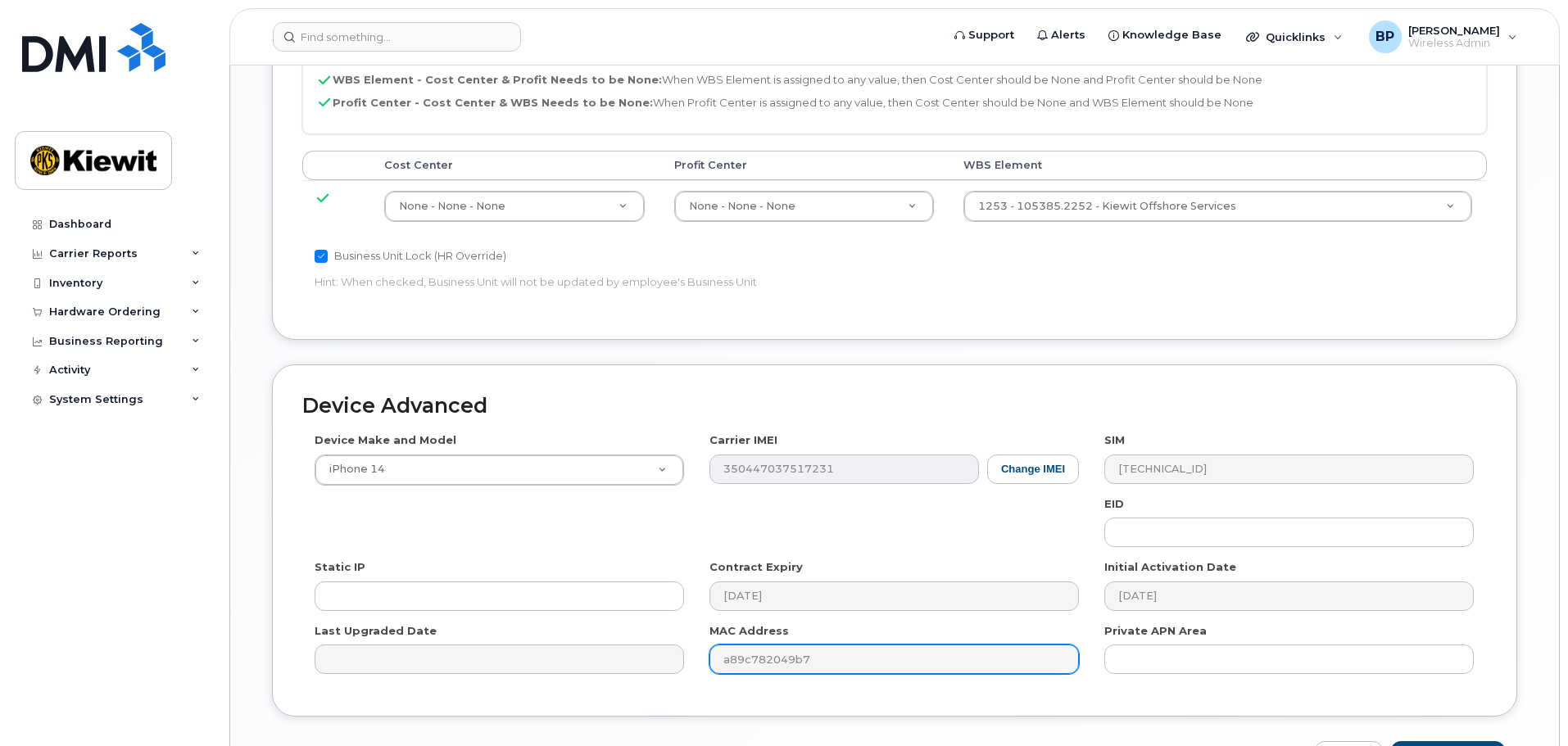
scroll to position [937, 0]
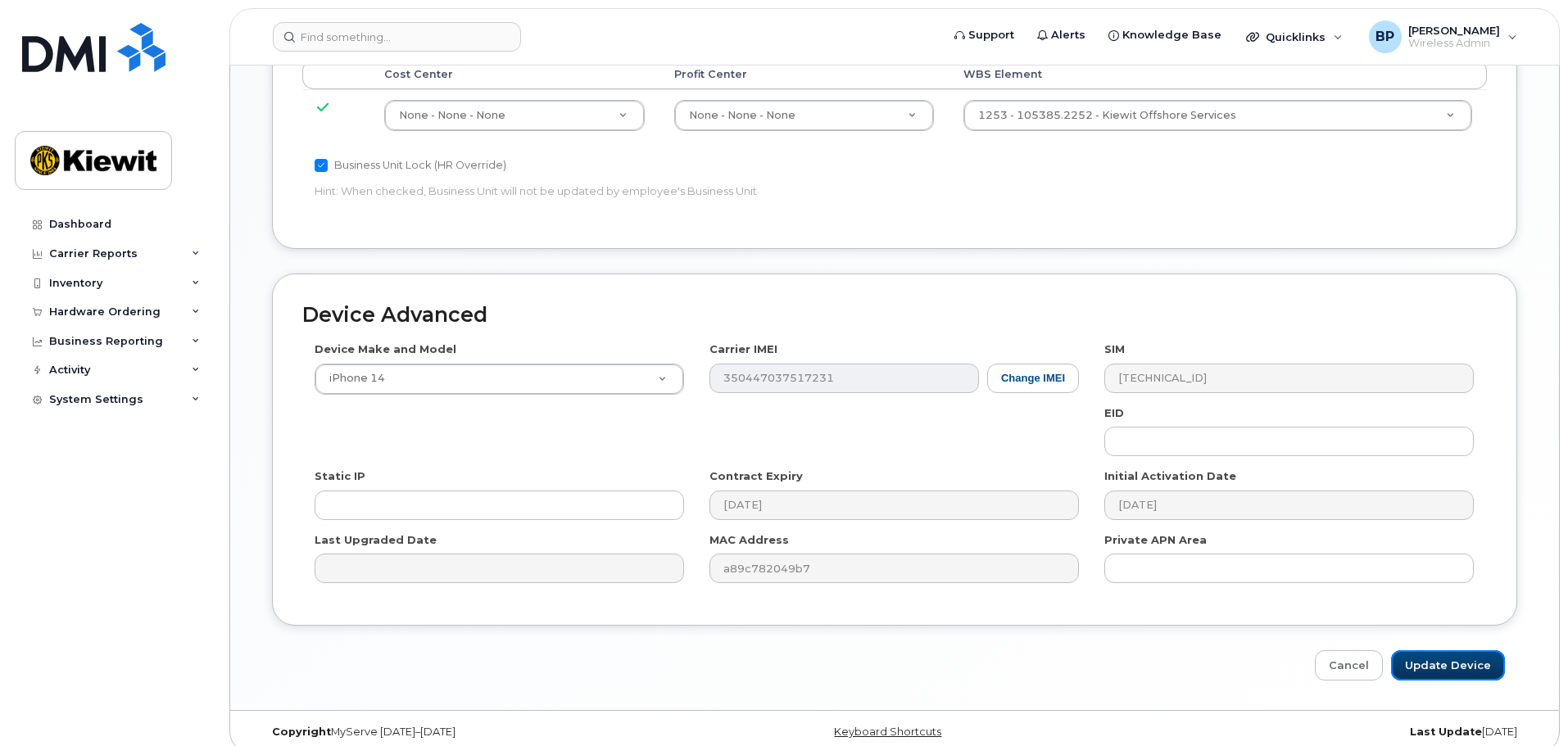
click at [1439, 650] on input "Update Device" at bounding box center [1449, 665] width 114 height 30
type input "Saving..."
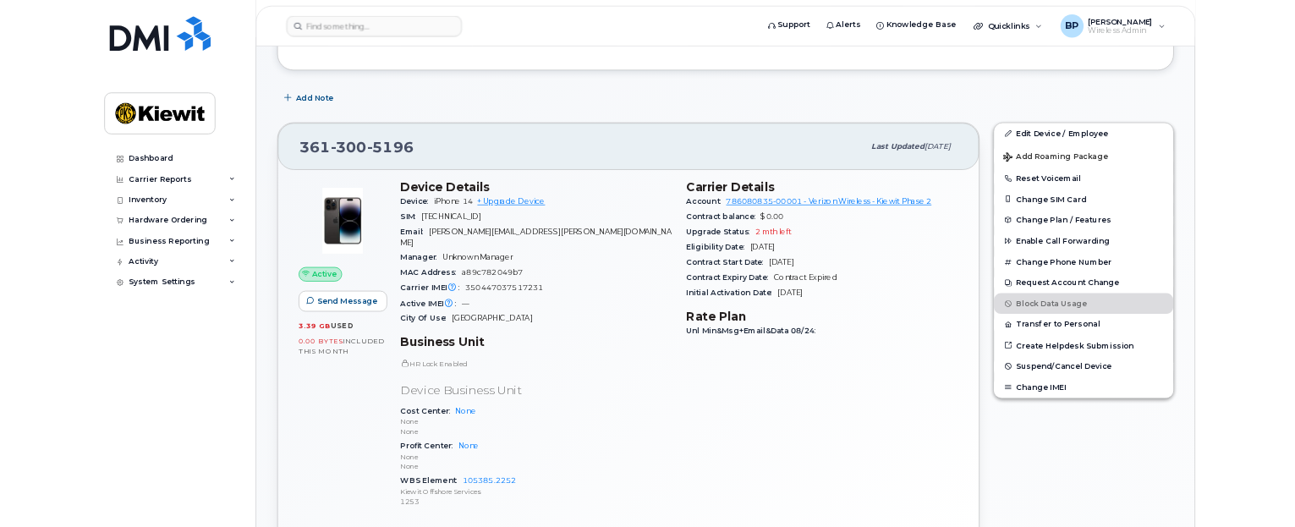
scroll to position [254, 0]
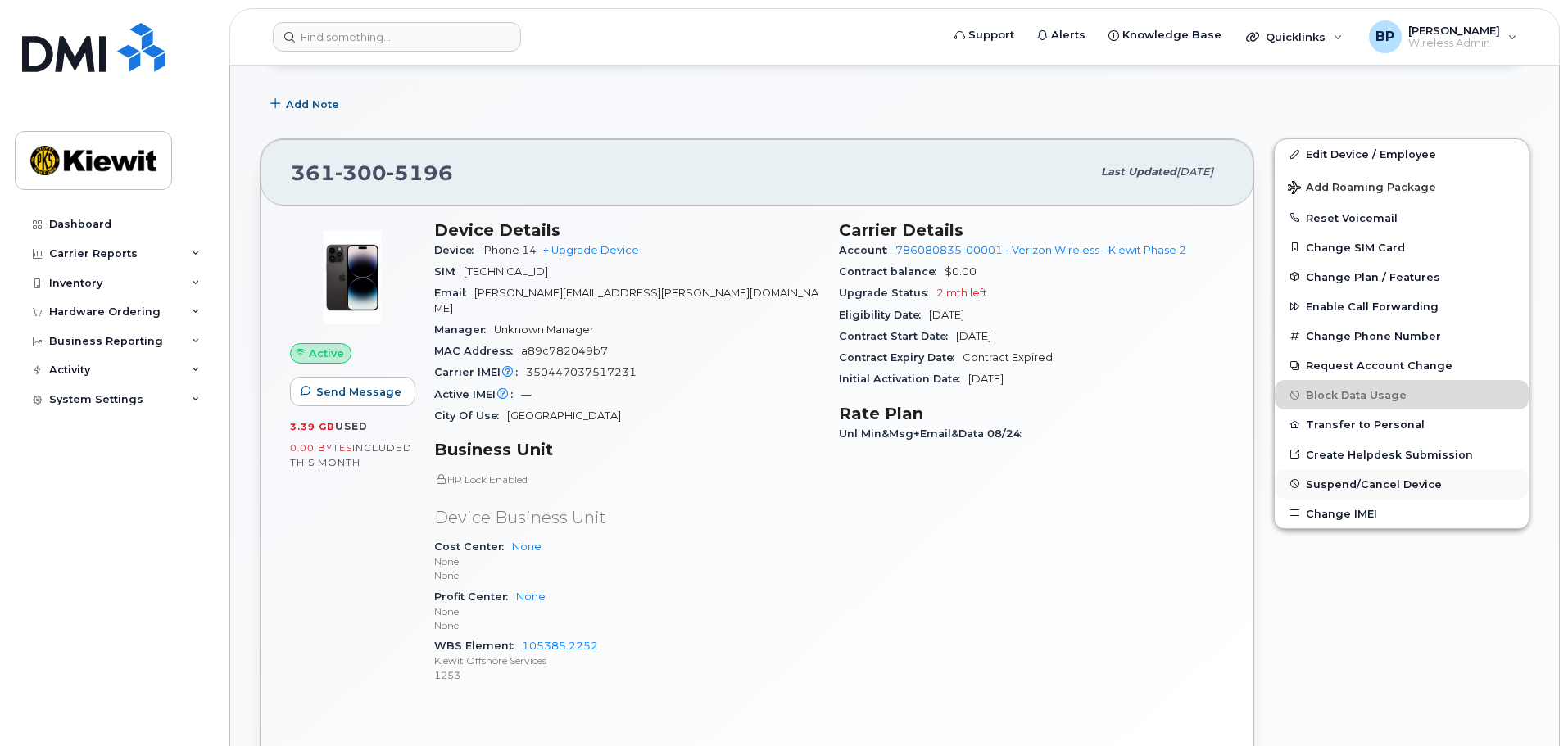
click at [1340, 483] on span "Suspend/Cancel Device" at bounding box center [1374, 483] width 136 height 13
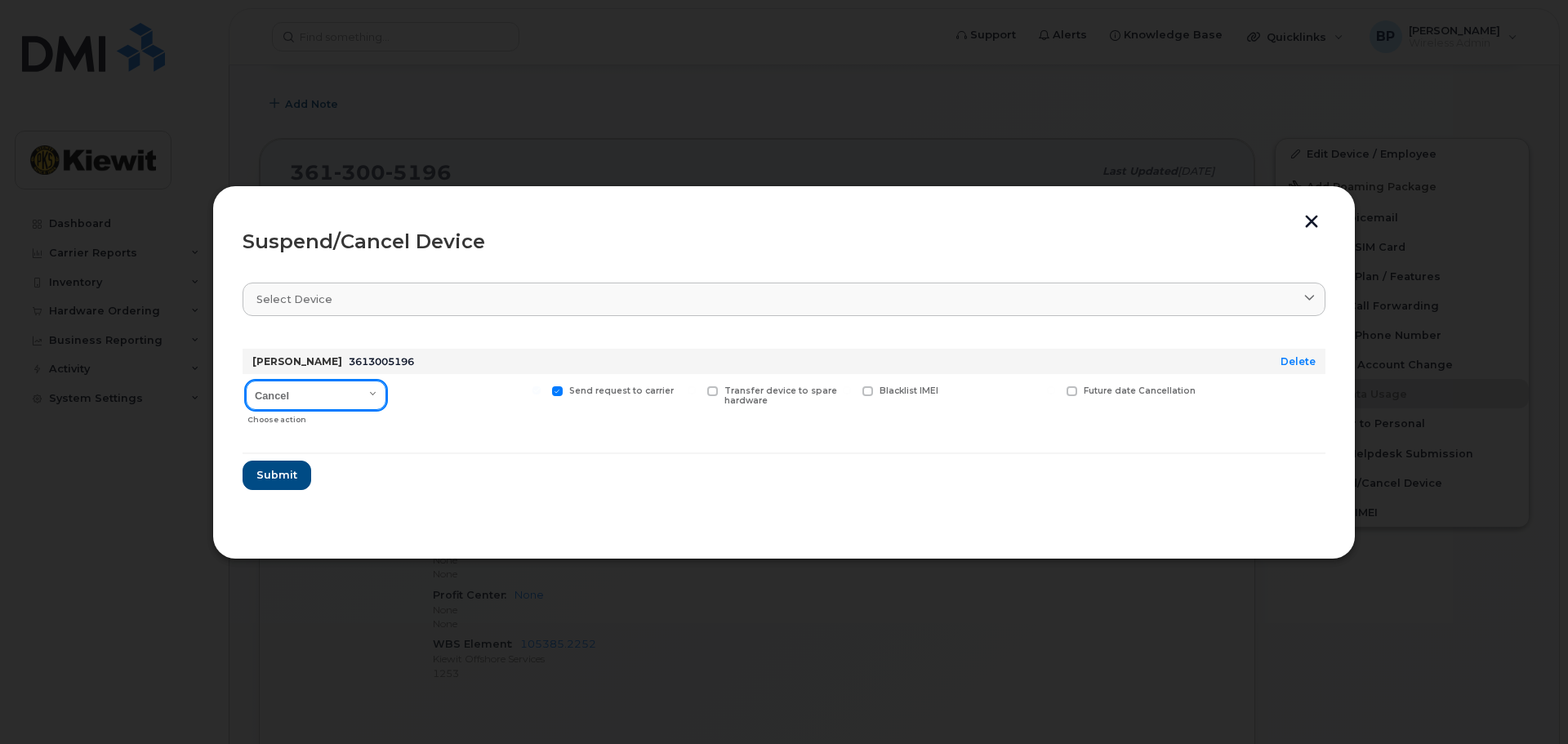
click at [372, 394] on select "Cancel Suspend - Reduced Rate Suspend - Full Rate Suspend - Lost Device/Stolen …" at bounding box center [316, 395] width 140 height 29
select select "[object Object]"
click at [246, 381] on select "Cancel Suspend - Reduced Rate Suspend - Full Rate Suspend - Lost Device/Stolen …" at bounding box center [316, 395] width 140 height 29
click at [404, 391] on span at bounding box center [402, 391] width 11 height 11
click at [385, 391] on input "Available for new activations/redeployments" at bounding box center [382, 390] width 8 height 8
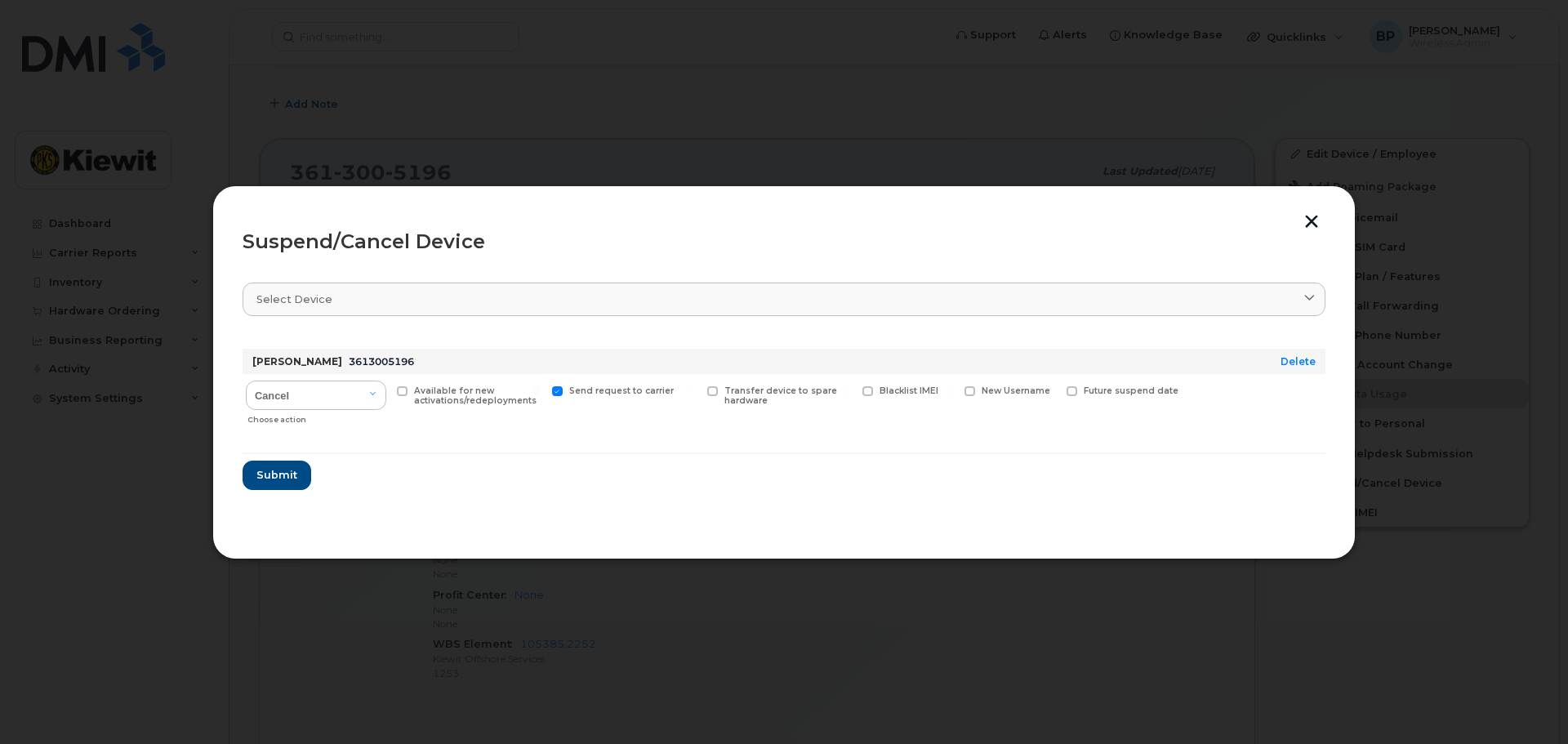
checkbox input "true"
click at [291, 478] on span "Submit" at bounding box center [276, 475] width 41 height 15
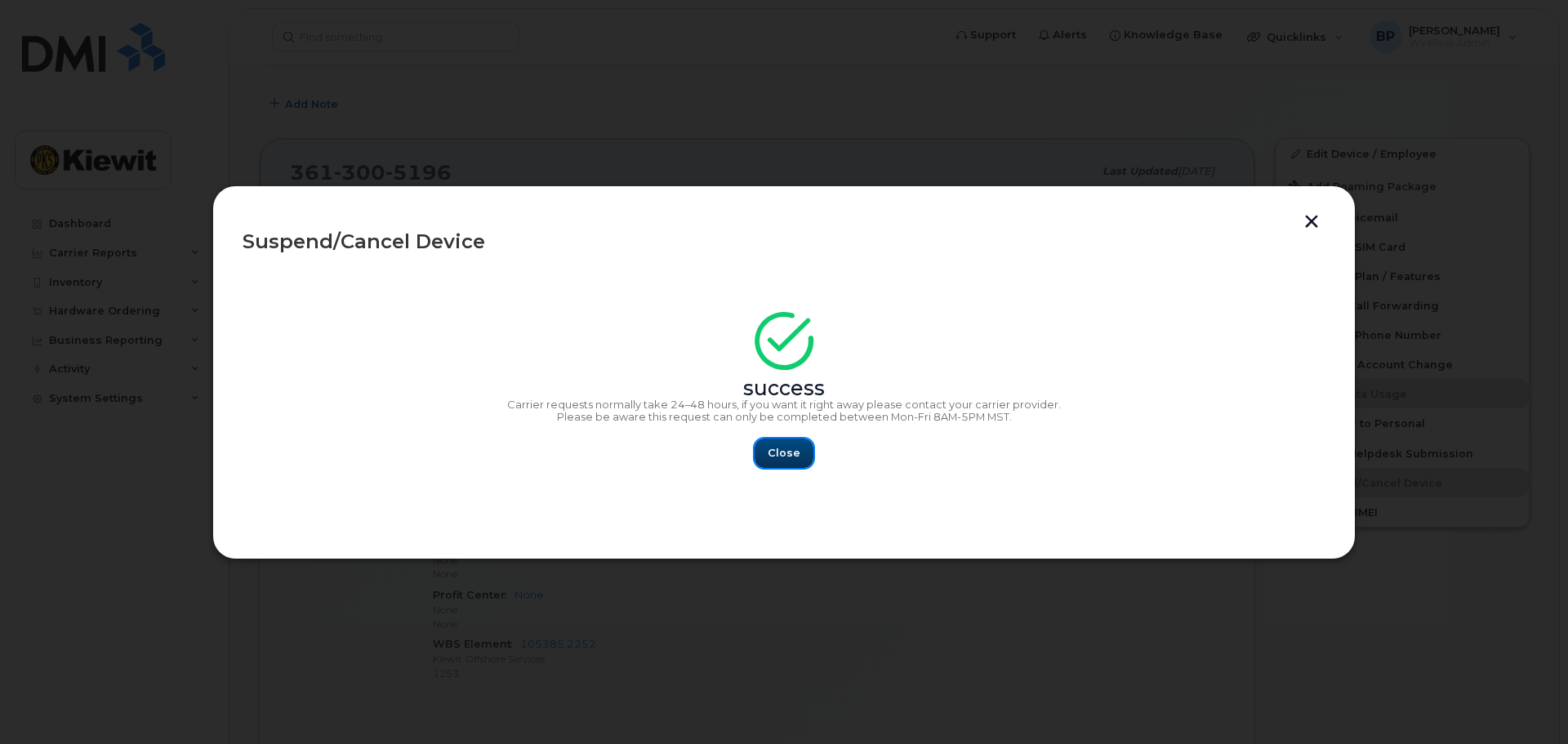
click at [775, 458] on span "Close" at bounding box center [784, 453] width 33 height 15
